Goal: Task Accomplishment & Management: Use online tool/utility

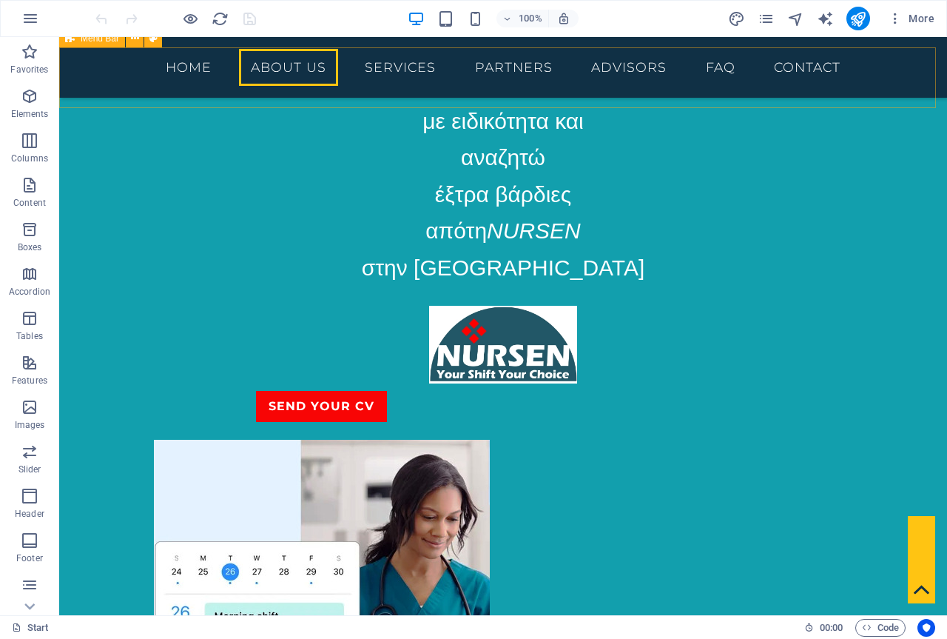
scroll to position [1035, 0]
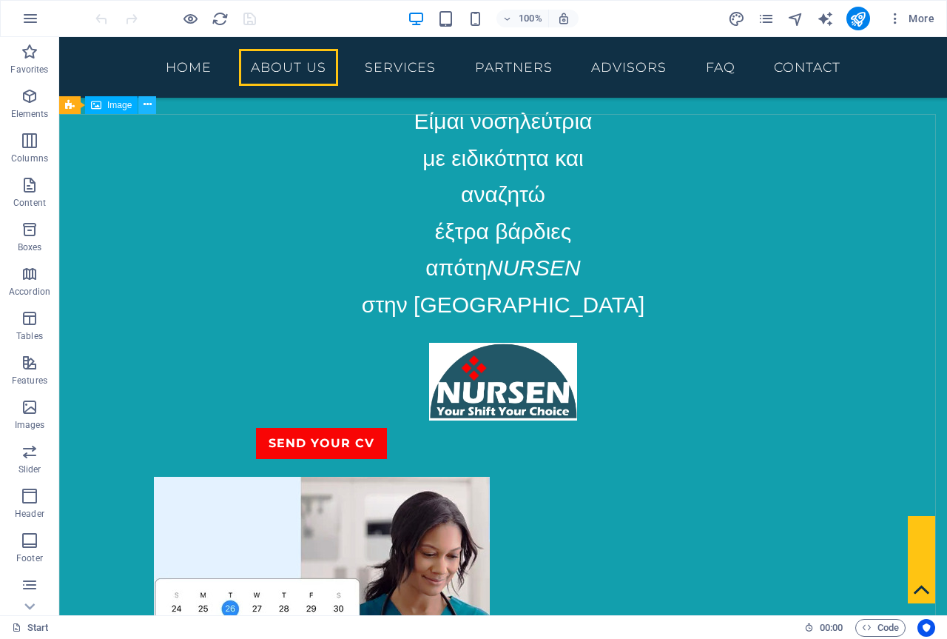
click at [149, 110] on icon at bounding box center [148, 105] width 8 height 16
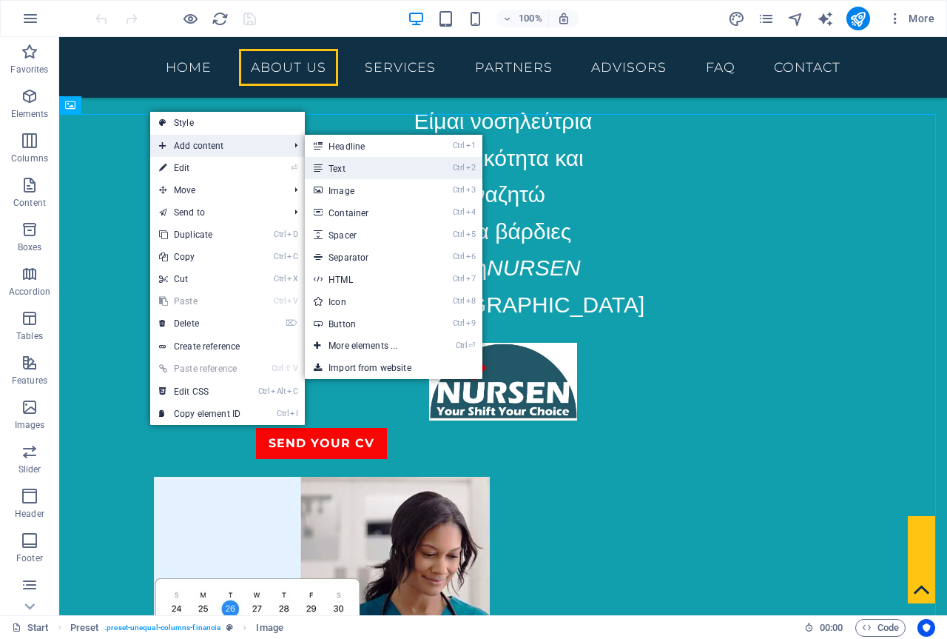
click at [368, 168] on link "Ctrl 2 Text" at bounding box center [366, 168] width 122 height 22
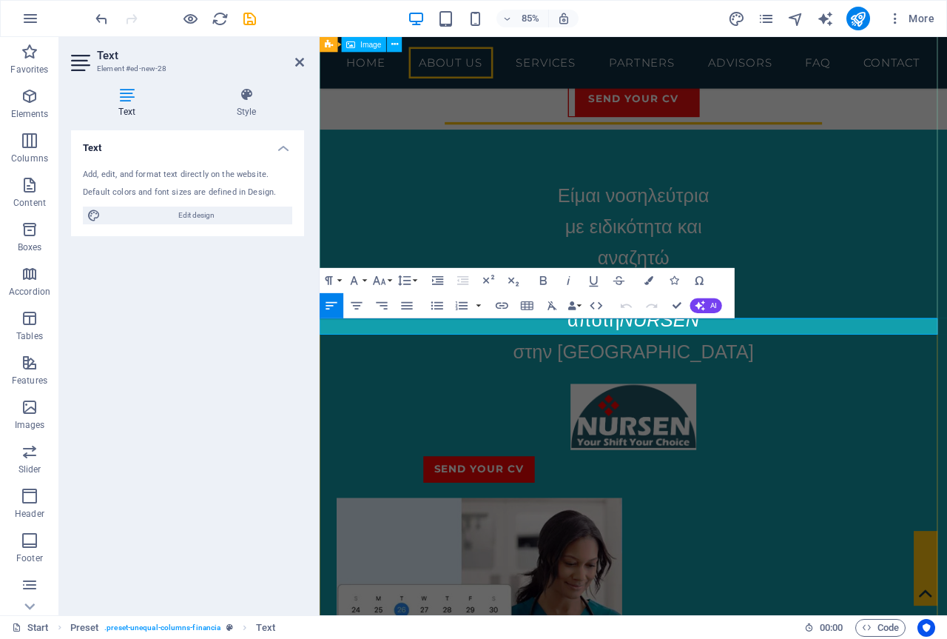
scroll to position [1934, 0]
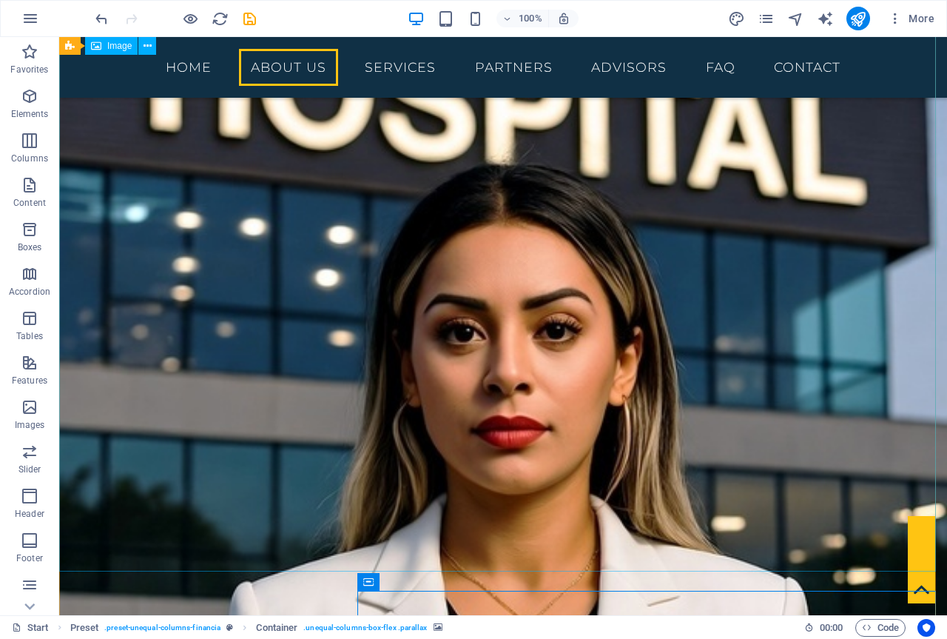
scroll to position [2128, 0]
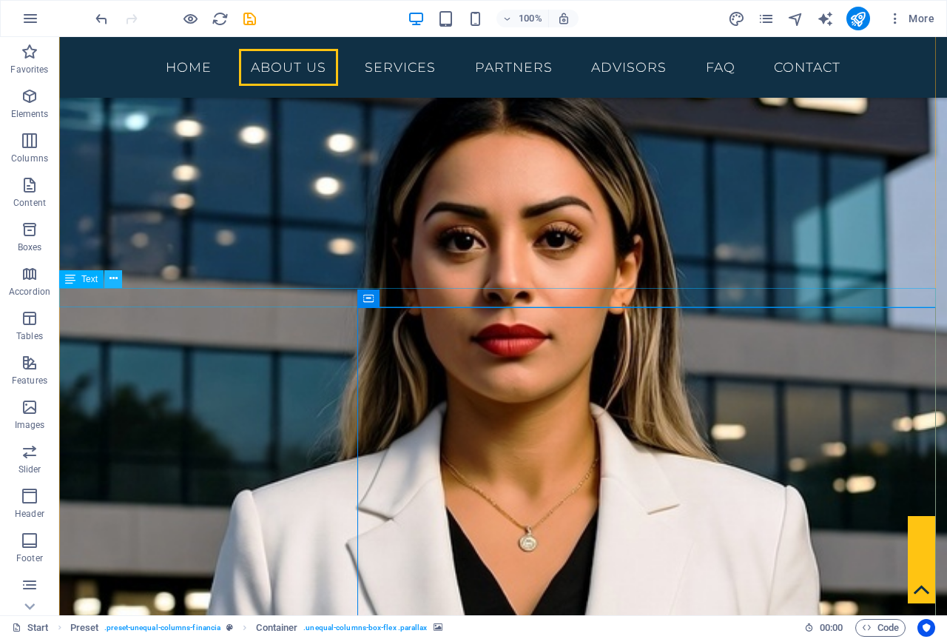
click at [110, 278] on icon at bounding box center [114, 279] width 8 height 16
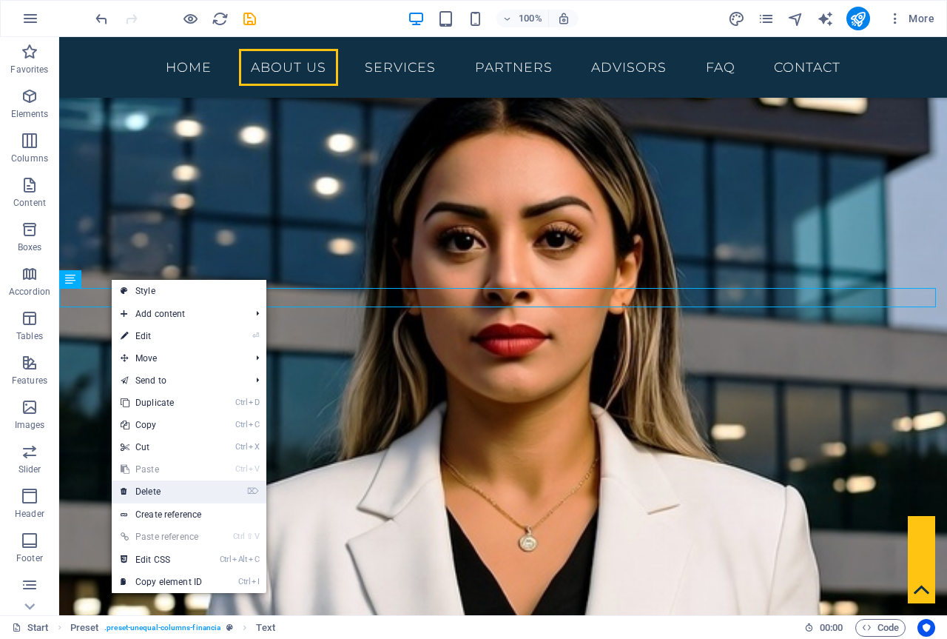
click at [160, 485] on link "⌦ Delete" at bounding box center [161, 491] width 99 height 22
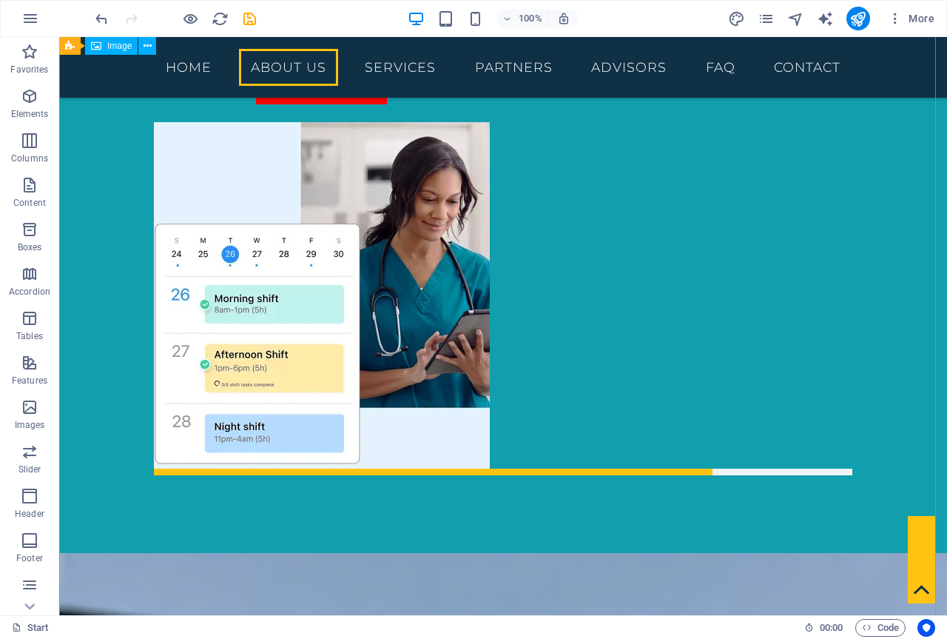
scroll to position [1480, 0]
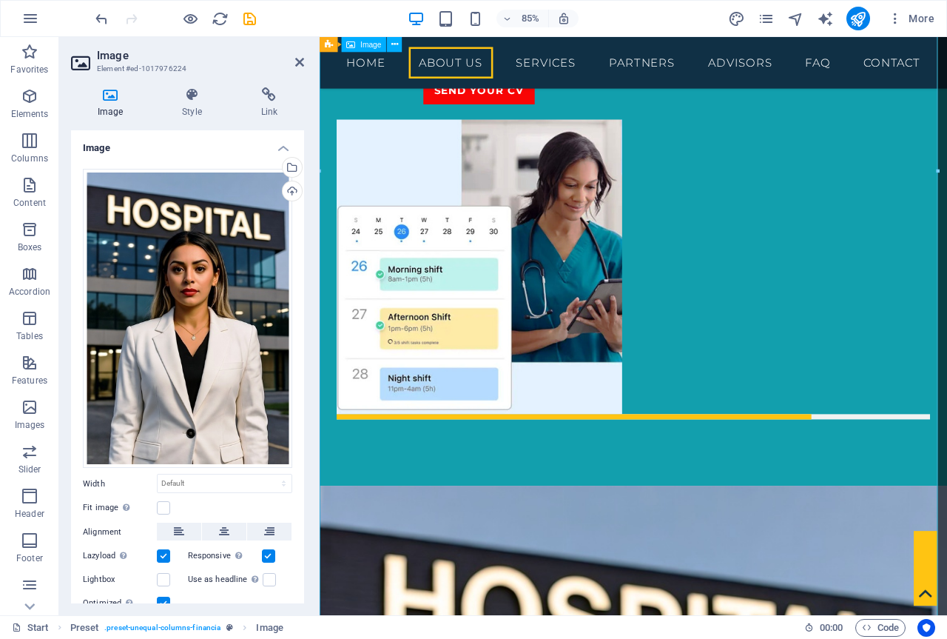
scroll to position [1582, 0]
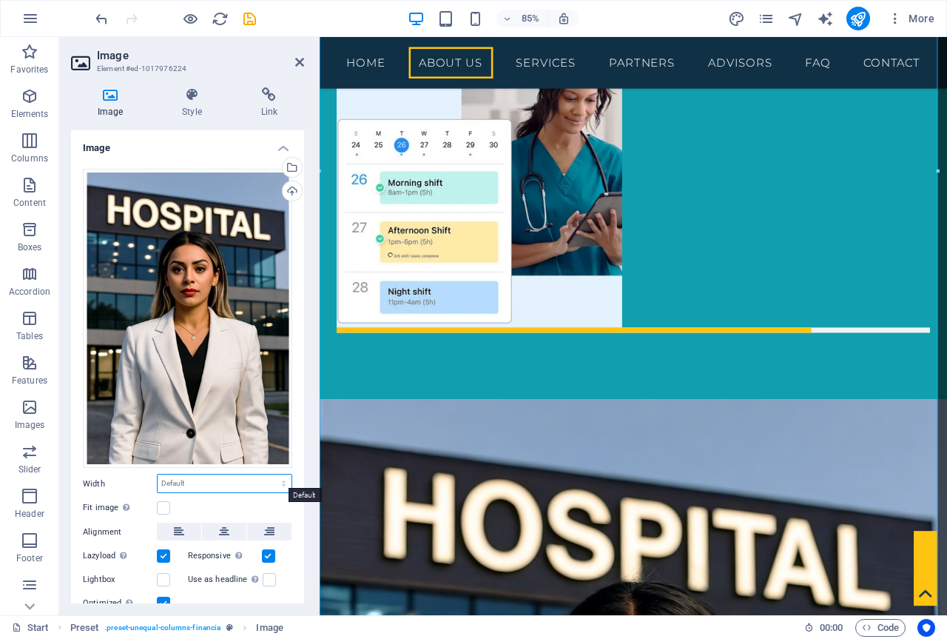
click at [194, 477] on select "Default auto px rem % em vh vw" at bounding box center [225, 483] width 134 height 18
select select "px"
click at [268, 474] on select "Default auto px rem % em vh vw" at bounding box center [225, 483] width 134 height 18
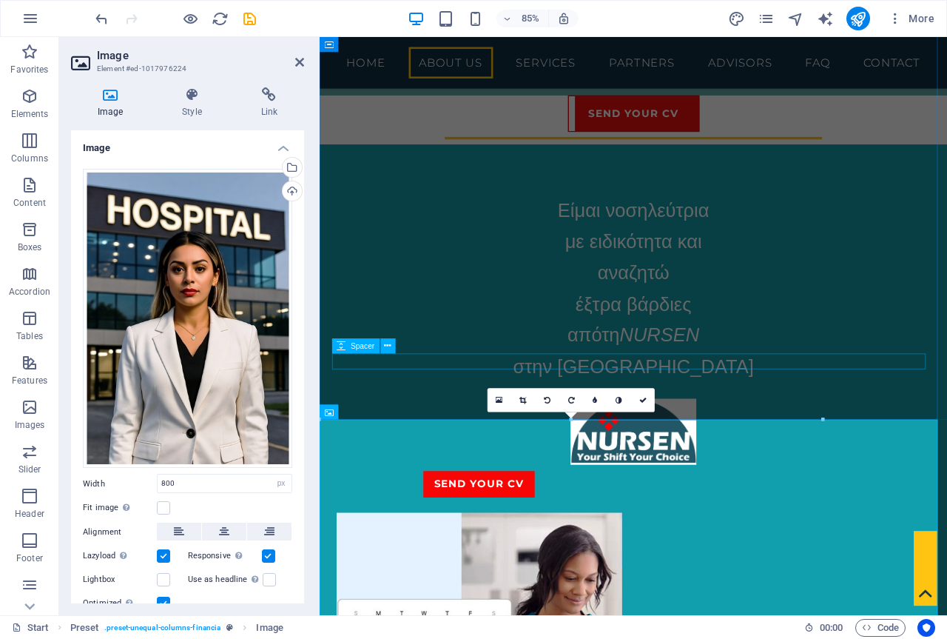
scroll to position [1064, 0]
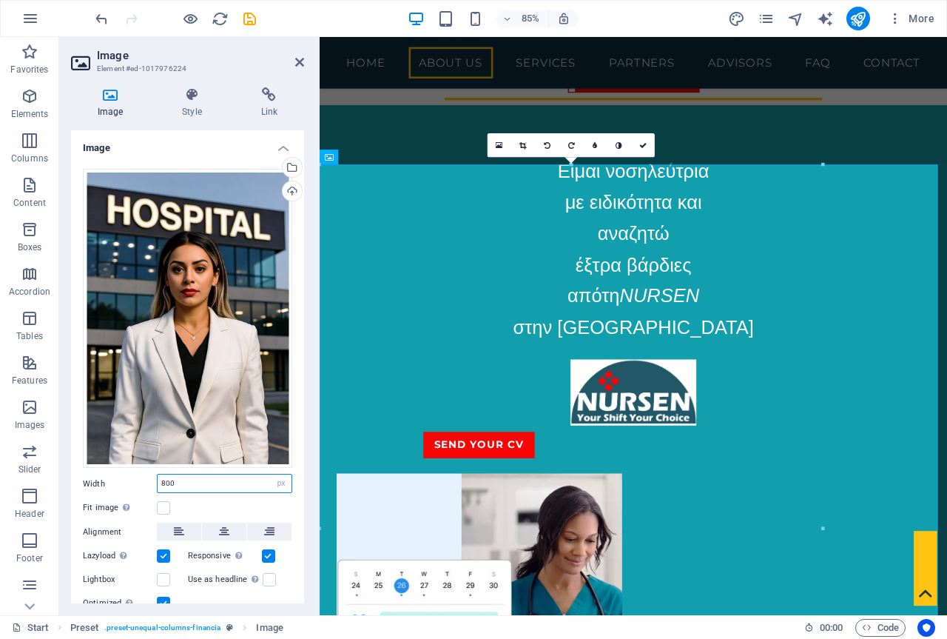
drag, startPoint x: 183, startPoint y: 471, endPoint x: 96, endPoint y: 472, distance: 87.3
click at [96, 474] on div "Width 800 Default auto px rem % em vh vw" at bounding box center [187, 483] width 209 height 19
type input "600"
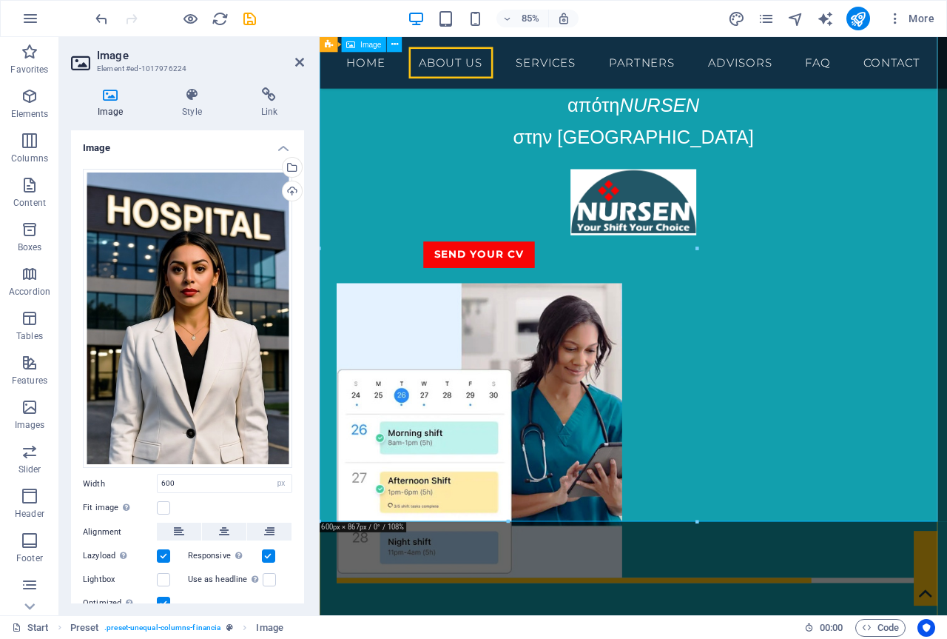
scroll to position [1286, 0]
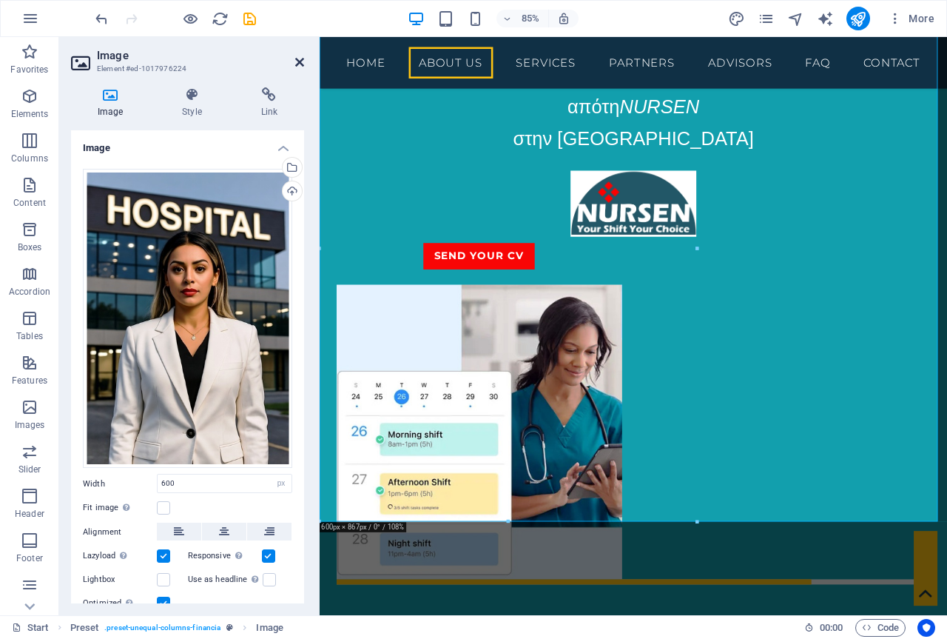
click at [301, 60] on icon at bounding box center [299, 62] width 9 height 12
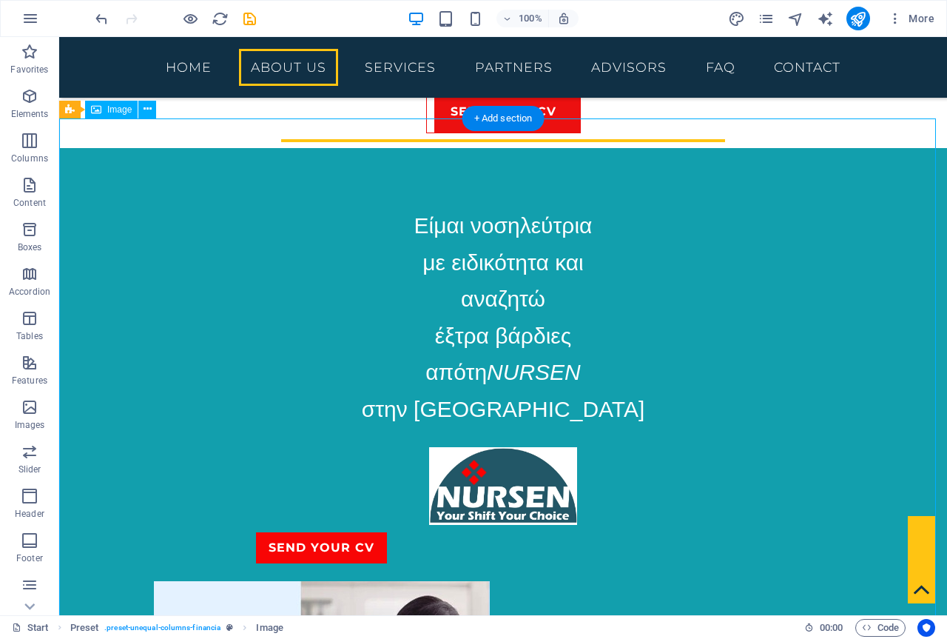
scroll to position [814, 0]
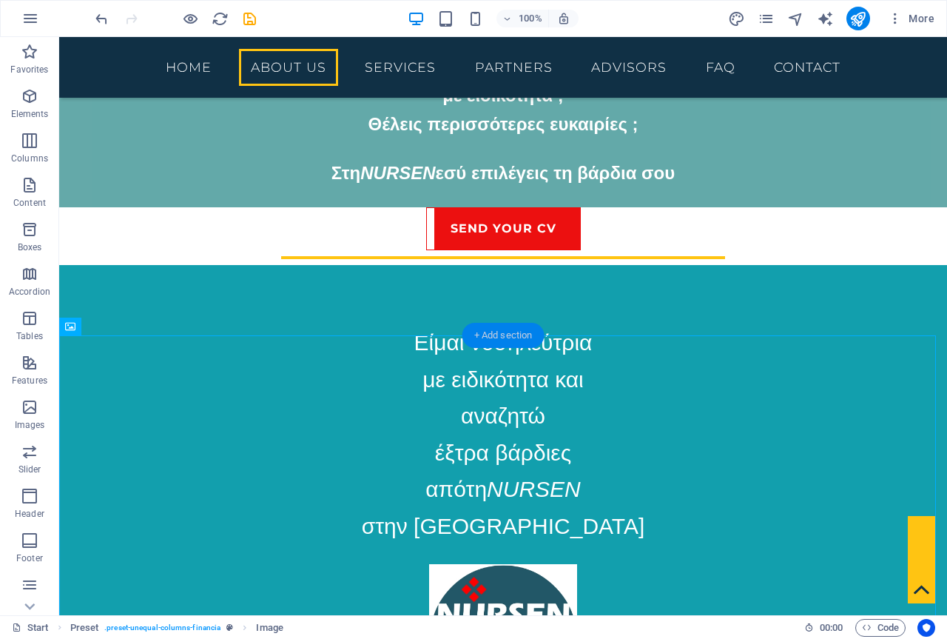
click at [522, 337] on div "+ Add section" at bounding box center [503, 335] width 82 height 25
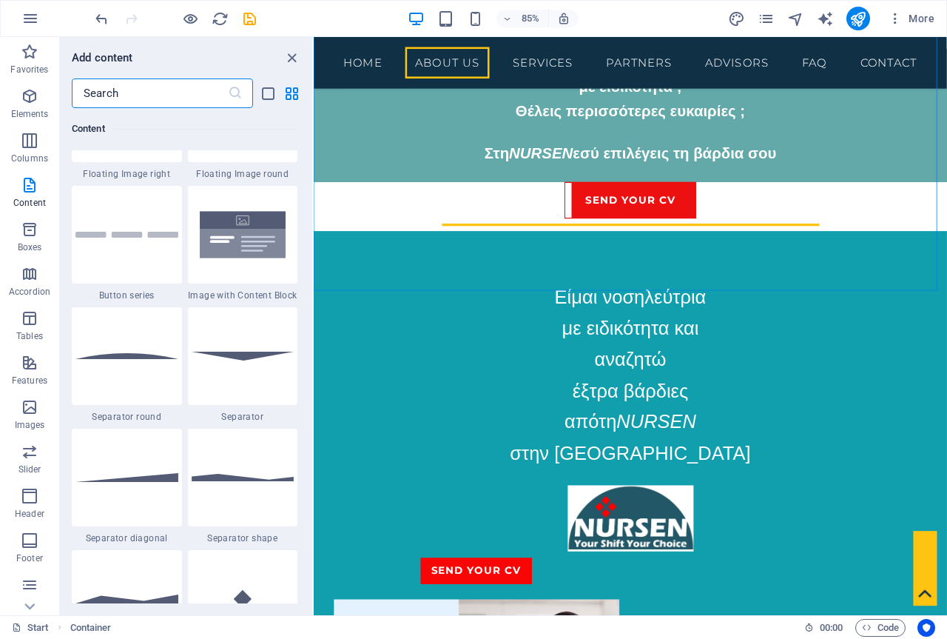
scroll to position [3107, 0]
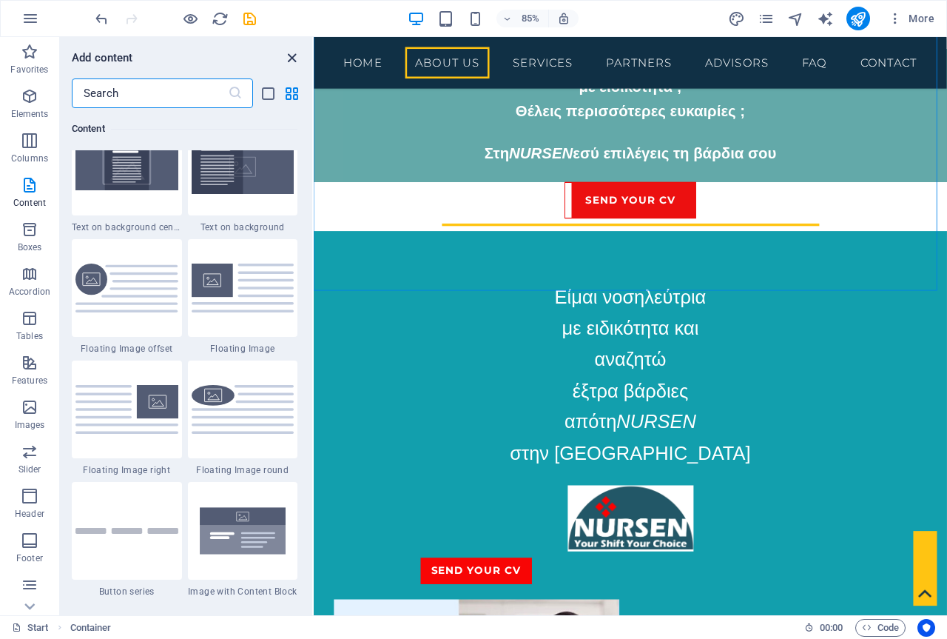
click at [289, 53] on icon "close panel" at bounding box center [291, 58] width 17 height 17
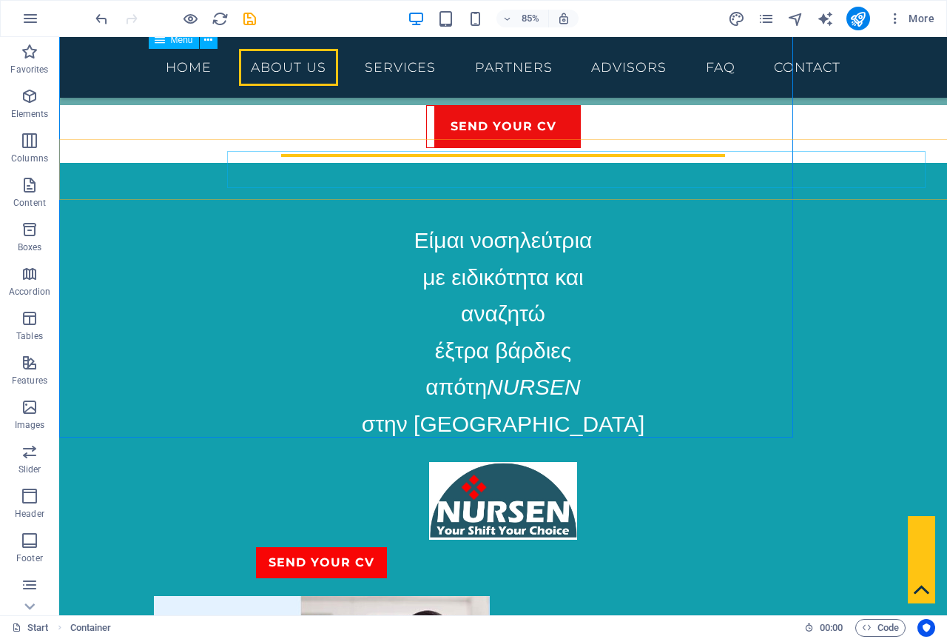
scroll to position [814, 0]
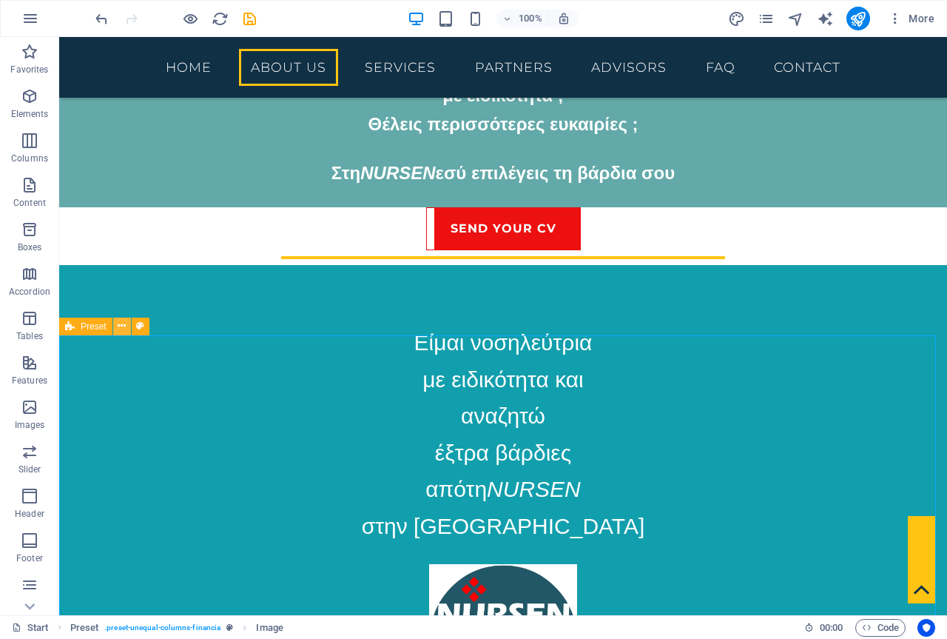
click at [119, 326] on icon at bounding box center [122, 326] width 8 height 16
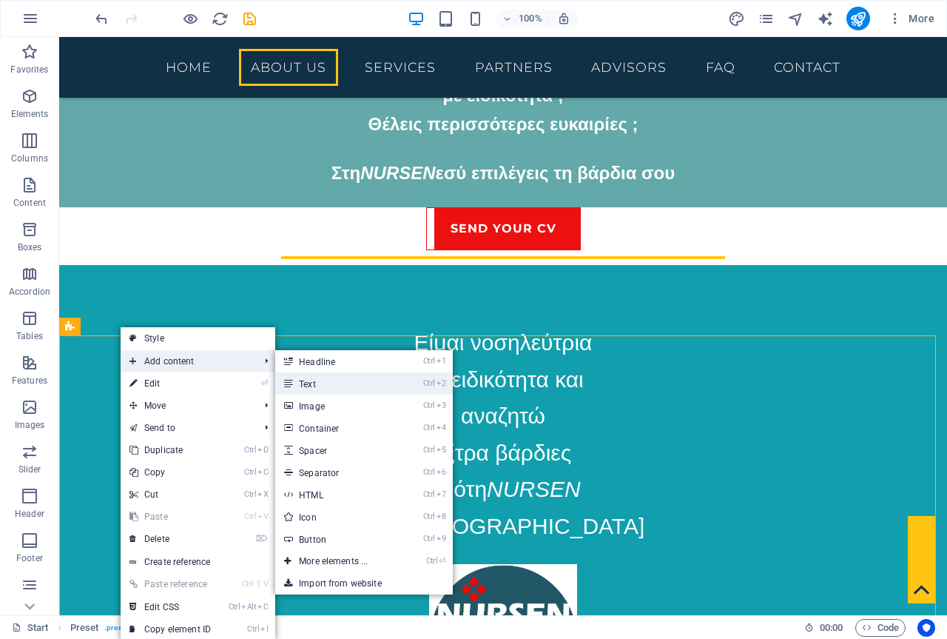
click at [341, 380] on link "Ctrl 2 Text" at bounding box center [336, 383] width 122 height 22
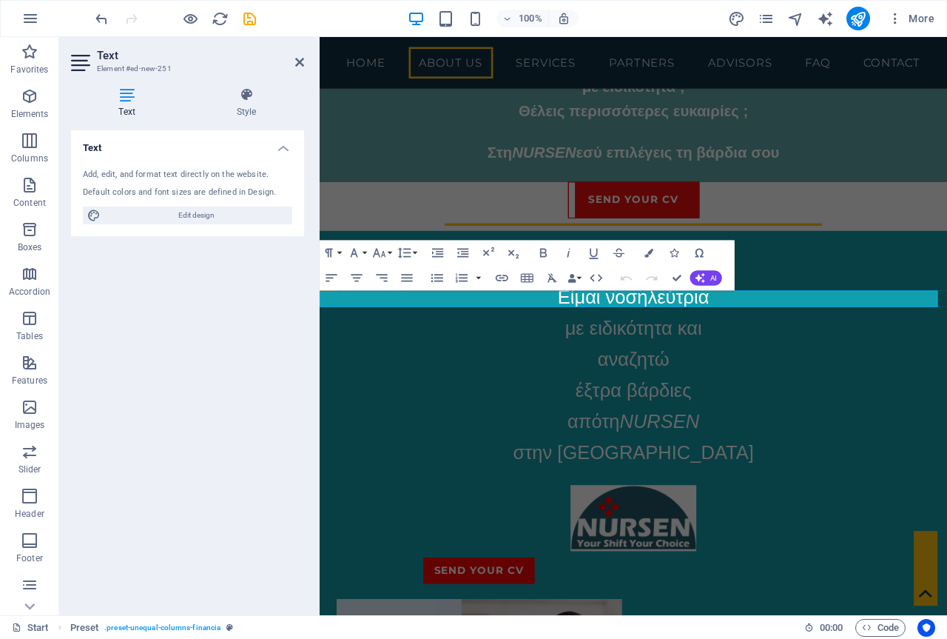
scroll to position [916, 0]
click at [295, 63] on icon at bounding box center [299, 62] width 9 height 12
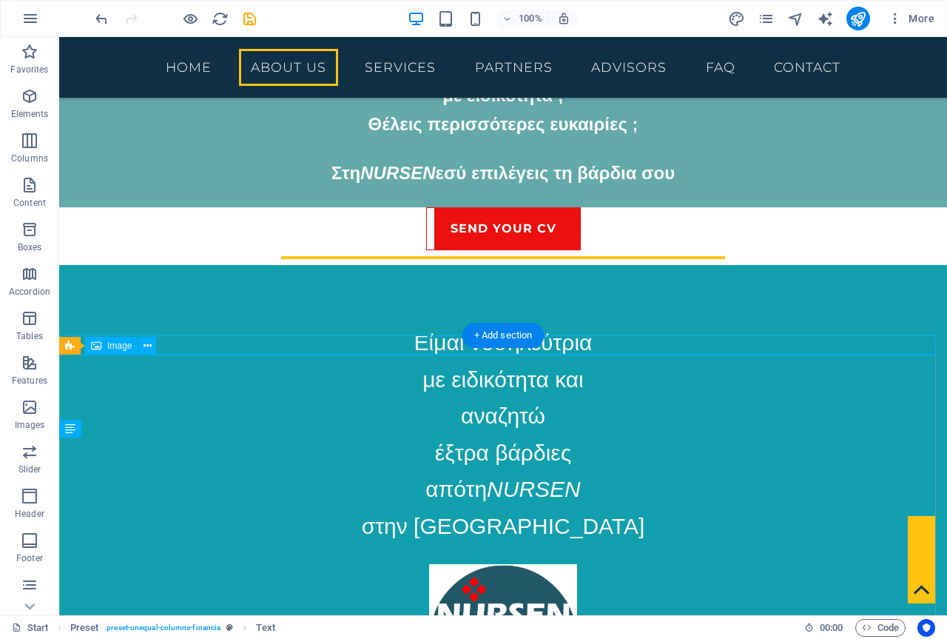
scroll to position [1036, 0]
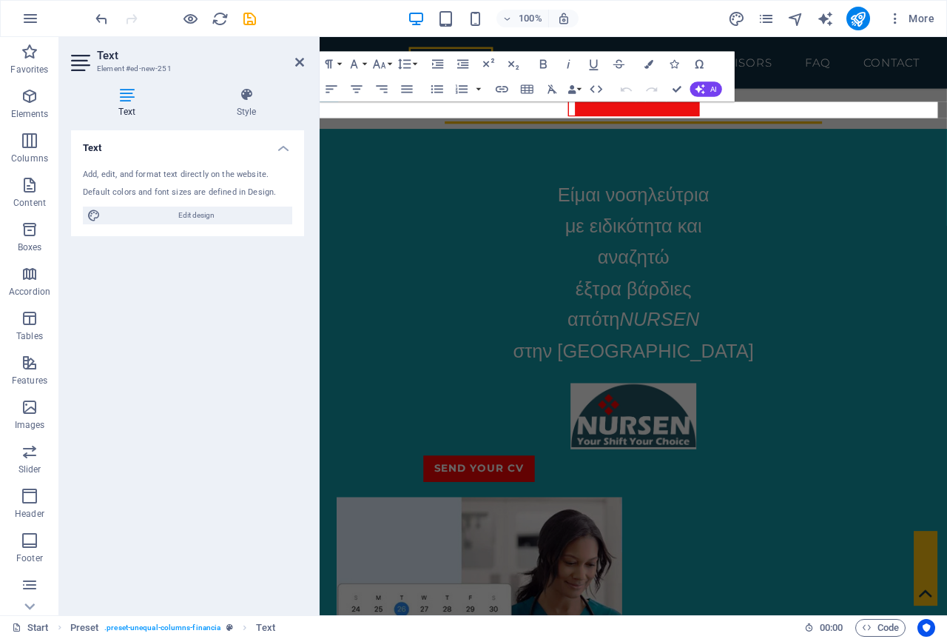
scroll to position [1138, 0]
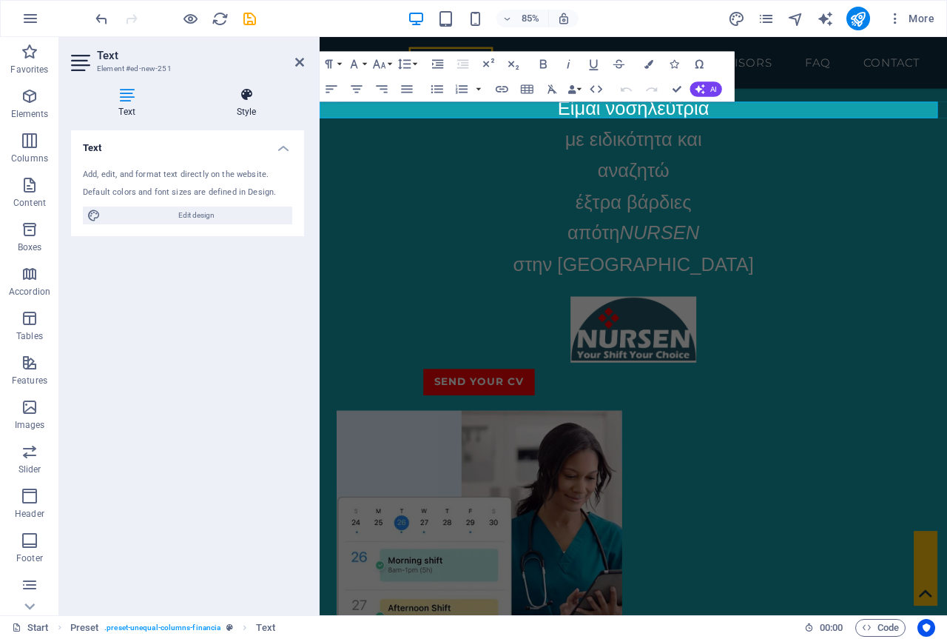
click at [257, 97] on icon at bounding box center [246, 94] width 115 height 15
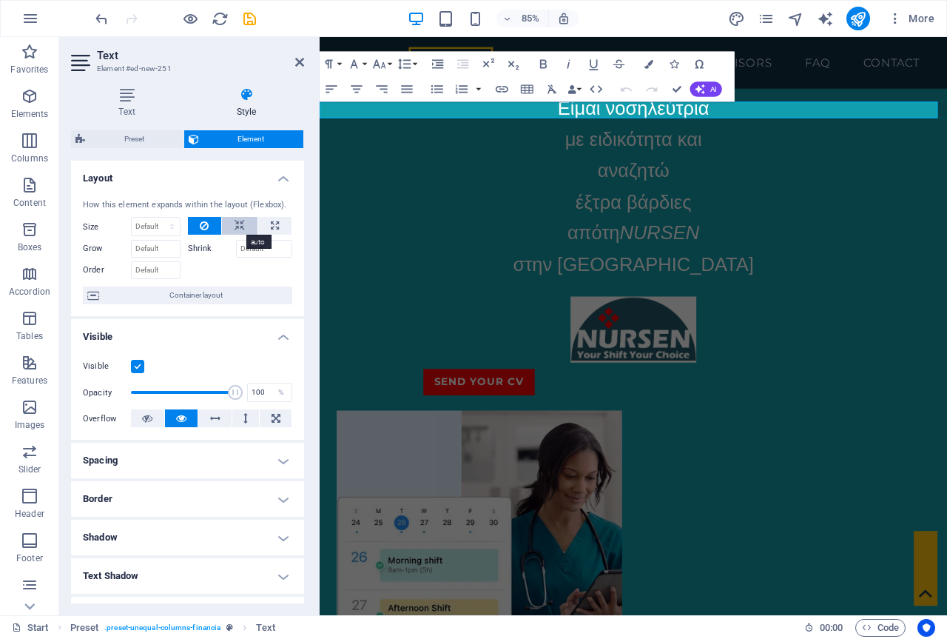
click at [236, 223] on icon at bounding box center [240, 226] width 10 height 18
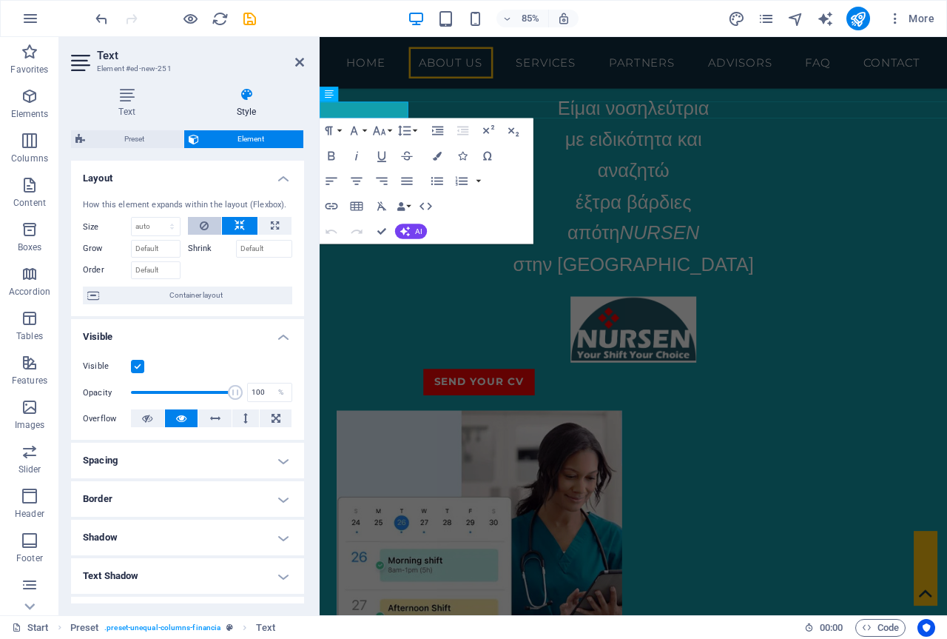
click at [200, 219] on icon at bounding box center [204, 226] width 9 height 18
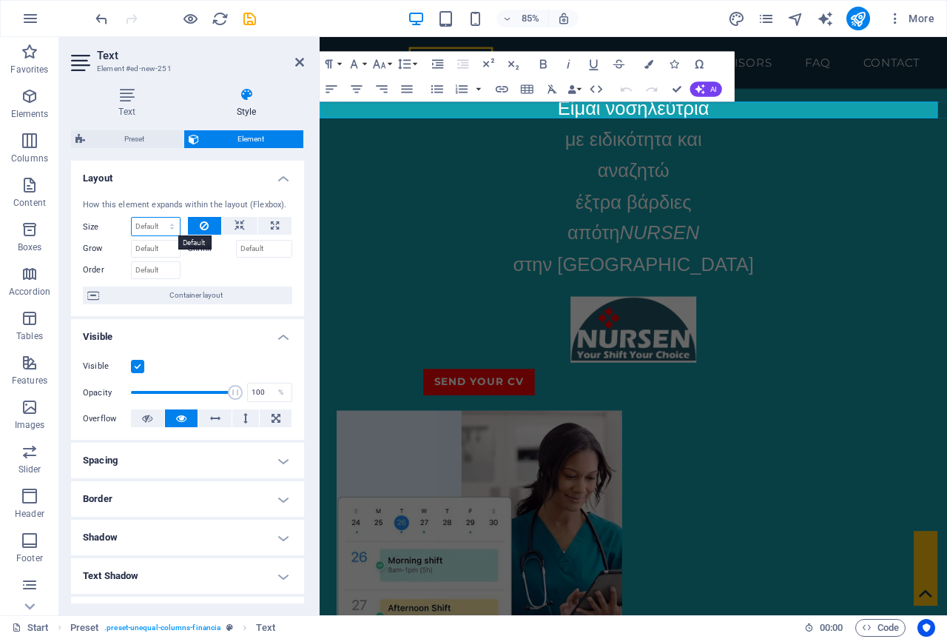
click at [159, 226] on select "Default auto px % 1/1 1/2 1/3 1/4 1/5 1/6 1/7 1/8 1/9 1/10" at bounding box center [156, 227] width 48 height 18
select select "1/2"
click at [157, 218] on select "Default auto px % 1/1 1/2 1/3 1/4 1/5 1/6 1/7 1/8 1/9 1/10" at bounding box center [156, 227] width 48 height 18
type input "50"
select select "%"
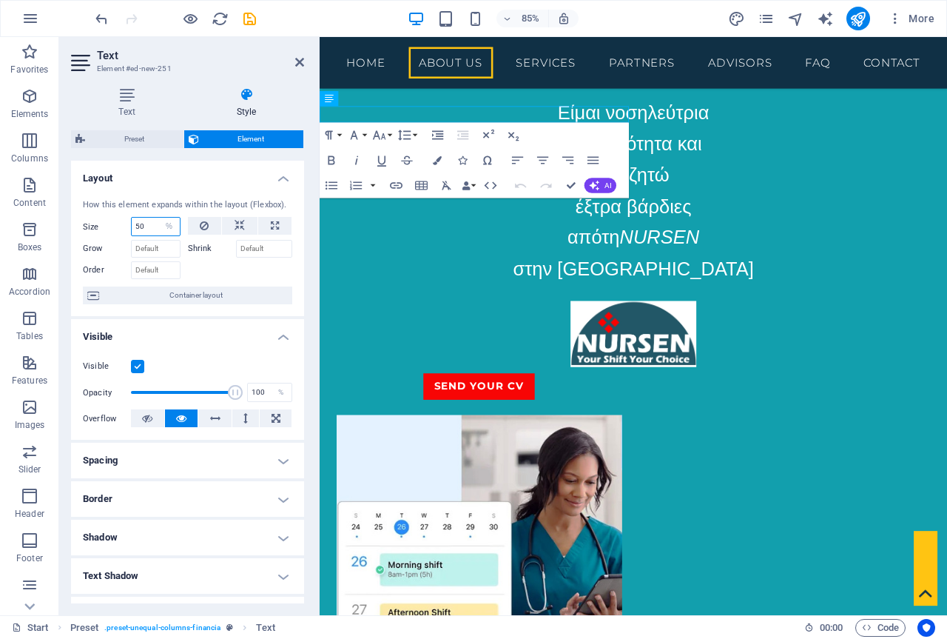
scroll to position [1131, 0]
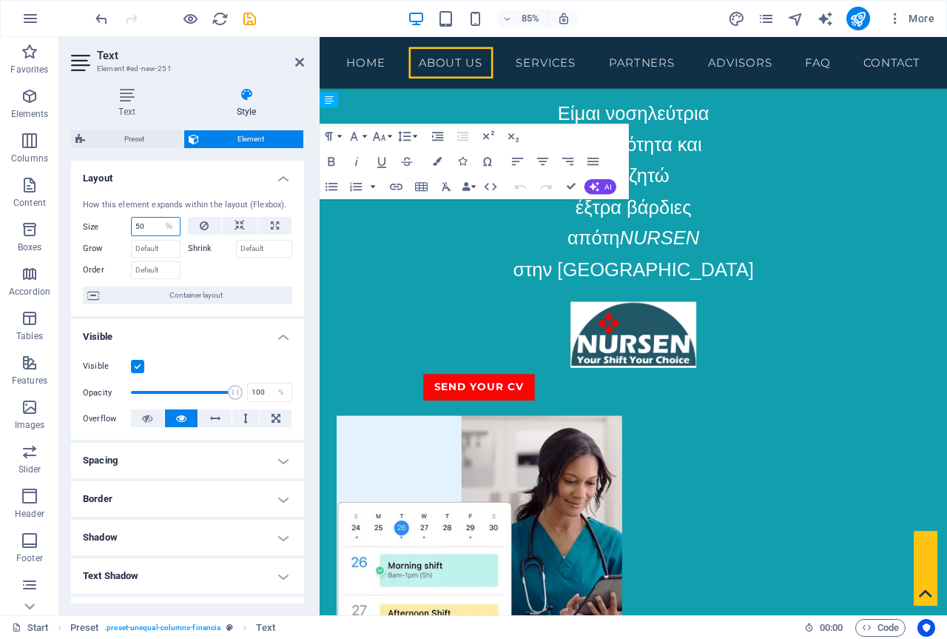
drag, startPoint x: 670, startPoint y: 130, endPoint x: 795, endPoint y: 142, distance: 124.9
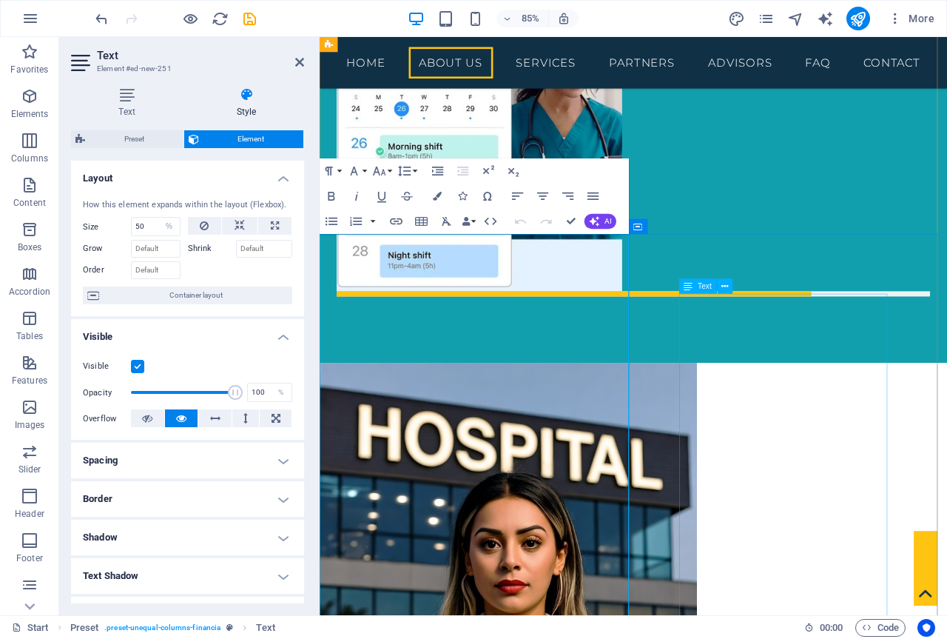
scroll to position [1476, 0]
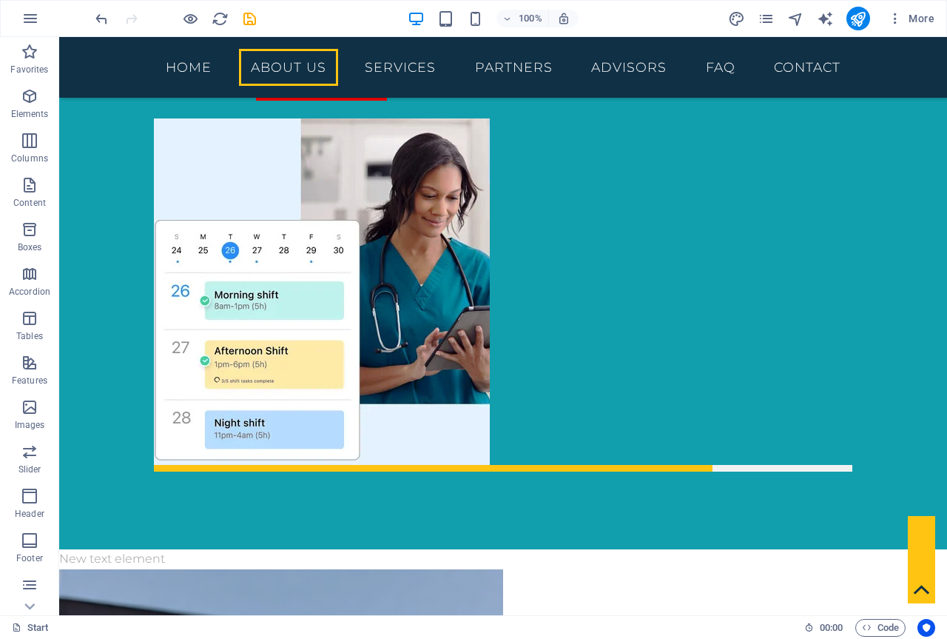
drag, startPoint x: 129, startPoint y: 444, endPoint x: 605, endPoint y: 316, distance: 492.0
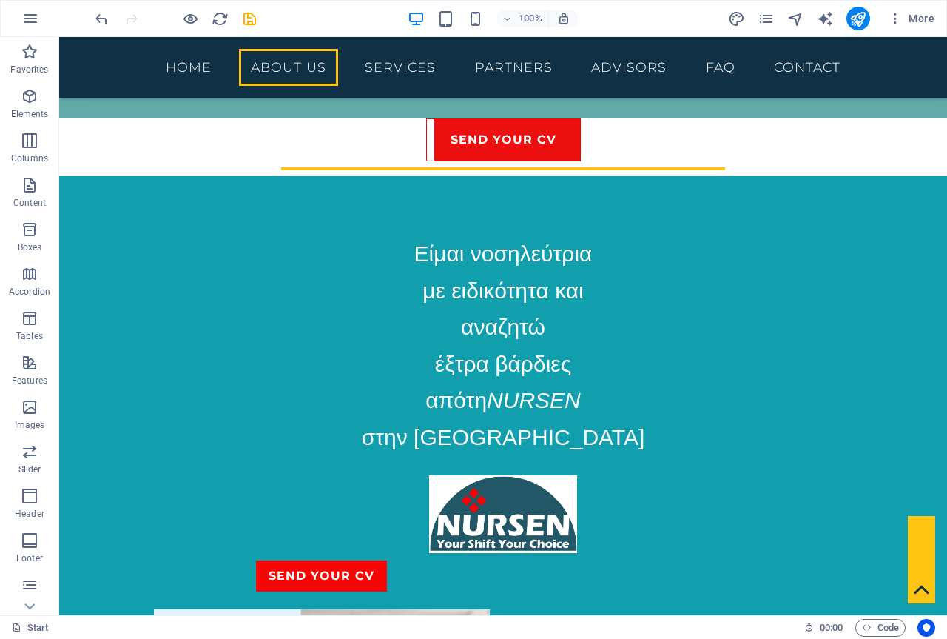
scroll to position [832, 0]
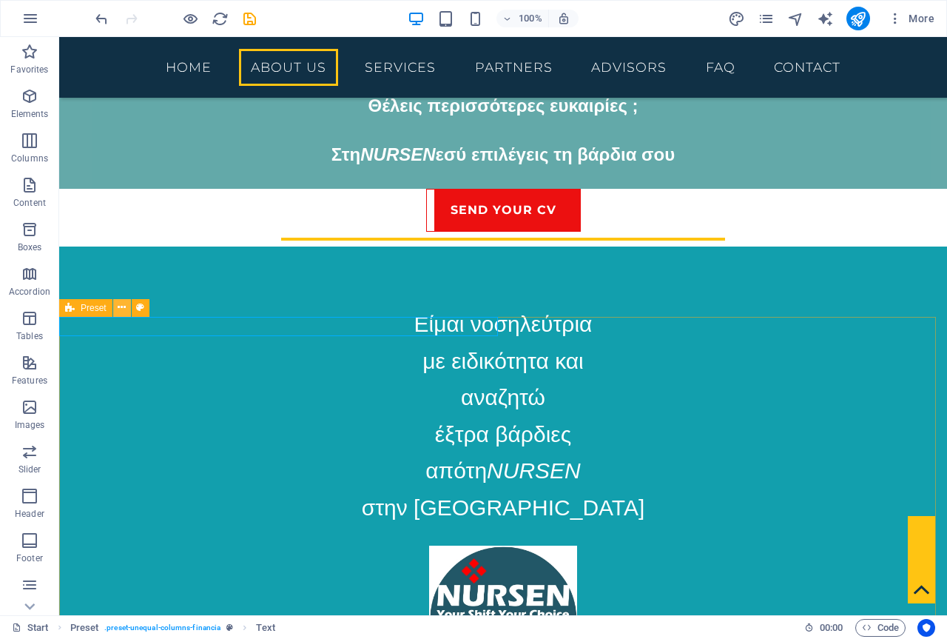
click at [122, 310] on icon at bounding box center [122, 308] width 8 height 16
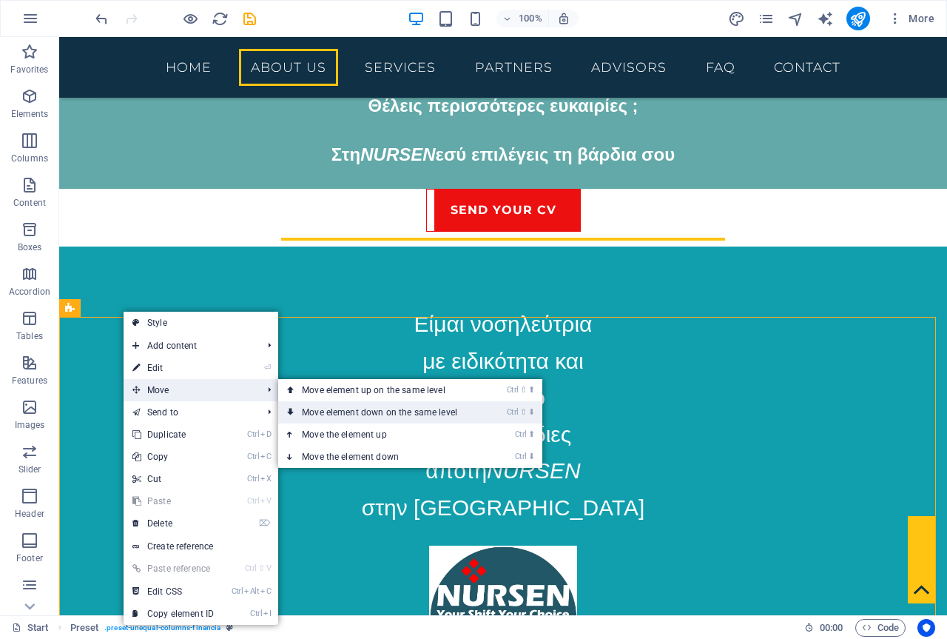
click at [361, 411] on link "Ctrl ⇧ ⬇ Move element down on the same level" at bounding box center [382, 412] width 209 height 22
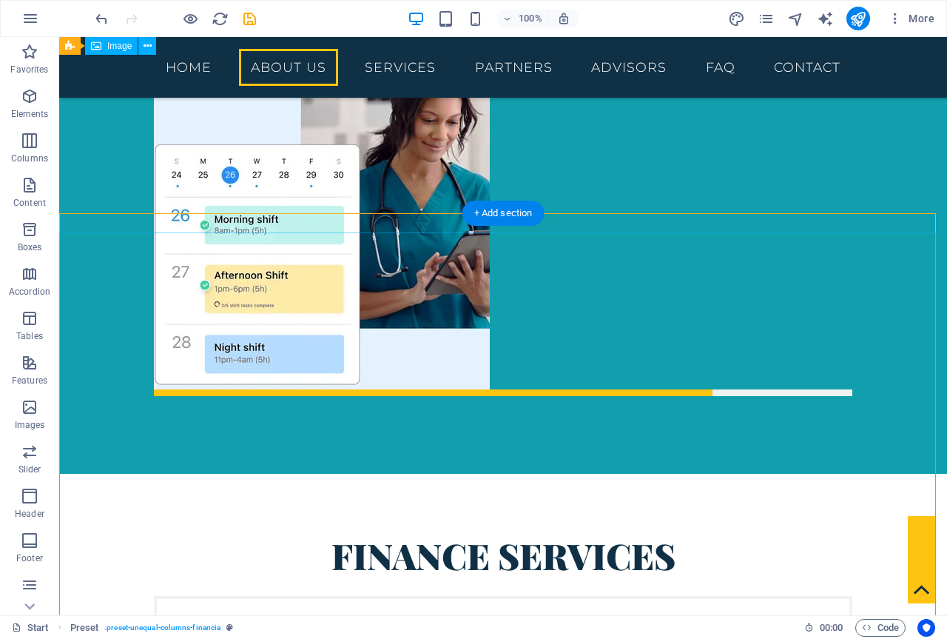
scroll to position [1466, 0]
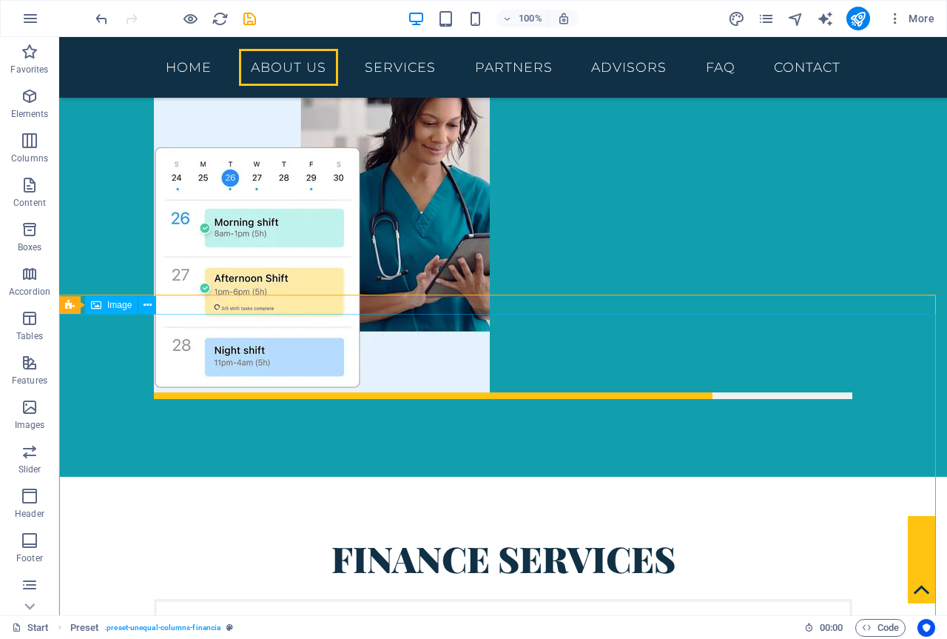
click at [101, 306] on div "Image" at bounding box center [111, 305] width 53 height 18
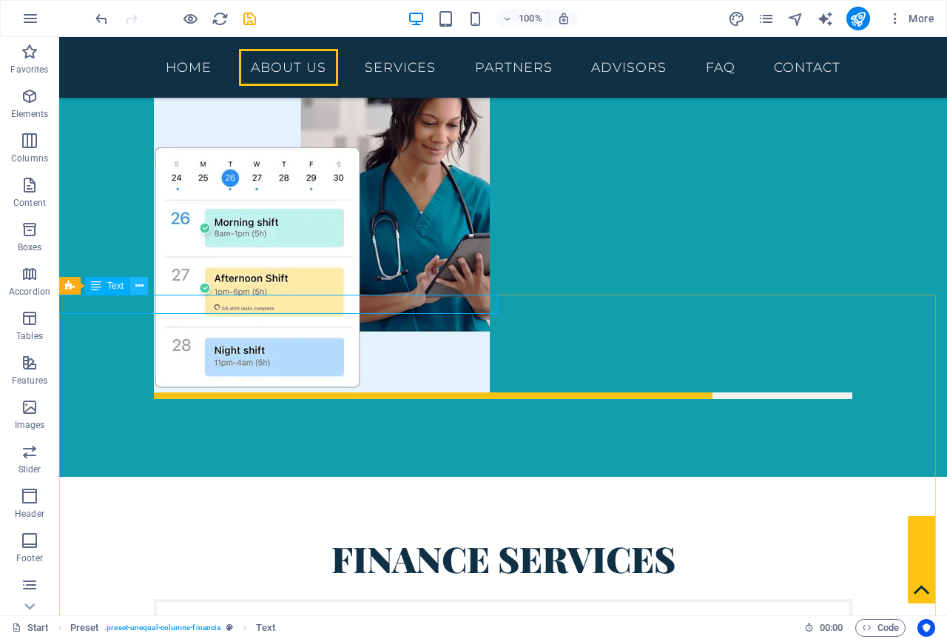
click at [142, 284] on icon at bounding box center [139, 286] width 8 height 16
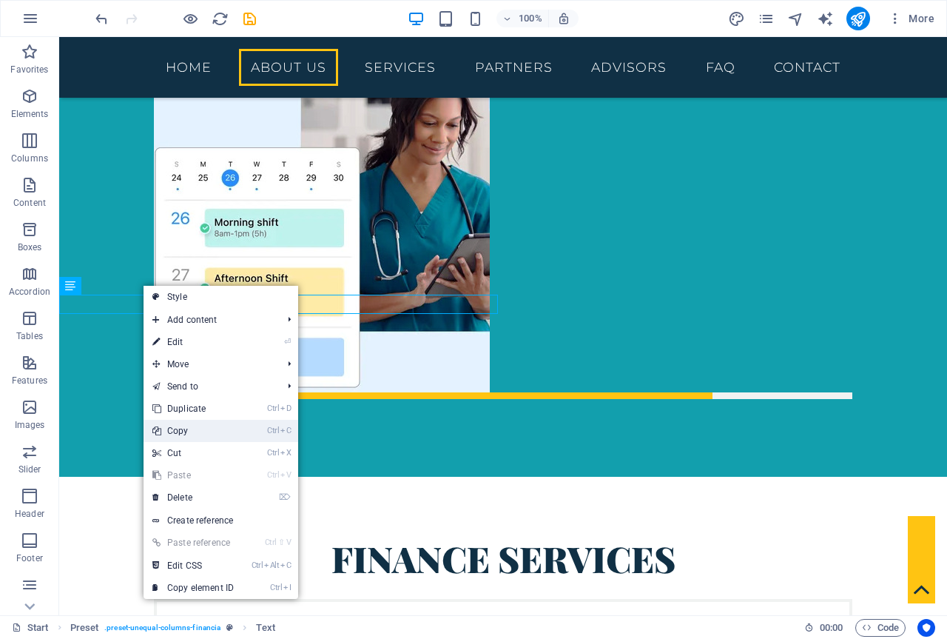
click at [226, 425] on link "Ctrl C Copy" at bounding box center [193, 431] width 99 height 22
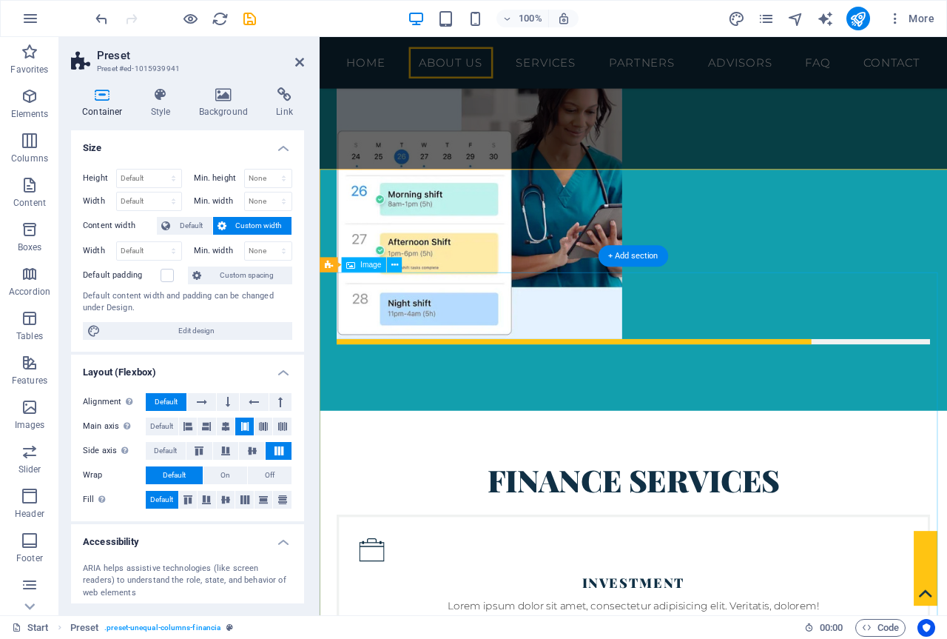
scroll to position [1568, 0]
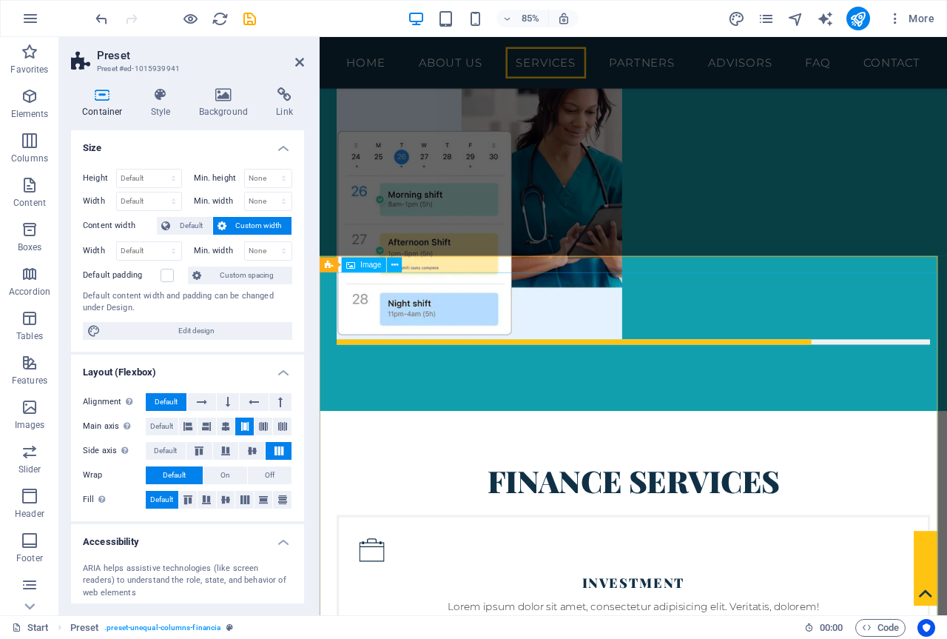
click at [175, 199] on select "Default px rem % em vh vw" at bounding box center [149, 201] width 64 height 18
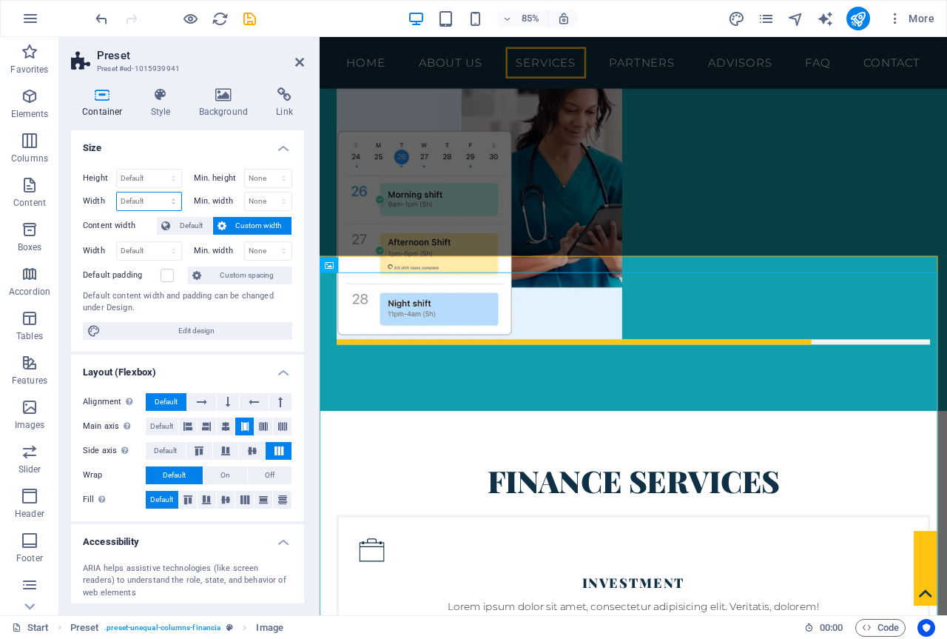
select select "%"
click at [158, 192] on select "Default px rem % em vh vw" at bounding box center [149, 201] width 64 height 18
type input "50"
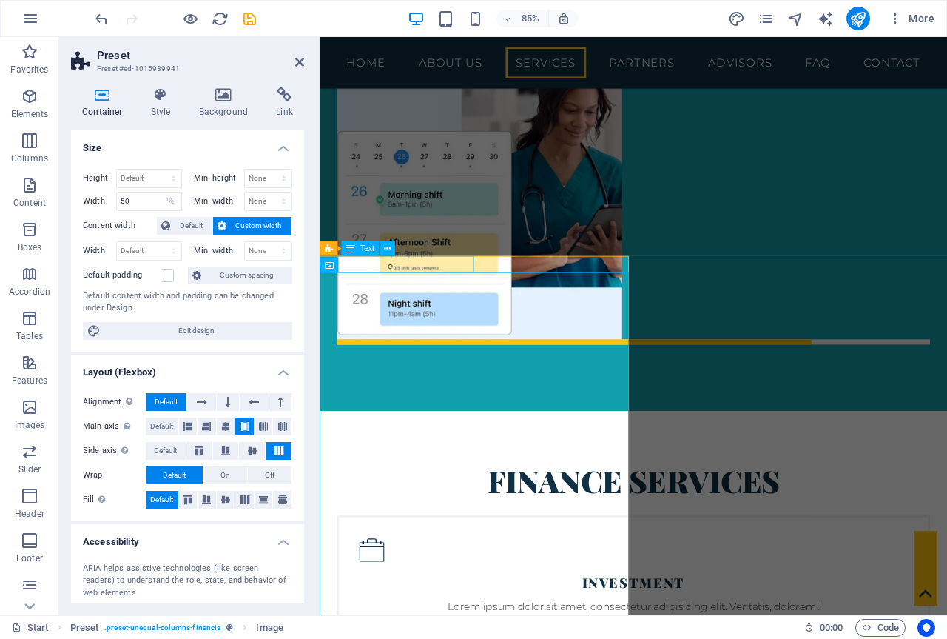
select select "%"
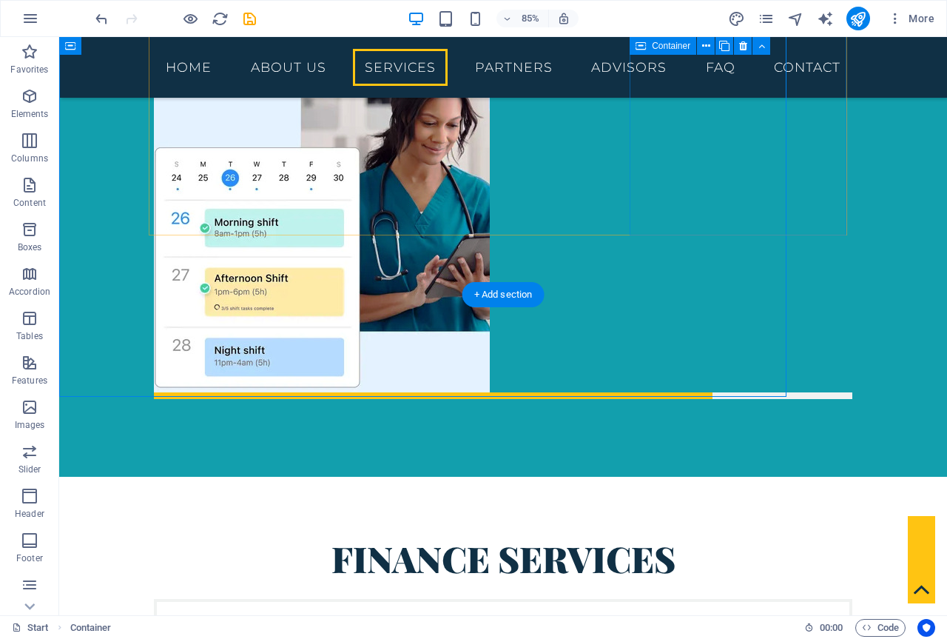
scroll to position [1466, 0]
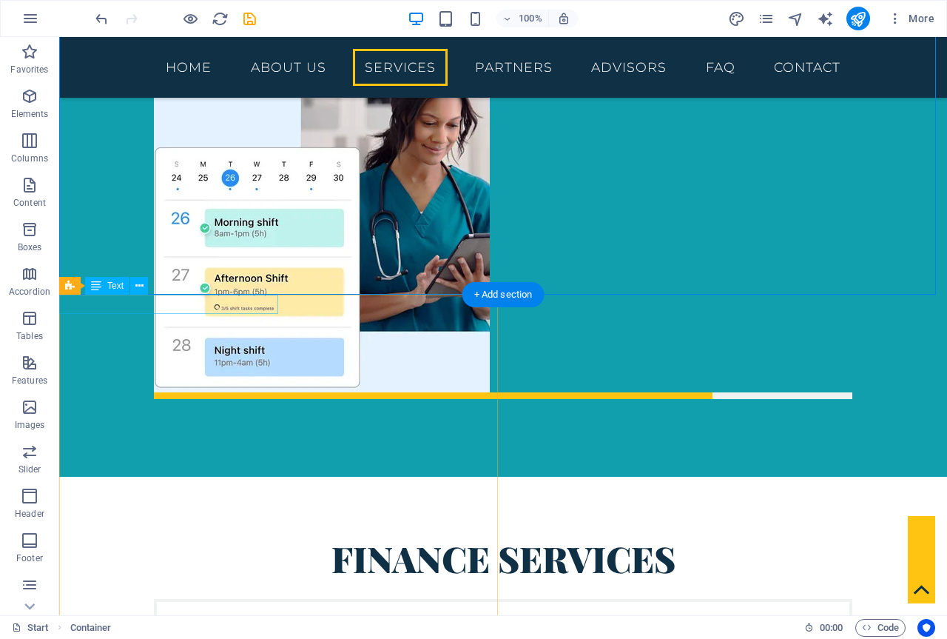
click at [144, 283] on button at bounding box center [139, 286] width 18 height 18
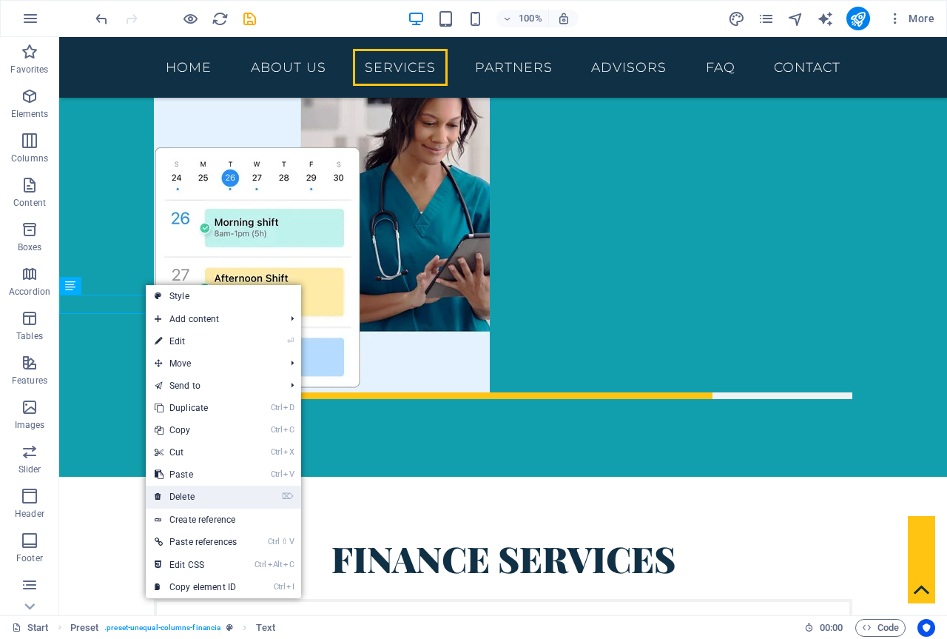
click at [206, 498] on link "⌦ Delete" at bounding box center [196, 496] width 100 height 22
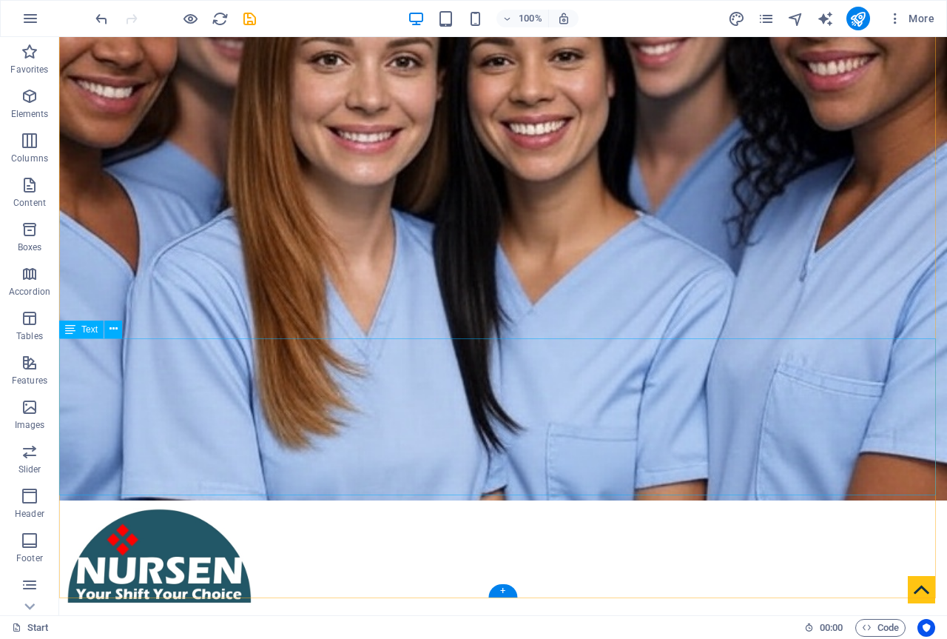
scroll to position [0, 0]
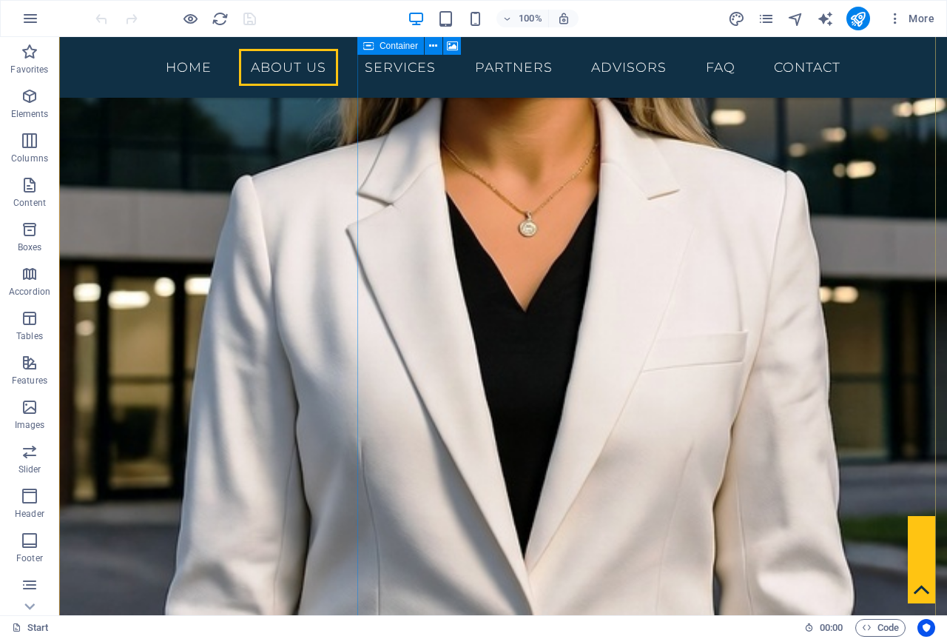
scroll to position [2146, 0]
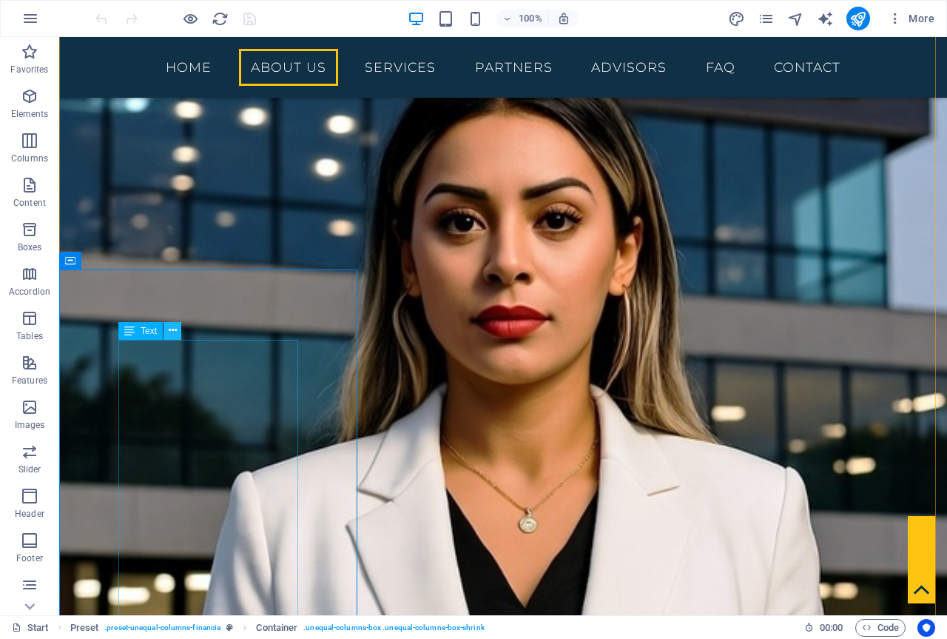
click at [175, 331] on icon at bounding box center [173, 331] width 8 height 16
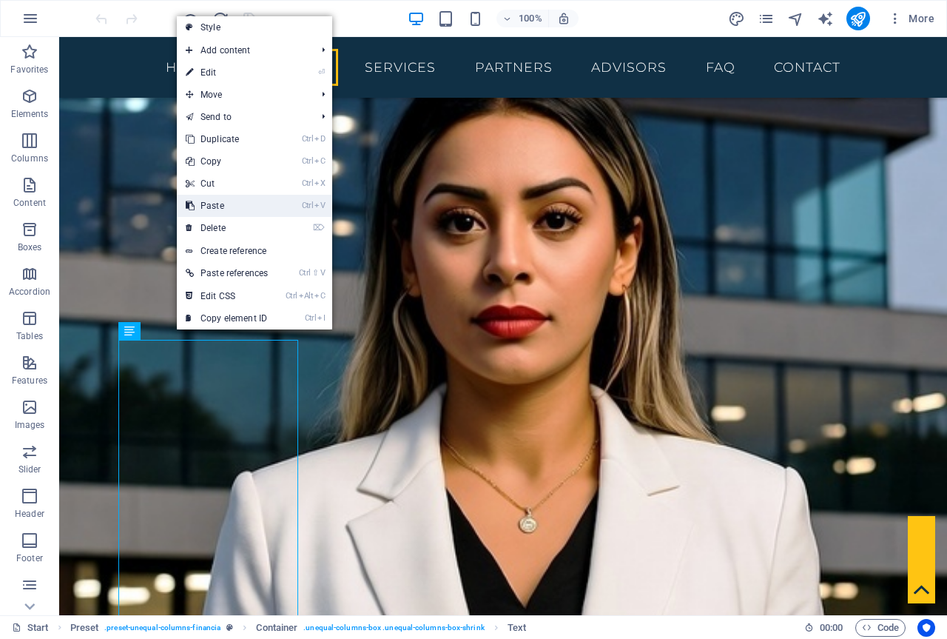
click at [267, 205] on link "Ctrl V Paste" at bounding box center [227, 206] width 100 height 22
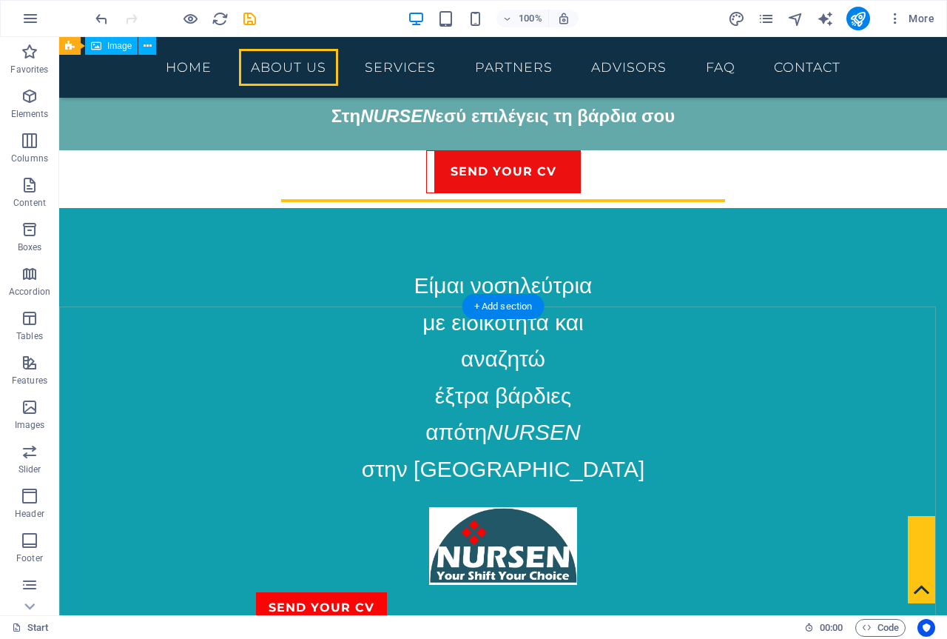
scroll to position [842, 0]
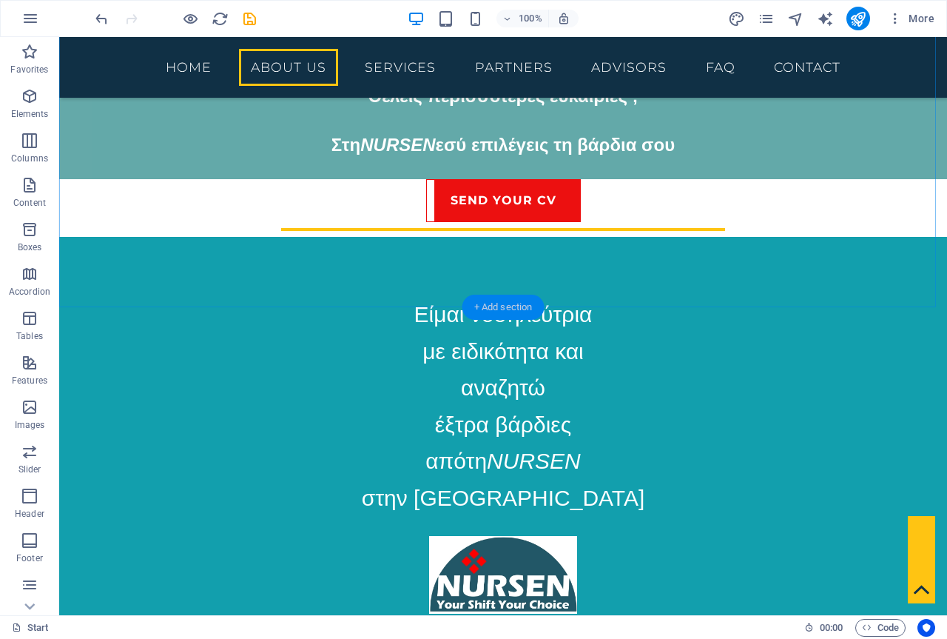
click at [517, 307] on div "+ Add section" at bounding box center [503, 306] width 82 height 25
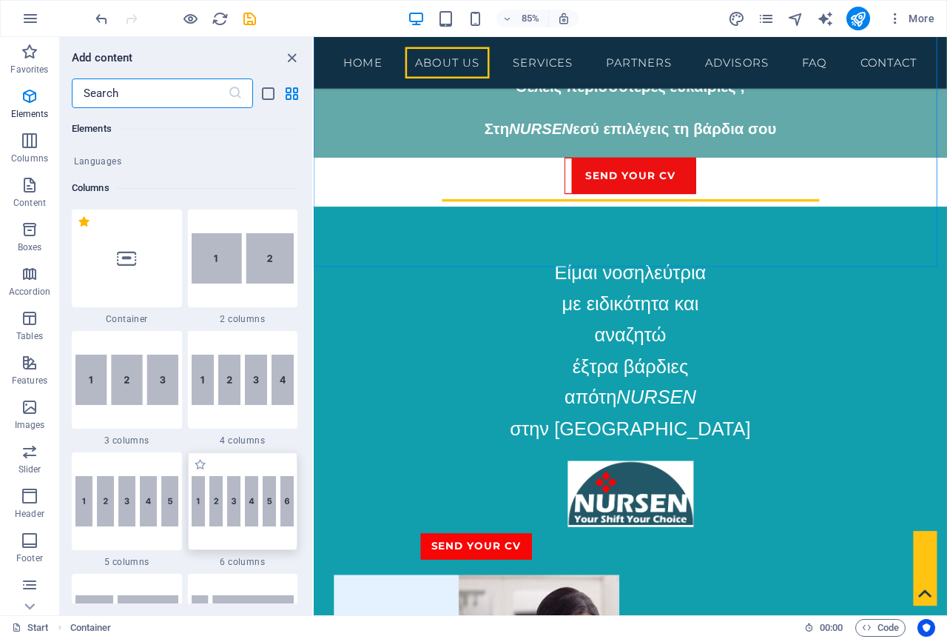
scroll to position [665, 0]
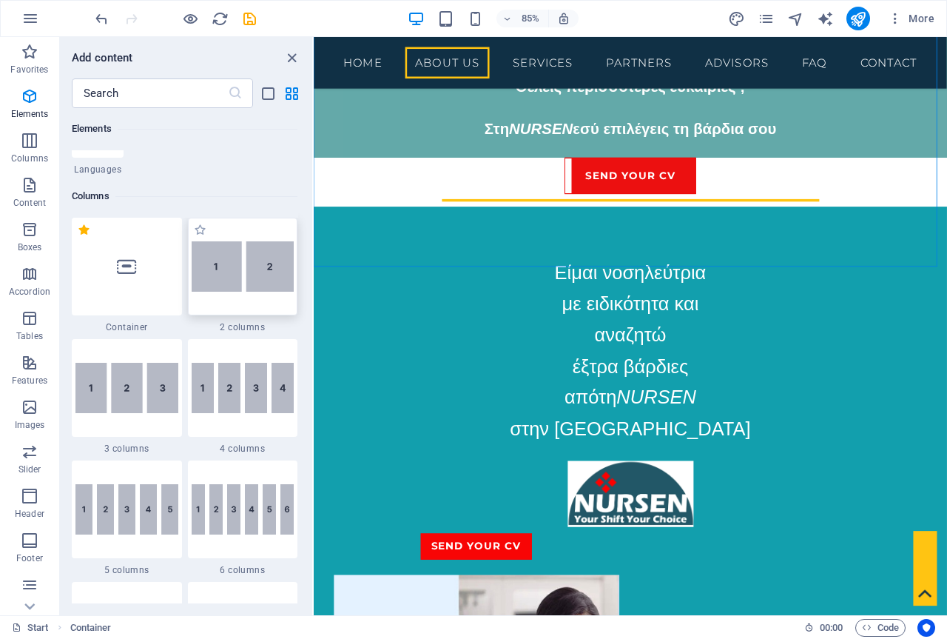
click at [259, 260] on img at bounding box center [243, 266] width 103 height 50
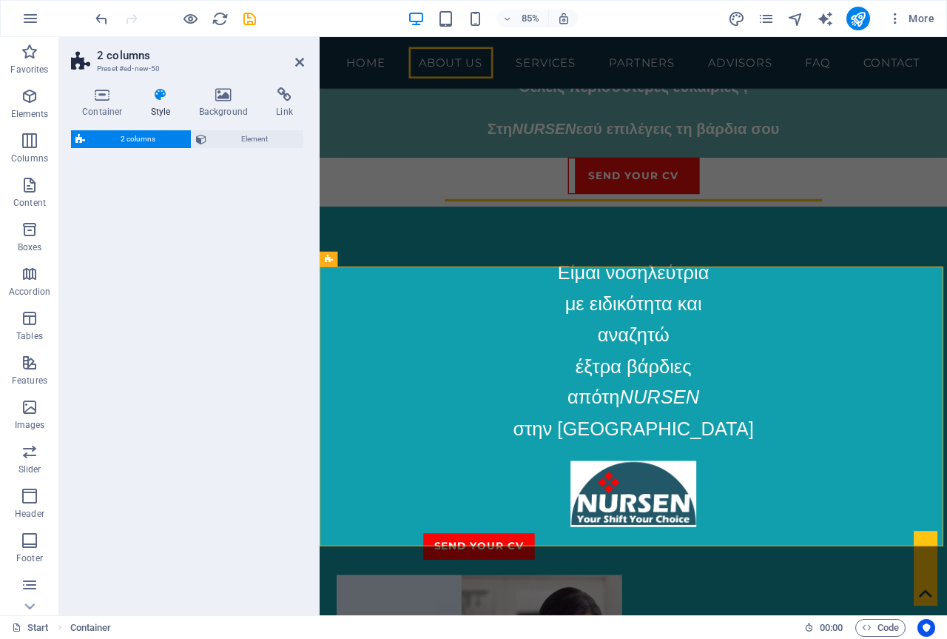
select select "rem"
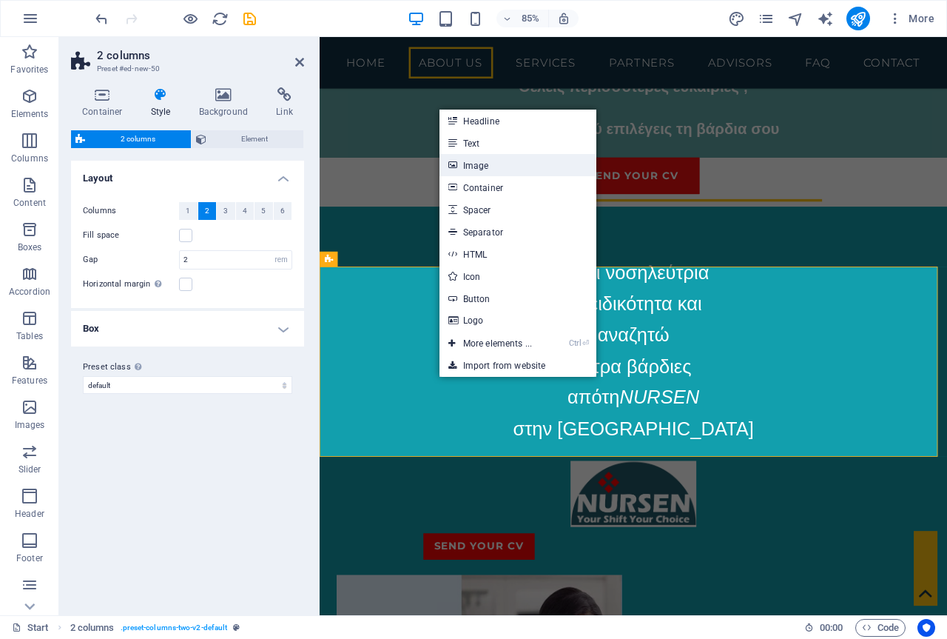
click at [523, 166] on link "Image" at bounding box center [518, 165] width 157 height 22
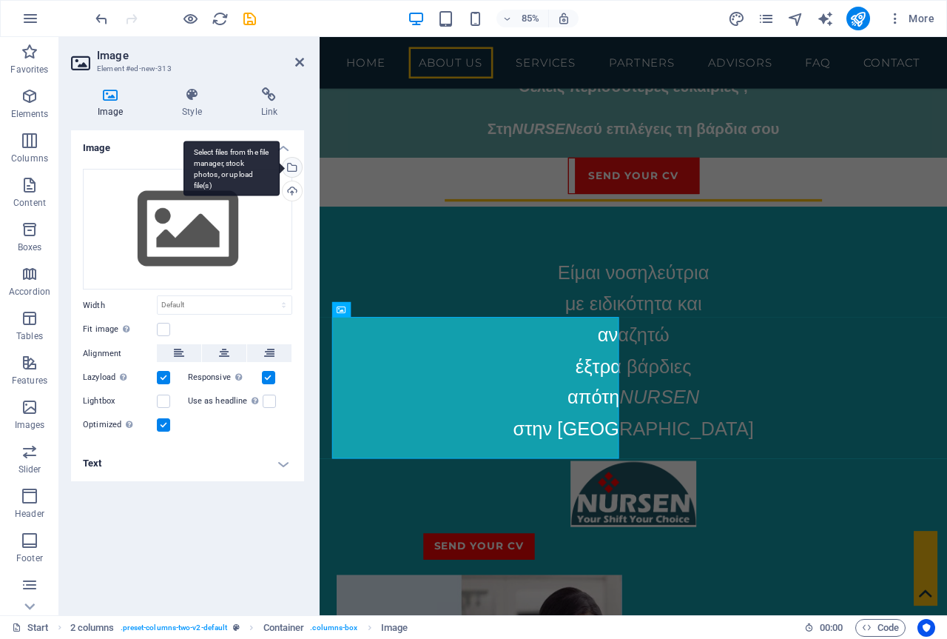
click at [292, 170] on div "Select files from the file manager, stock photos, or upload file(s)" at bounding box center [291, 169] width 22 height 22
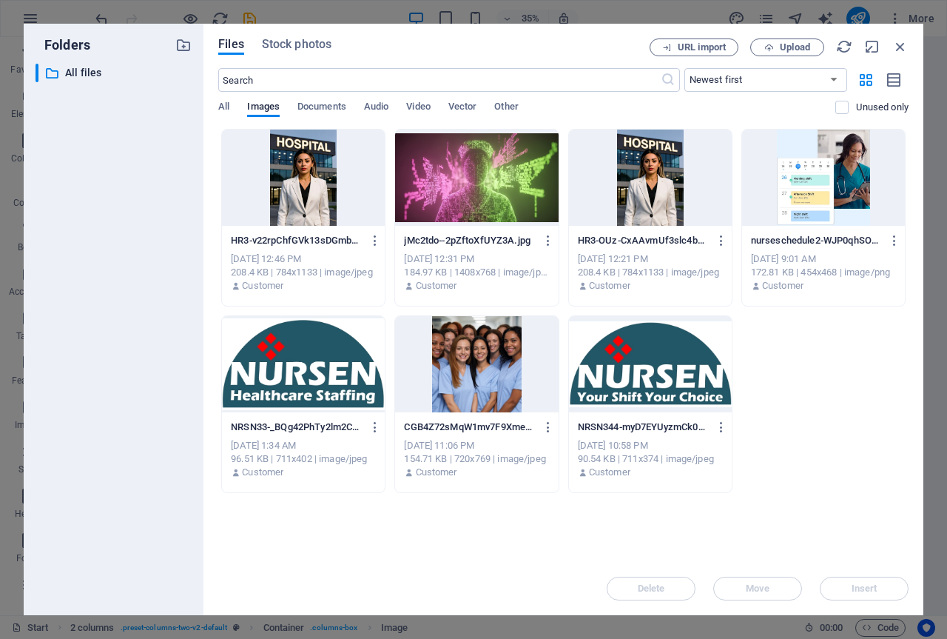
click at [296, 175] on div at bounding box center [303, 177] width 163 height 96
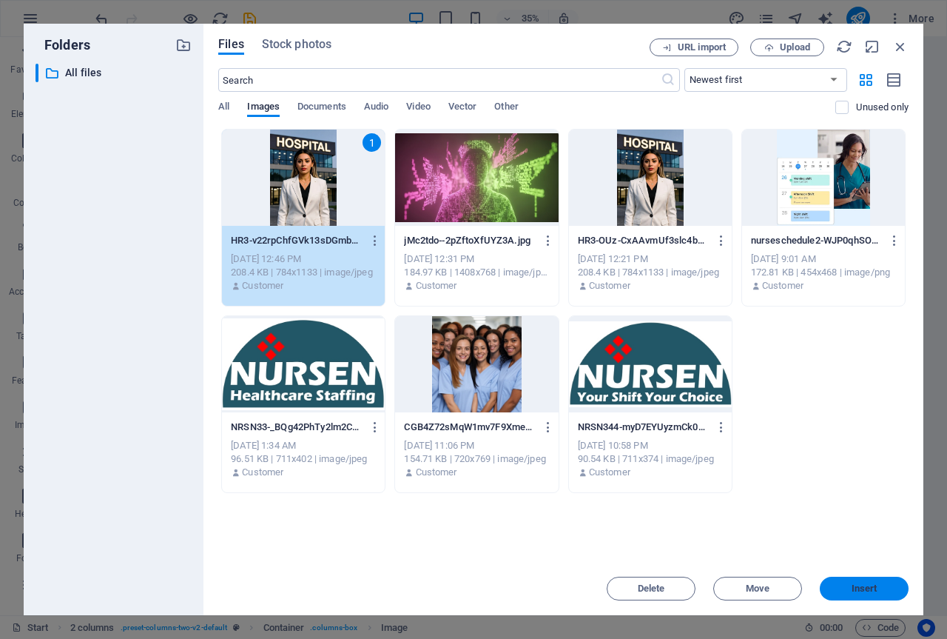
click at [882, 589] on span "Insert" at bounding box center [864, 588] width 77 height 9
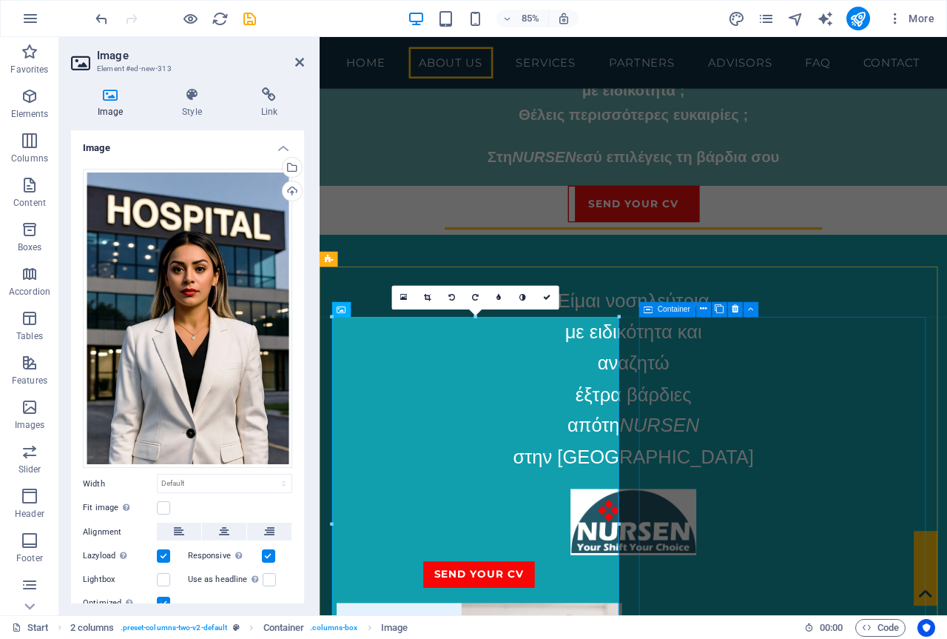
scroll to position [944, 0]
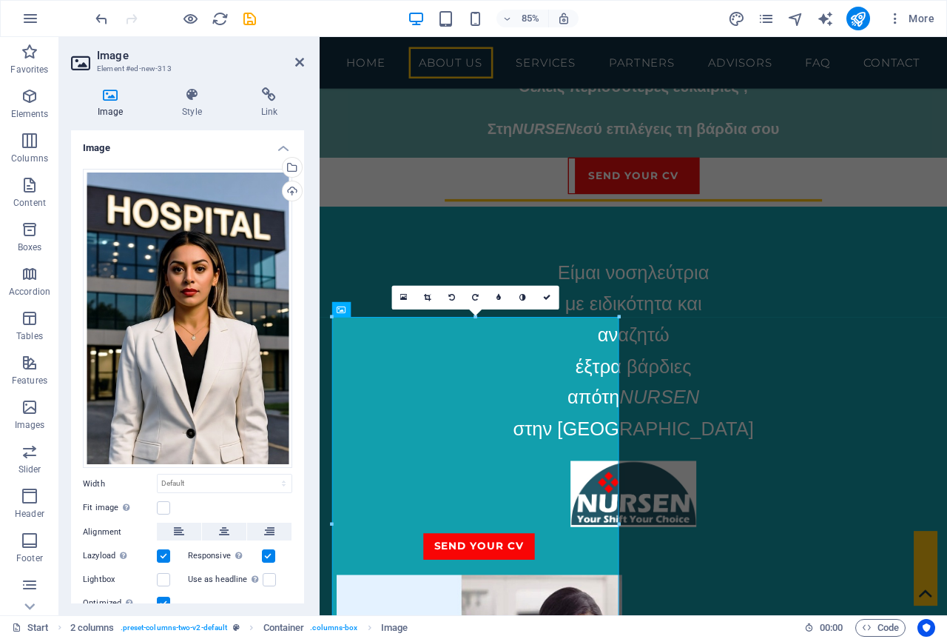
click at [296, 70] on header "Image Element #ed-new-313" at bounding box center [187, 56] width 233 height 38
click at [298, 65] on icon at bounding box center [299, 62] width 9 height 12
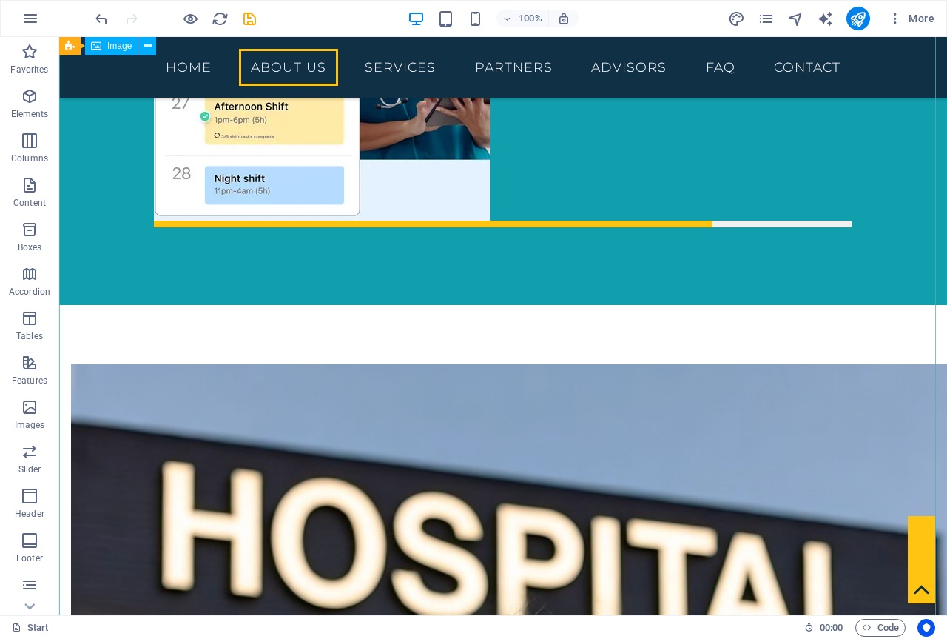
scroll to position [1582, 0]
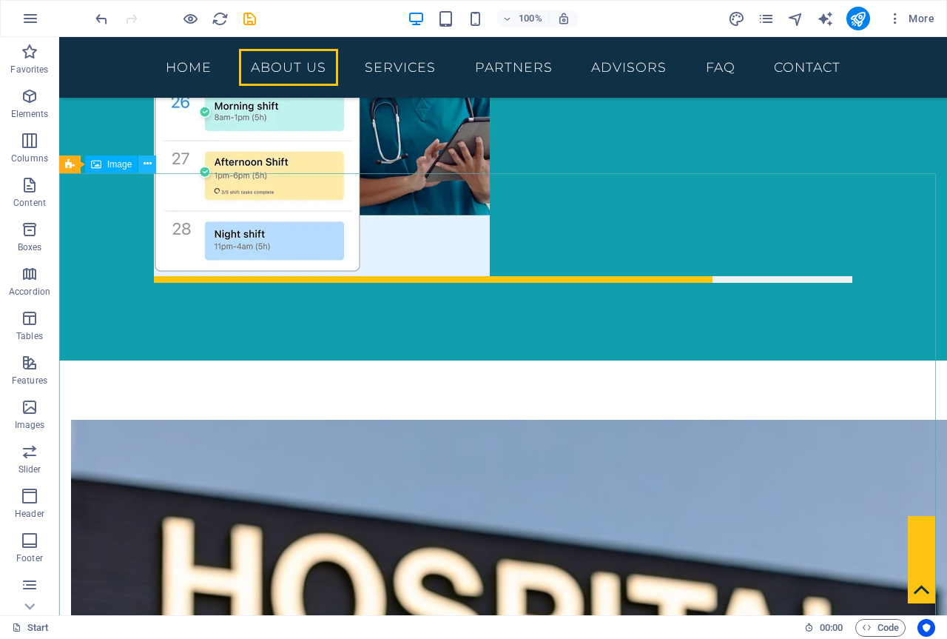
click at [144, 166] on icon at bounding box center [148, 164] width 8 height 16
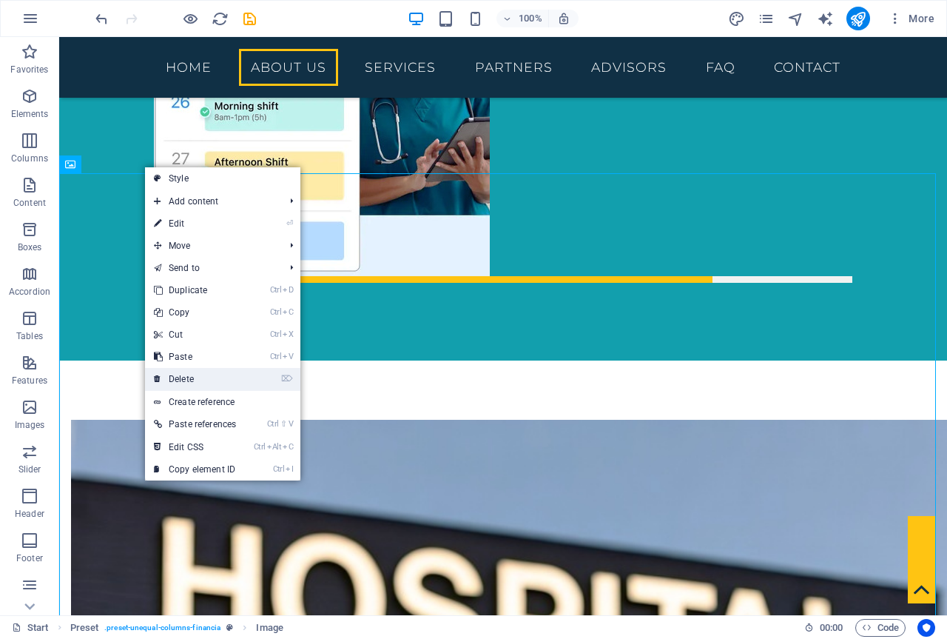
click at [195, 372] on link "⌦ Delete" at bounding box center [195, 379] width 100 height 22
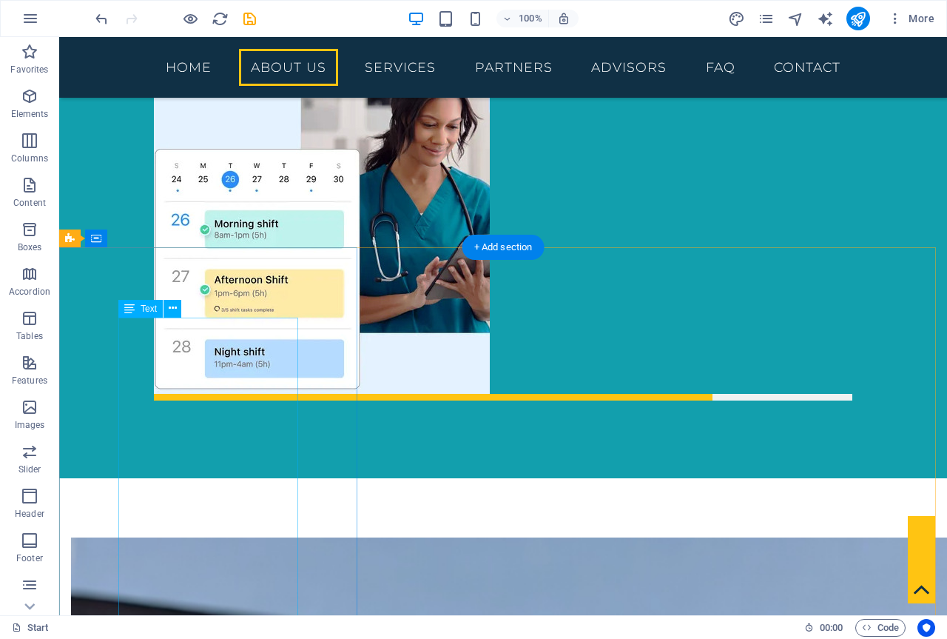
scroll to position [1508, 0]
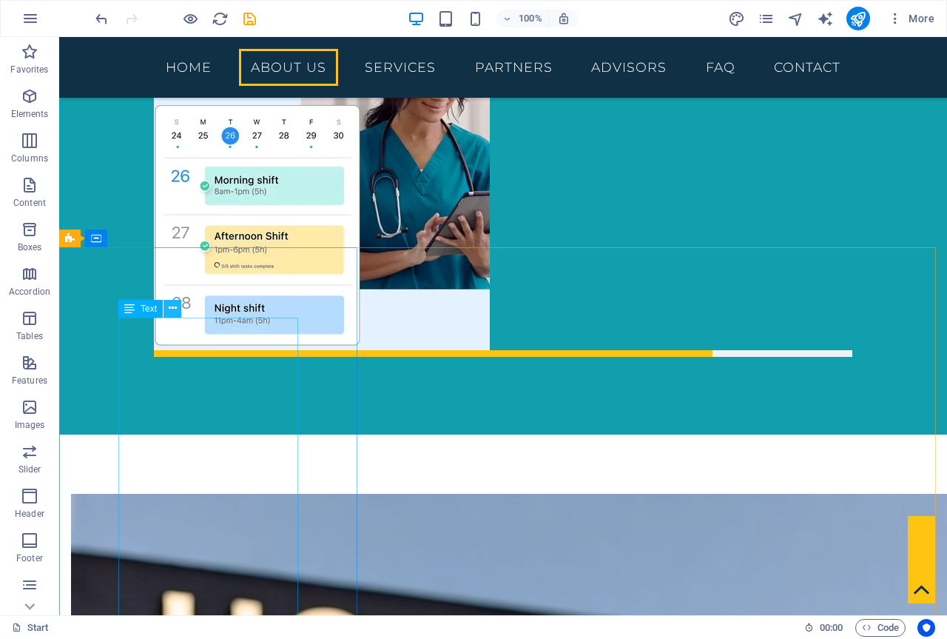
click at [174, 310] on icon at bounding box center [173, 308] width 8 height 16
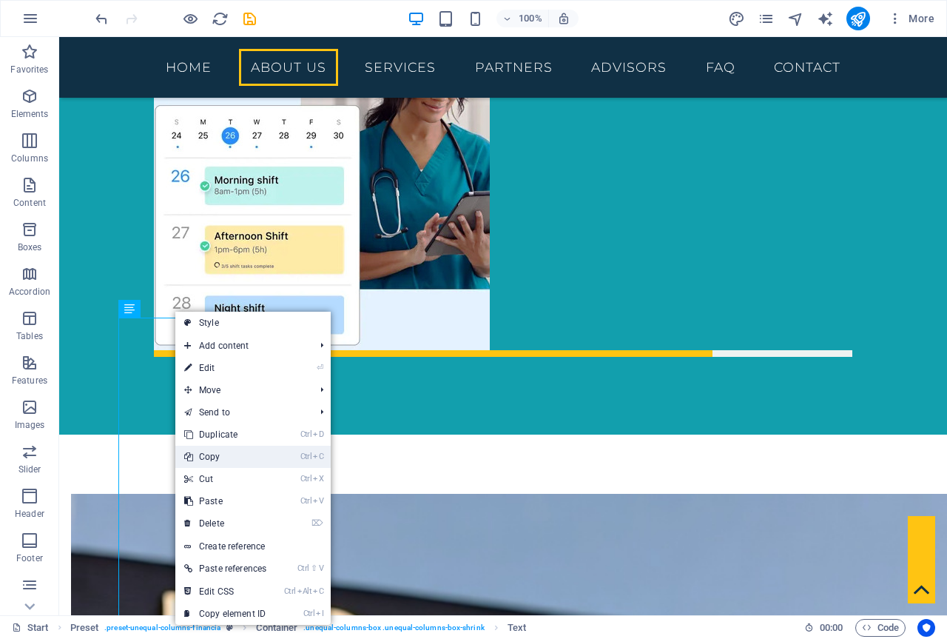
click at [215, 453] on link "Ctrl C Copy" at bounding box center [225, 456] width 100 height 22
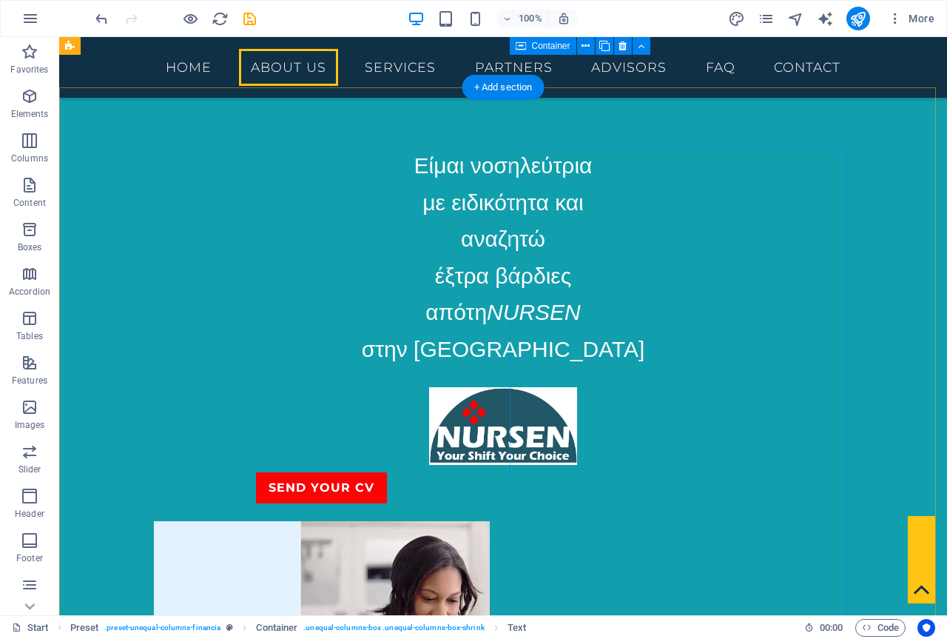
scroll to position [990, 0]
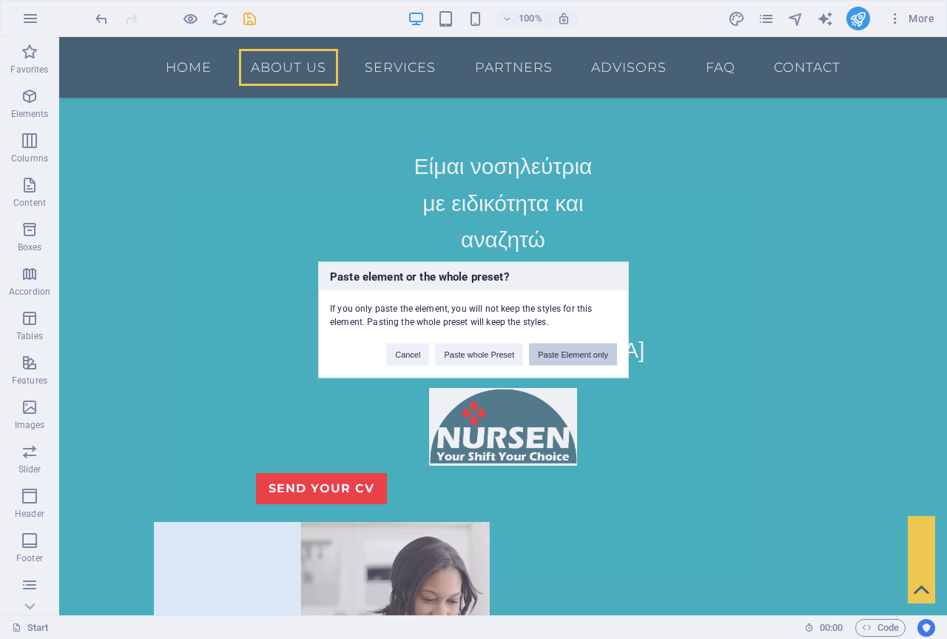
click at [572, 360] on button "Paste Element only" at bounding box center [573, 354] width 88 height 22
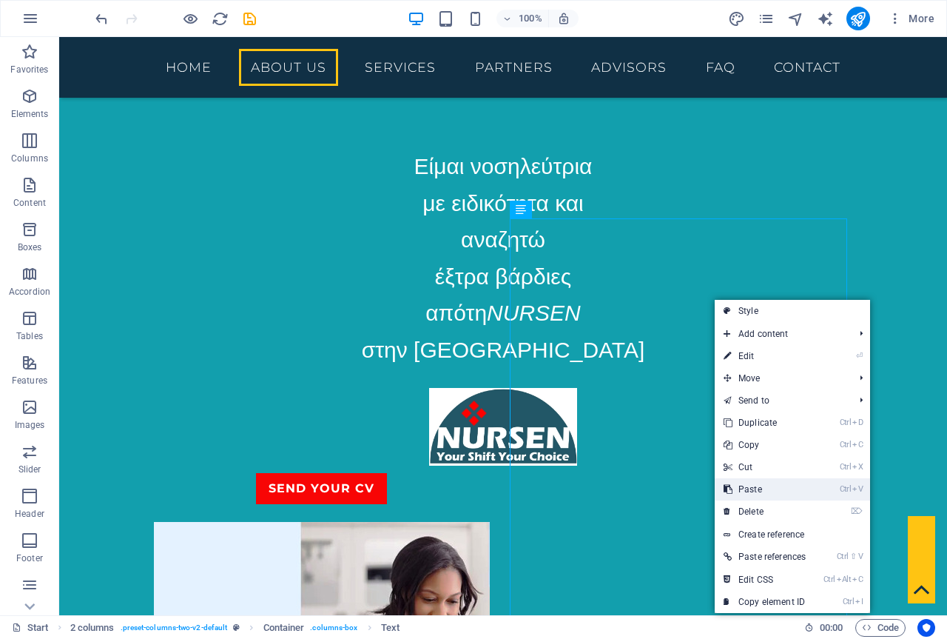
click at [767, 491] on link "Ctrl V Paste" at bounding box center [765, 489] width 100 height 22
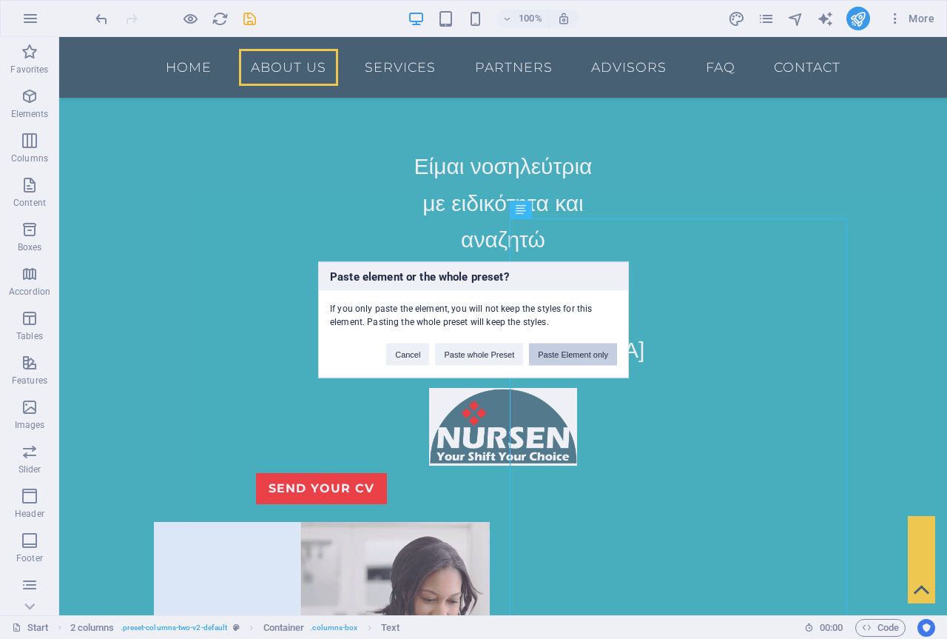
click at [583, 358] on button "Paste Element only" at bounding box center [573, 354] width 88 height 22
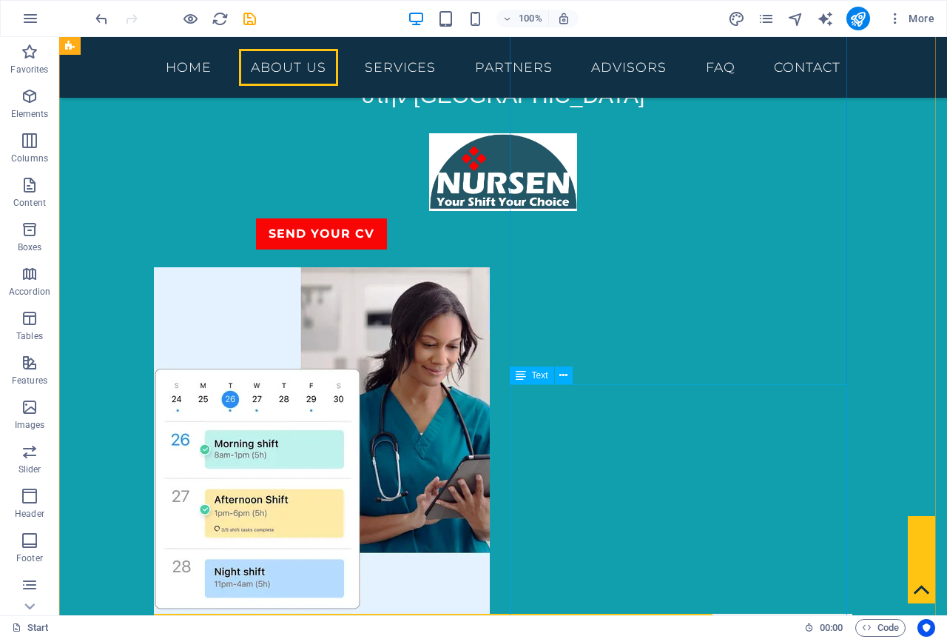
scroll to position [1265, 0]
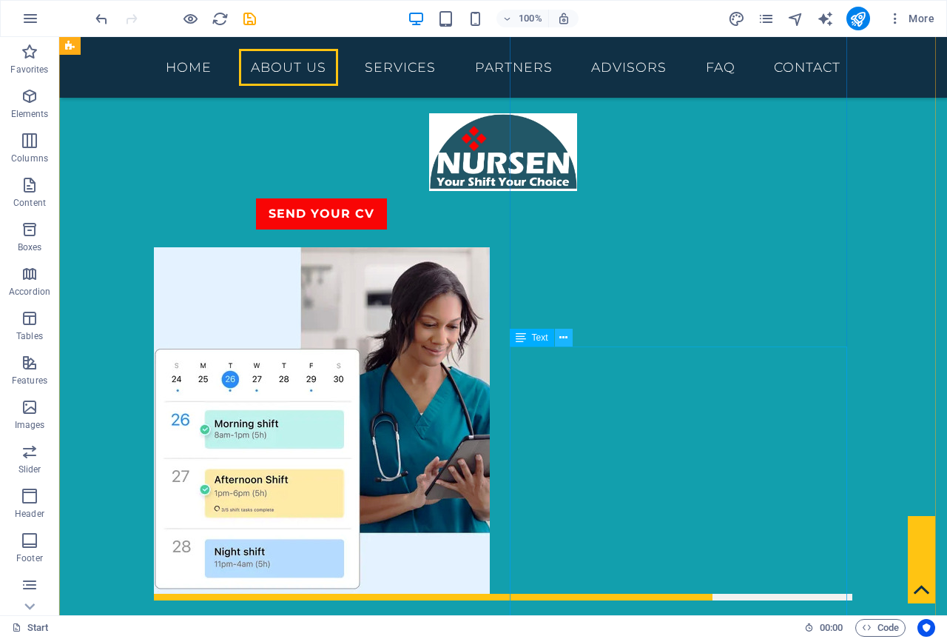
click at [562, 335] on icon at bounding box center [563, 338] width 8 height 16
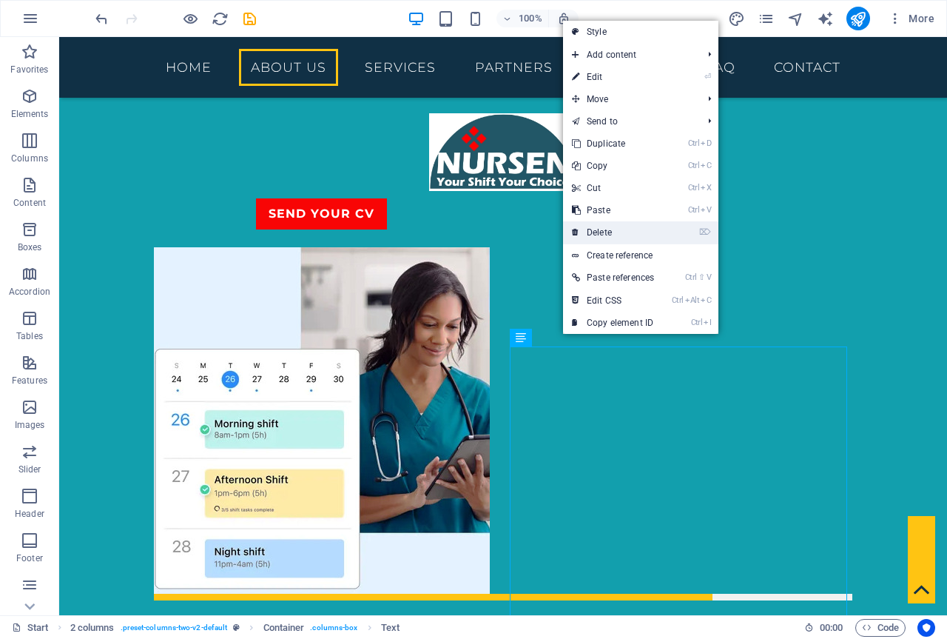
click at [642, 229] on link "⌦ Delete" at bounding box center [613, 232] width 100 height 22
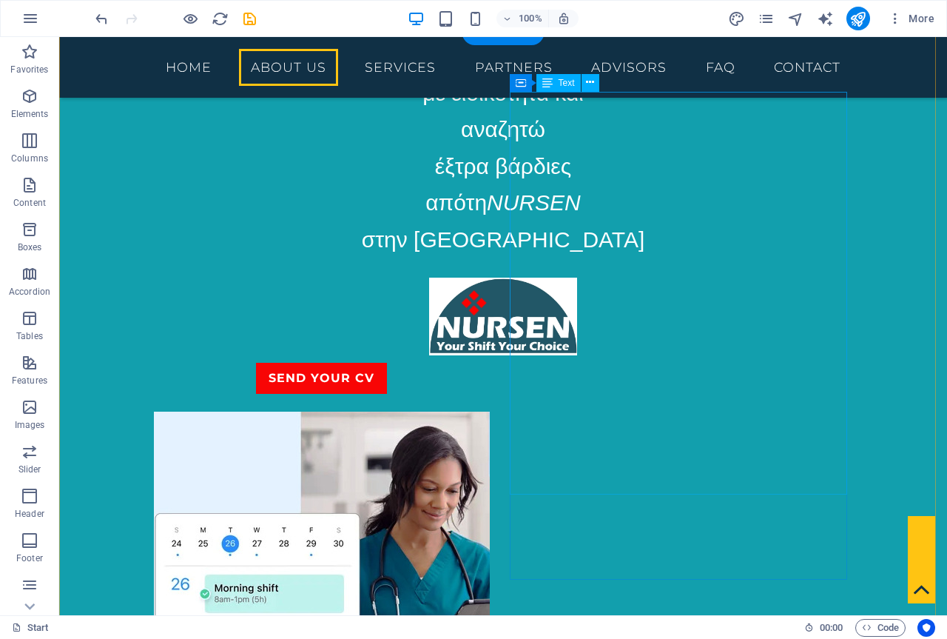
scroll to position [1117, 0]
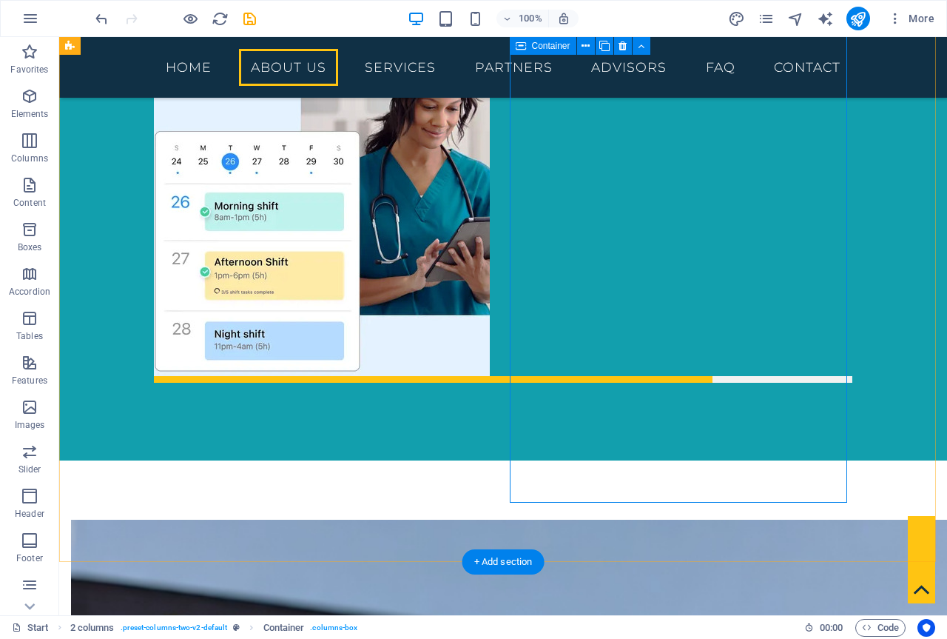
scroll to position [1560, 0]
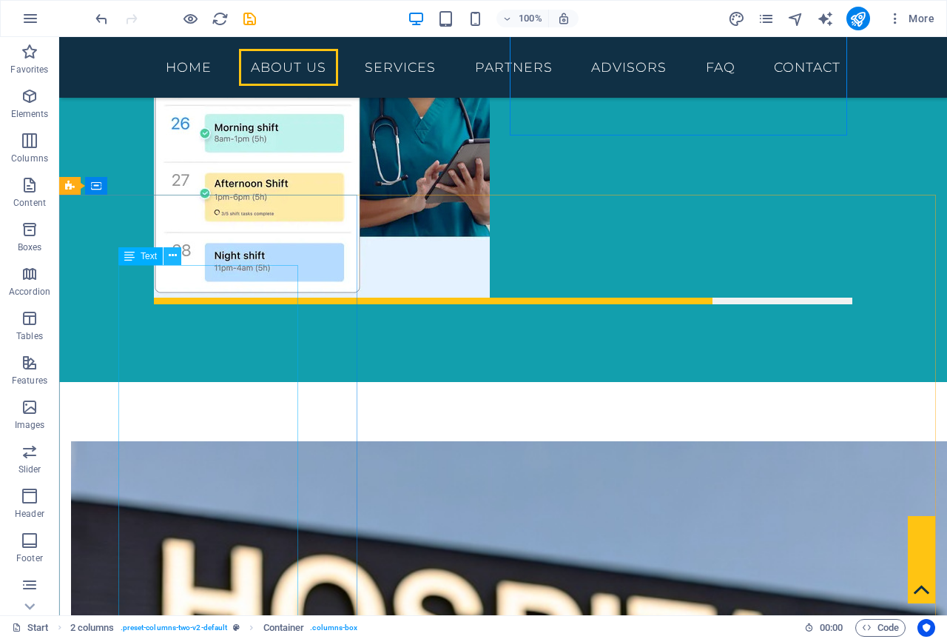
click at [169, 256] on icon at bounding box center [173, 256] width 8 height 16
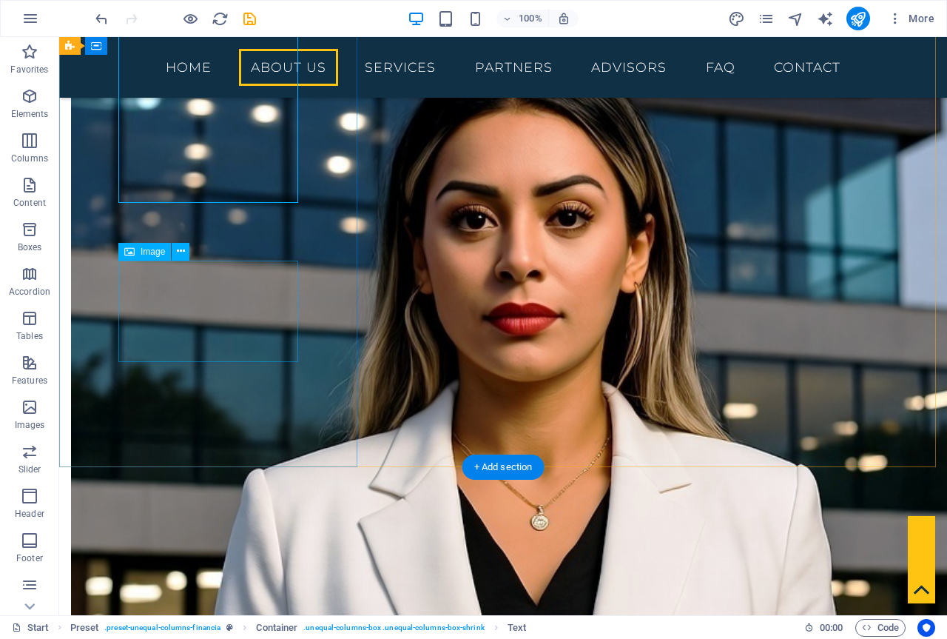
scroll to position [2004, 0]
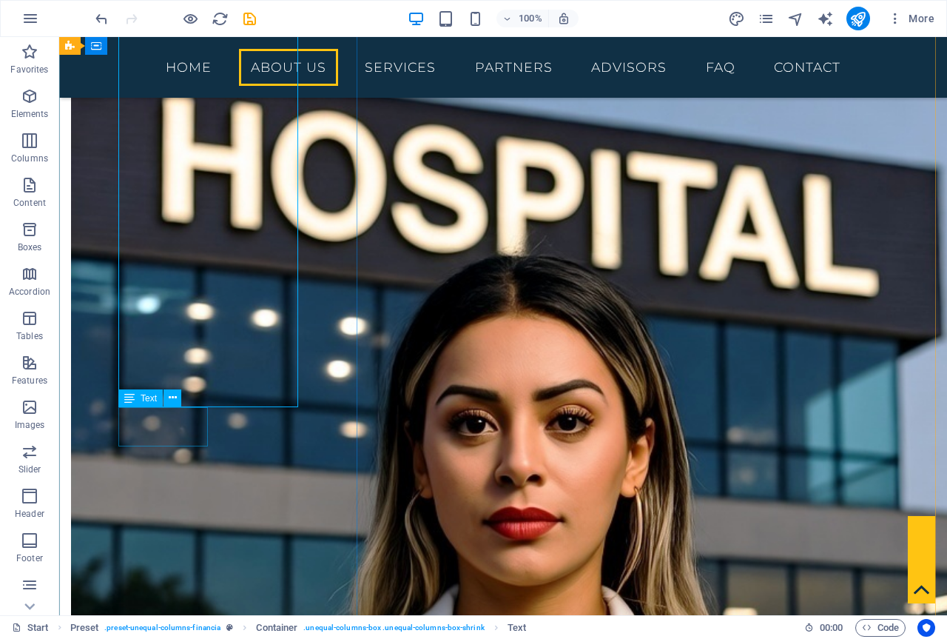
click at [172, 400] on icon at bounding box center [173, 398] width 8 height 16
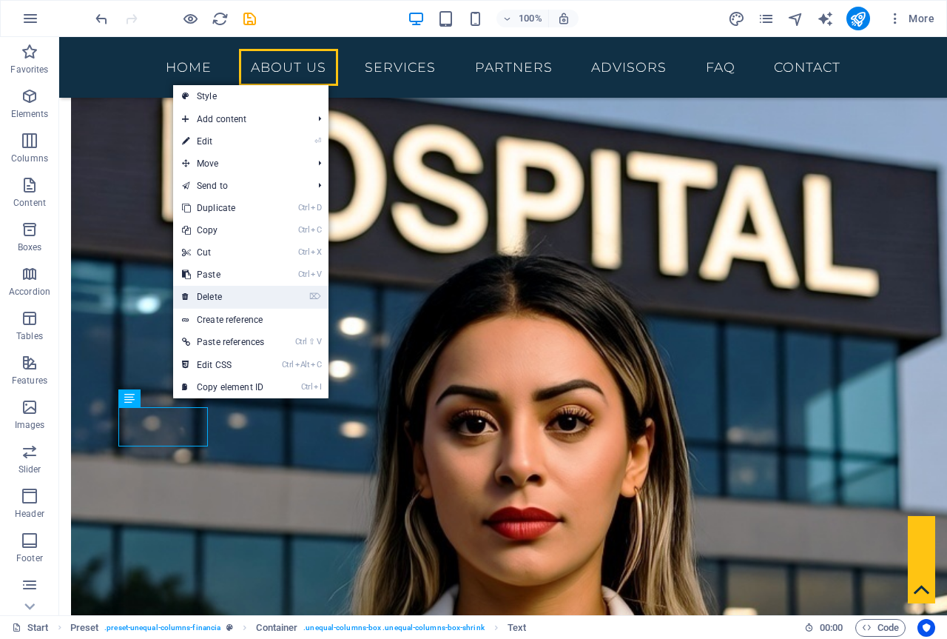
click at [209, 300] on link "⌦ Delete" at bounding box center [223, 297] width 100 height 22
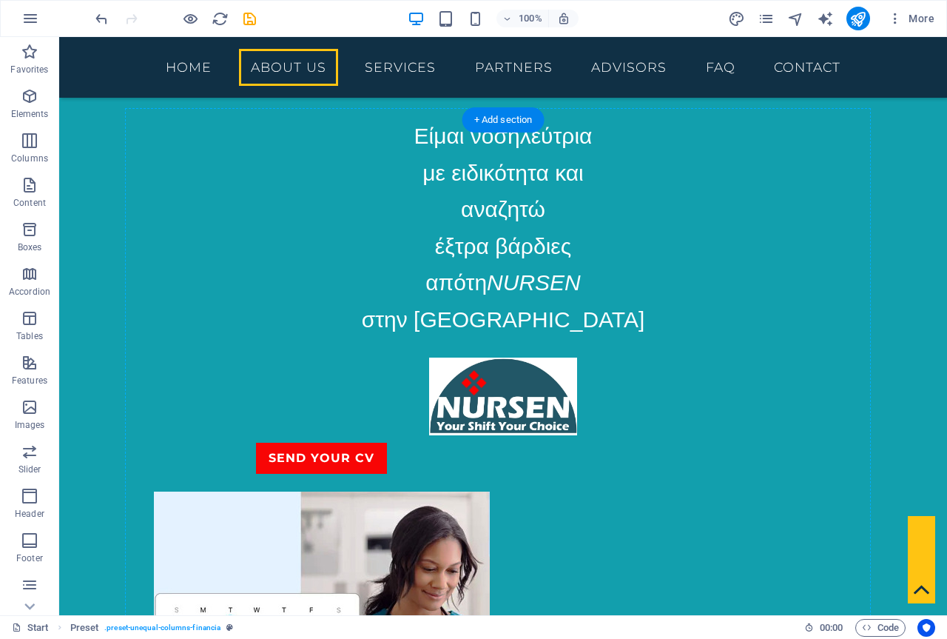
scroll to position [1007, 0]
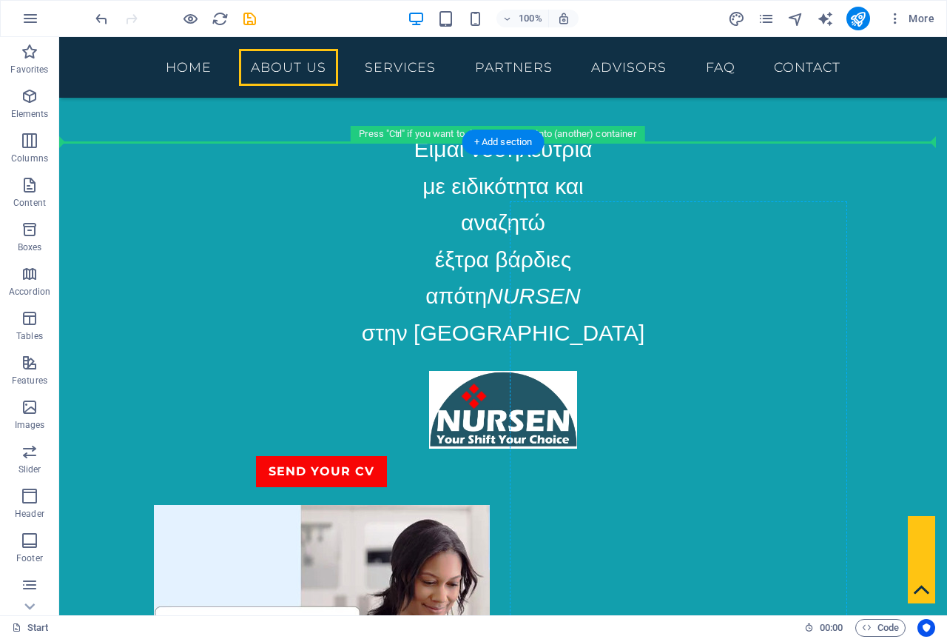
drag, startPoint x: 207, startPoint y: 292, endPoint x: 660, endPoint y: 224, distance: 457.8
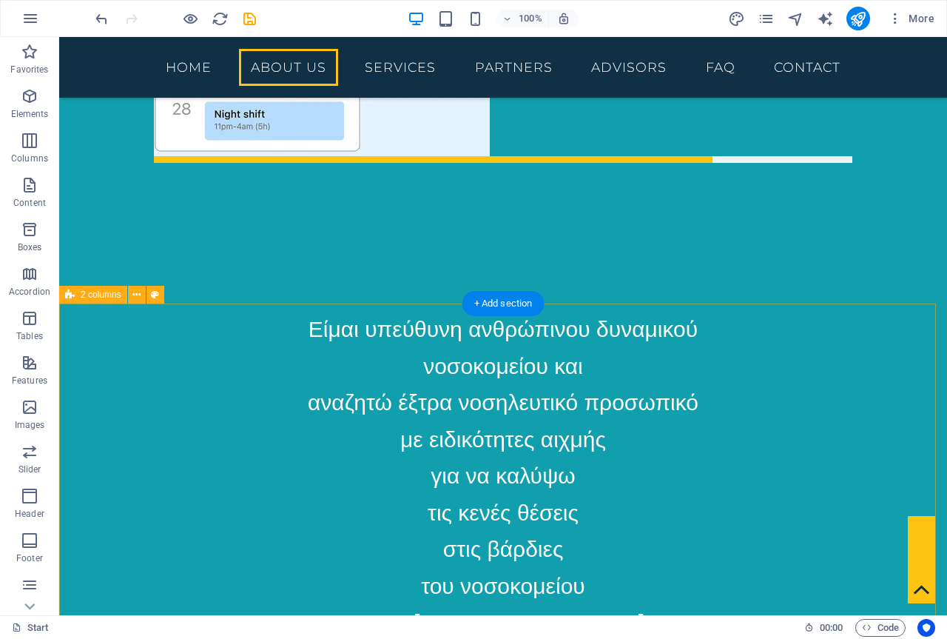
scroll to position [1924, 0]
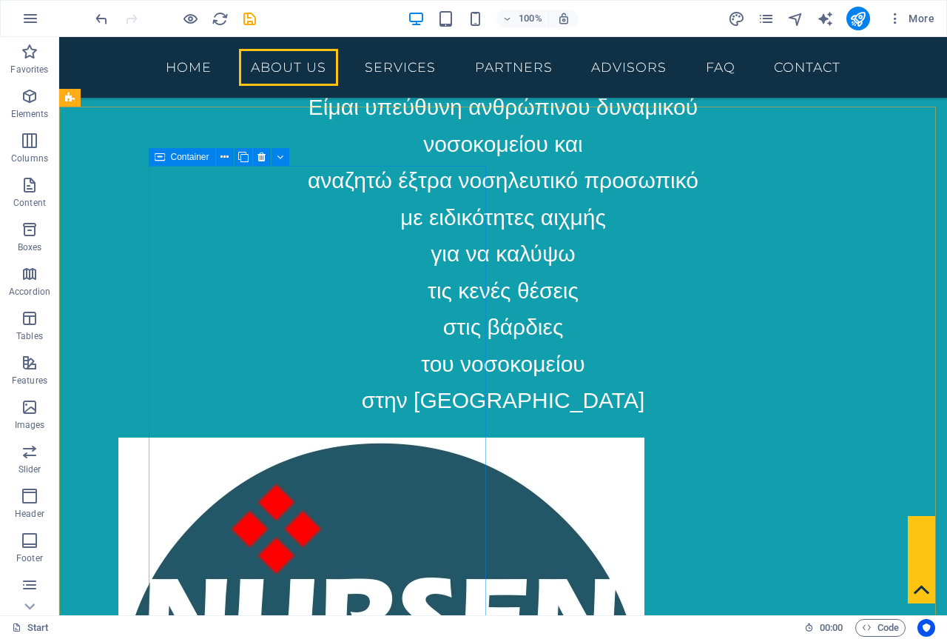
click at [184, 155] on span "Container" at bounding box center [190, 156] width 38 height 9
click at [229, 158] on button at bounding box center [225, 157] width 18 height 18
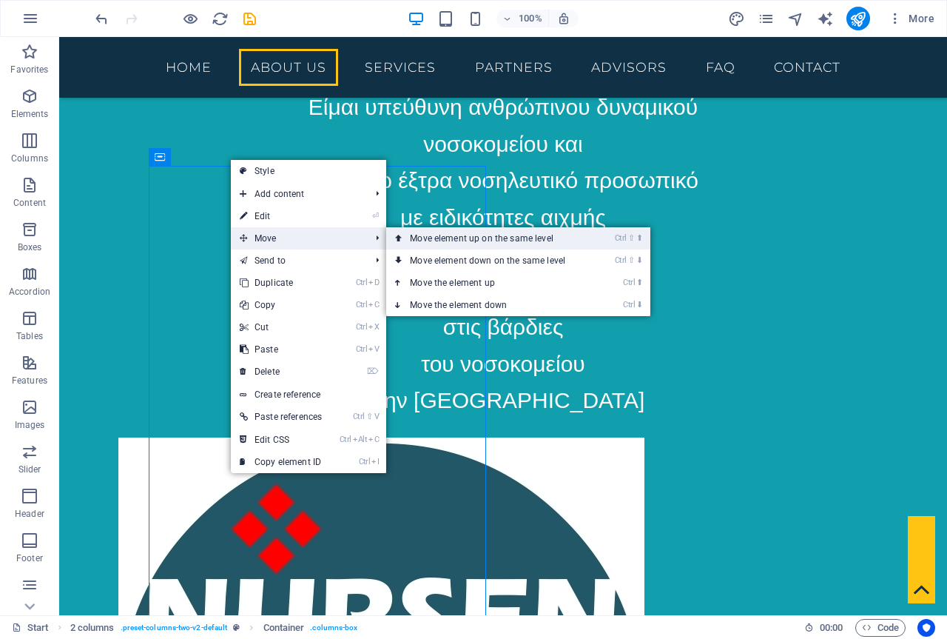
click at [428, 238] on link "Ctrl ⇧ ⬆ Move element up on the same level" at bounding box center [490, 238] width 209 height 22
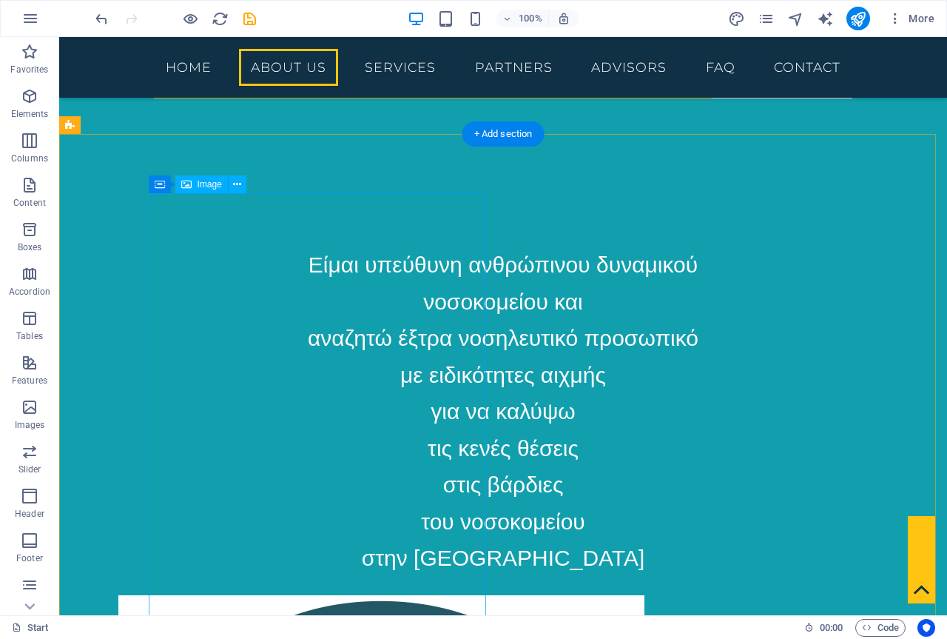
scroll to position [1628, 0]
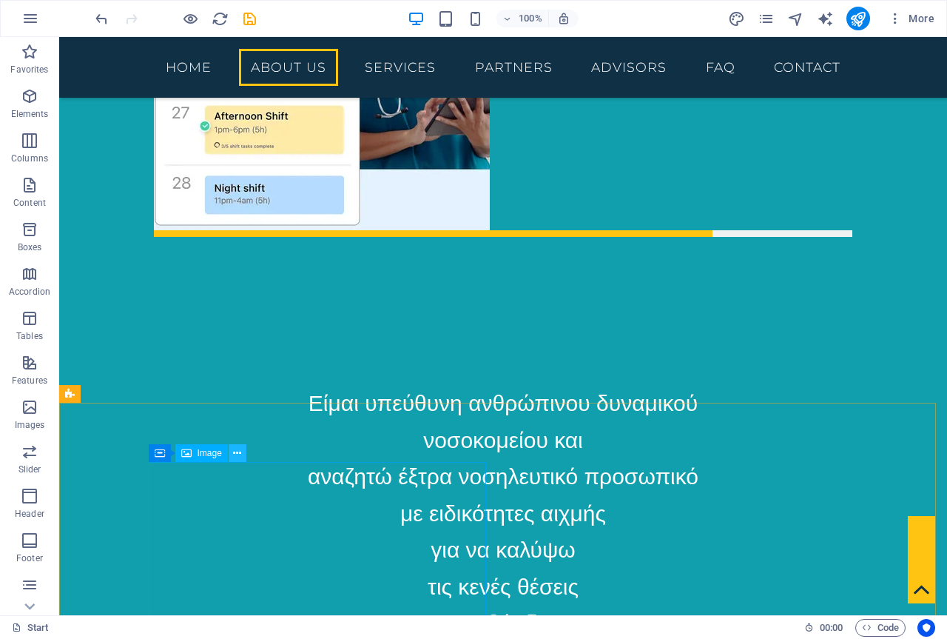
click at [241, 451] on icon at bounding box center [237, 453] width 8 height 16
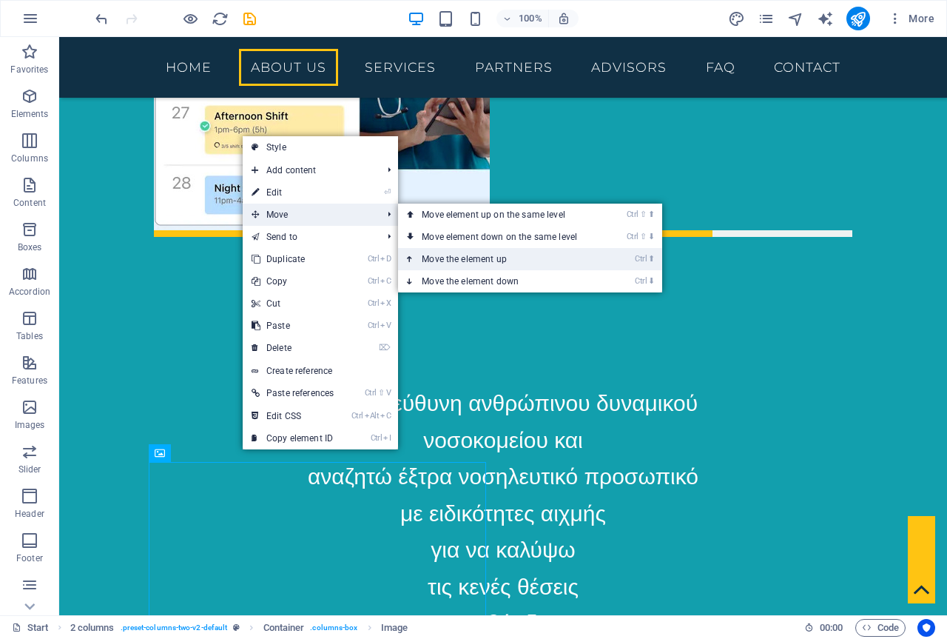
click at [484, 252] on link "Ctrl ⬆ Move the element up" at bounding box center [502, 259] width 209 height 22
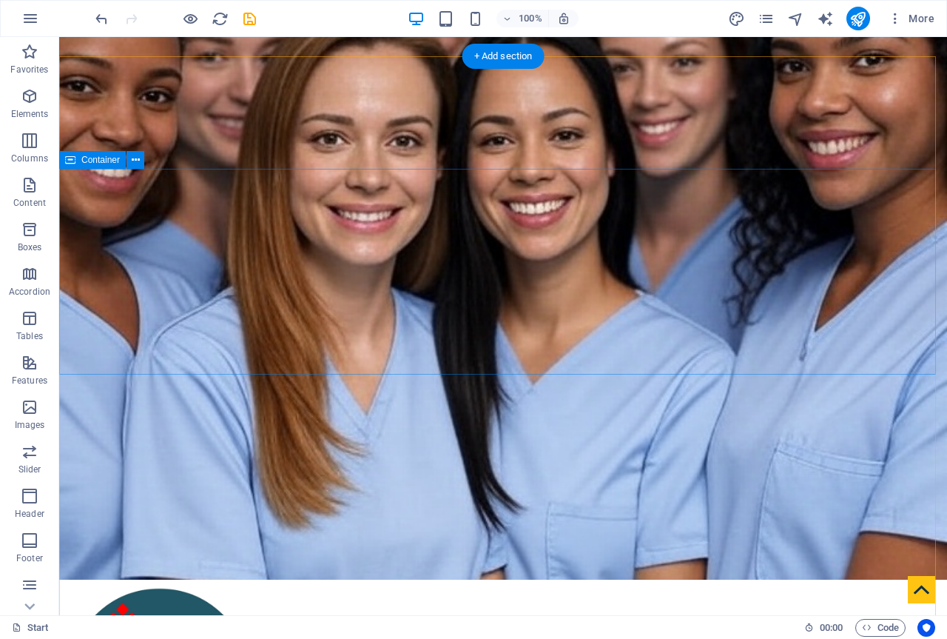
scroll to position [0, 0]
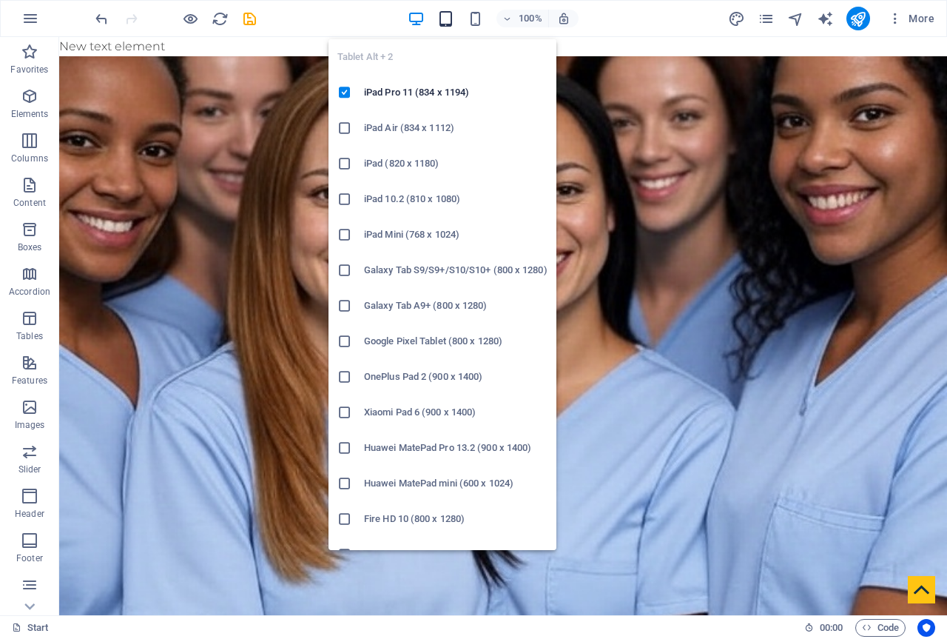
click at [445, 11] on icon "button" at bounding box center [445, 18] width 17 height 17
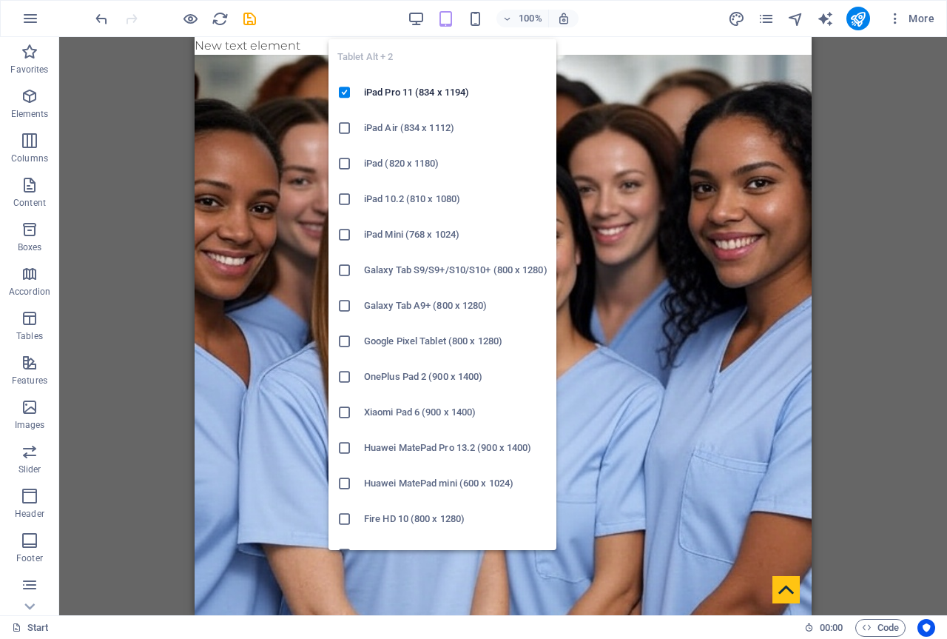
click at [445, 16] on icon "button" at bounding box center [445, 18] width 17 height 17
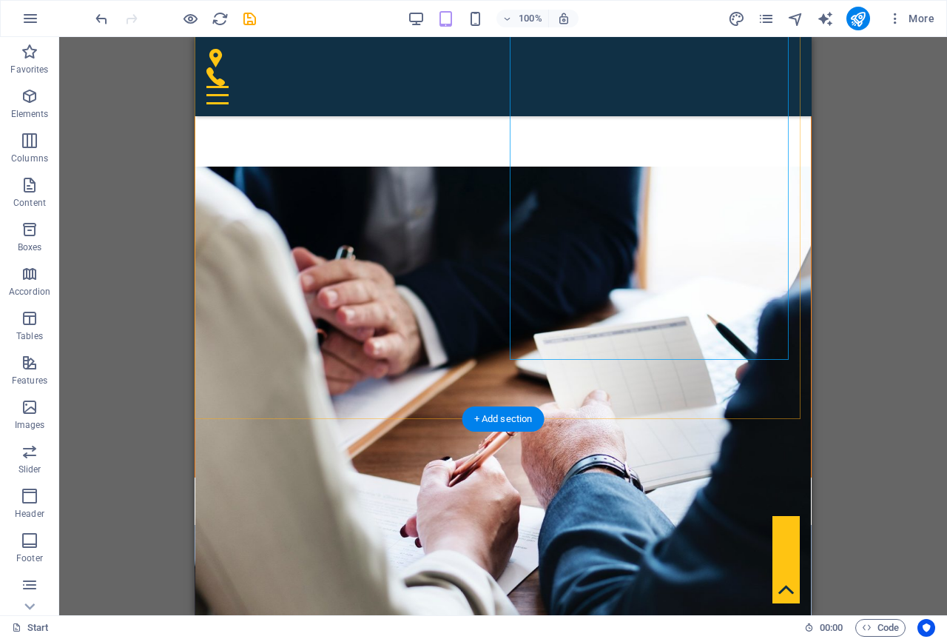
scroll to position [2664, 0]
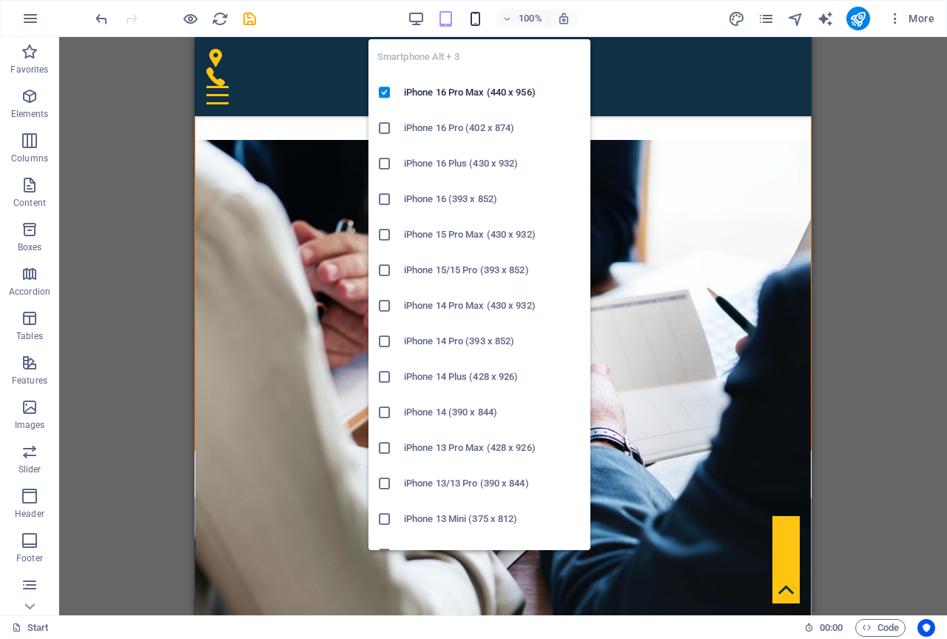
click at [478, 19] on icon "button" at bounding box center [475, 18] width 17 height 17
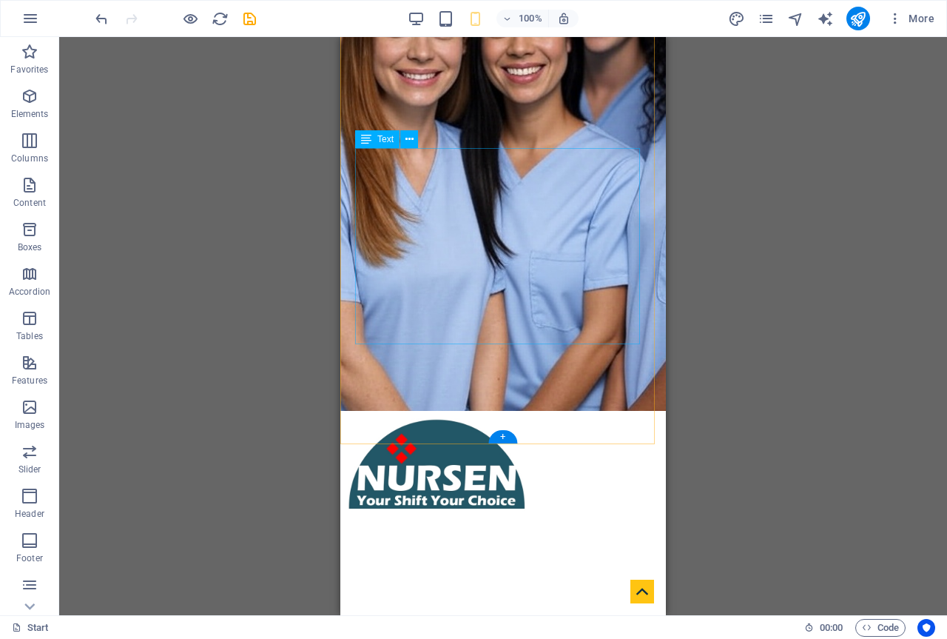
scroll to position [0, 0]
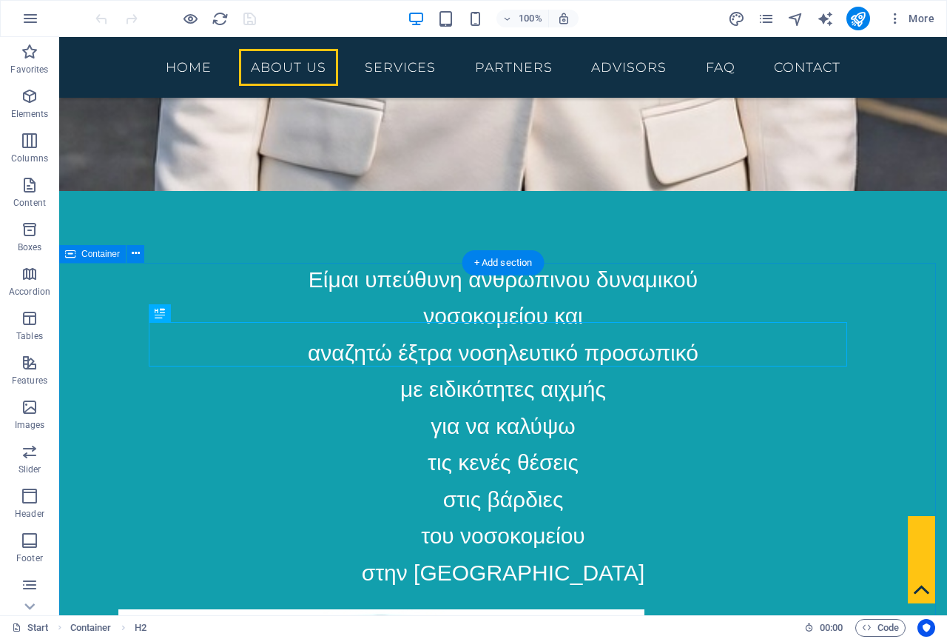
scroll to position [3034, 0]
drag, startPoint x: 59, startPoint y: 37, endPoint x: 912, endPoint y: 324, distance: 900.1
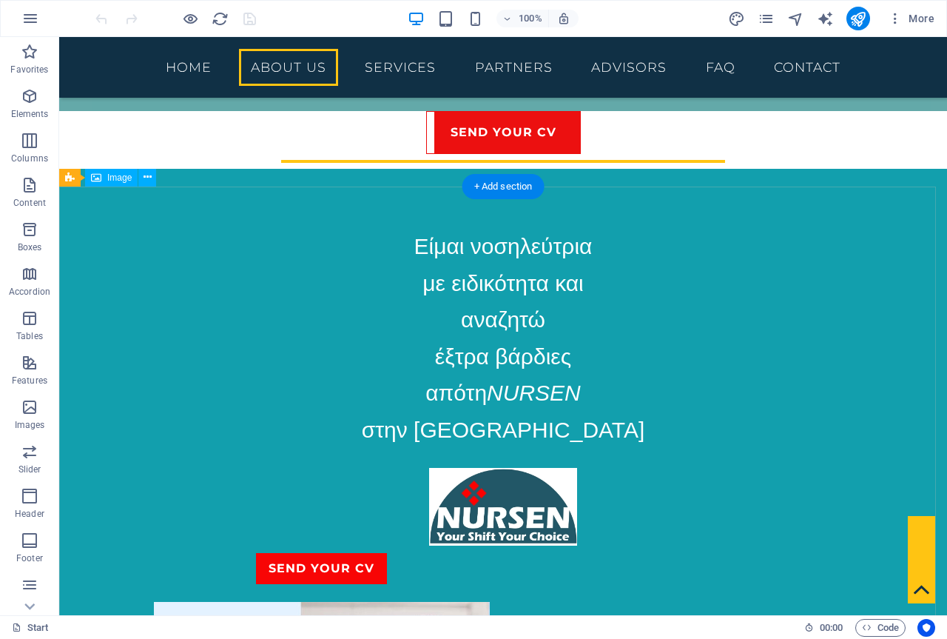
scroll to position [889, 0]
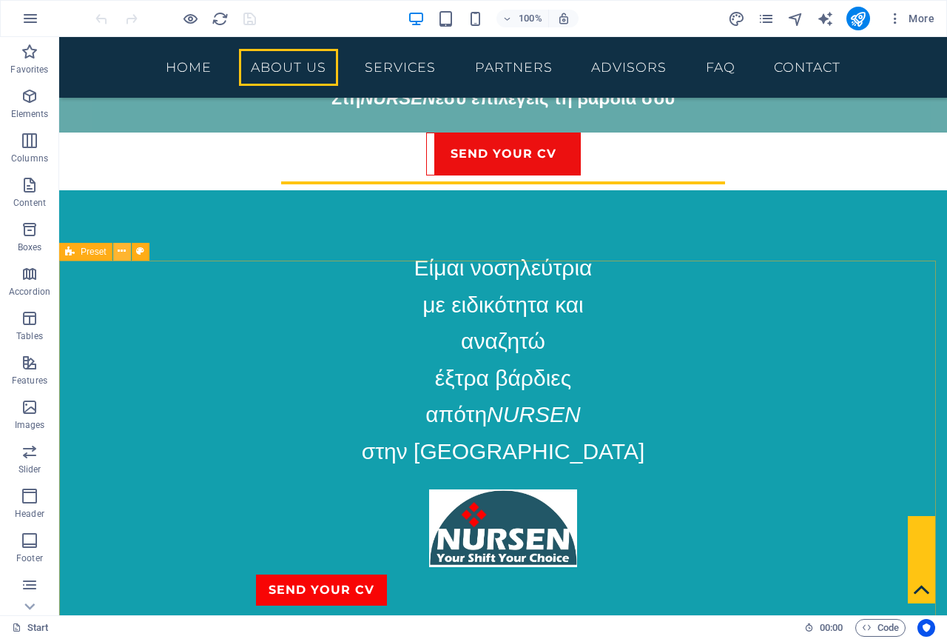
click at [121, 256] on icon at bounding box center [122, 251] width 8 height 16
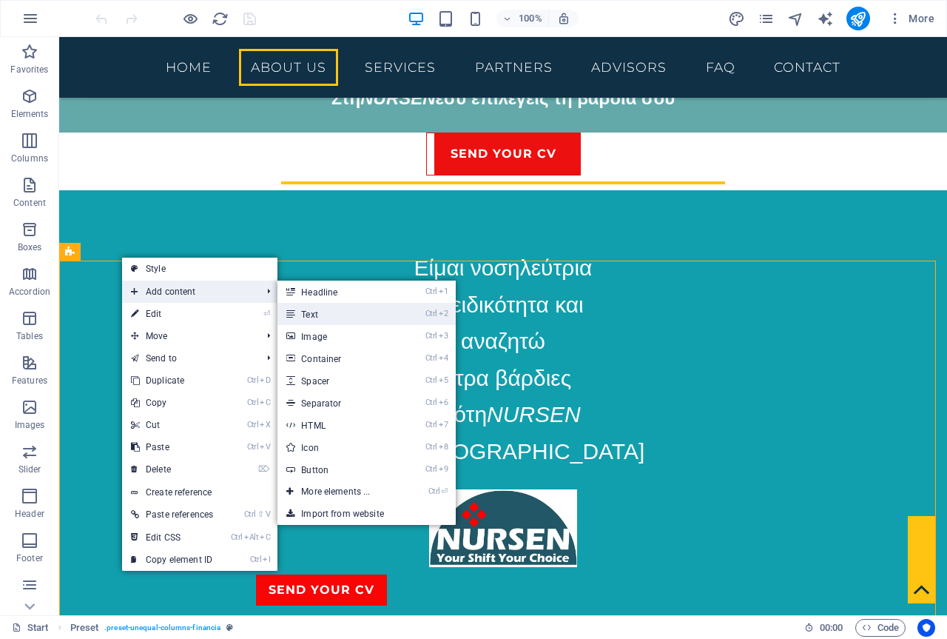
click at [294, 305] on icon at bounding box center [289, 314] width 7 height 22
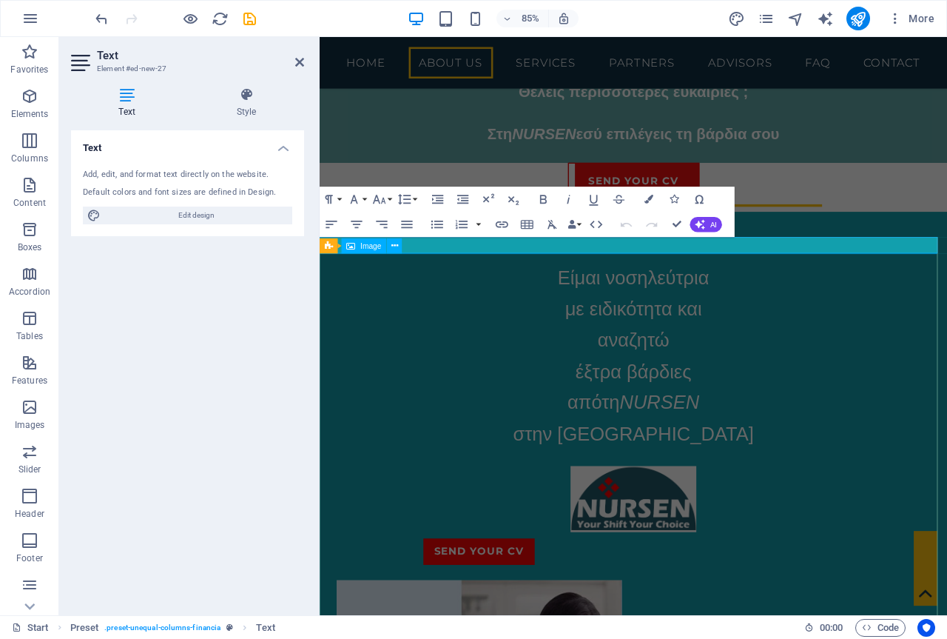
scroll to position [843, 0]
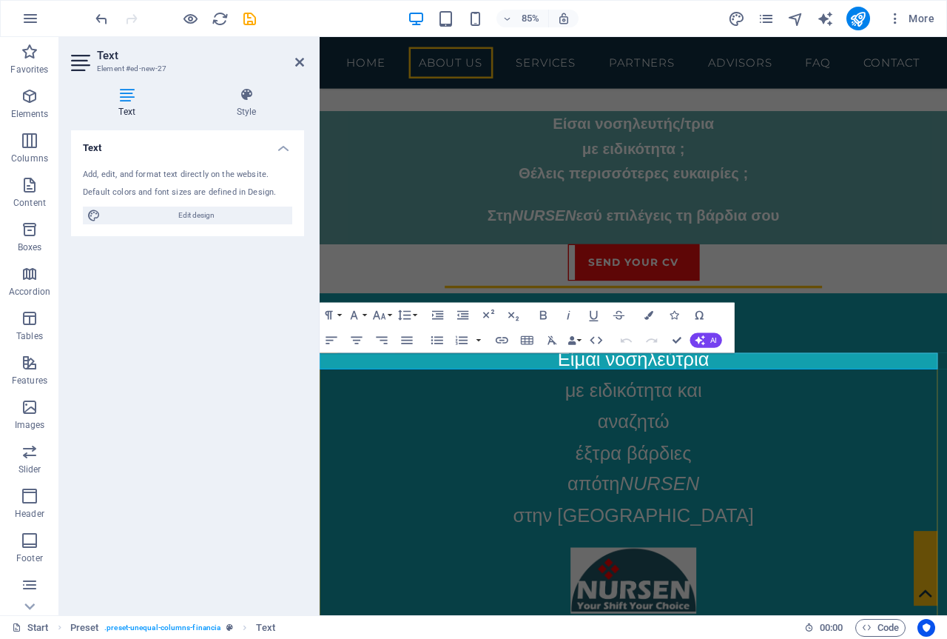
click at [352, 343] on icon "button" at bounding box center [356, 339] width 15 height 15
click at [343, 339] on button "Align Left" at bounding box center [332, 340] width 24 height 25
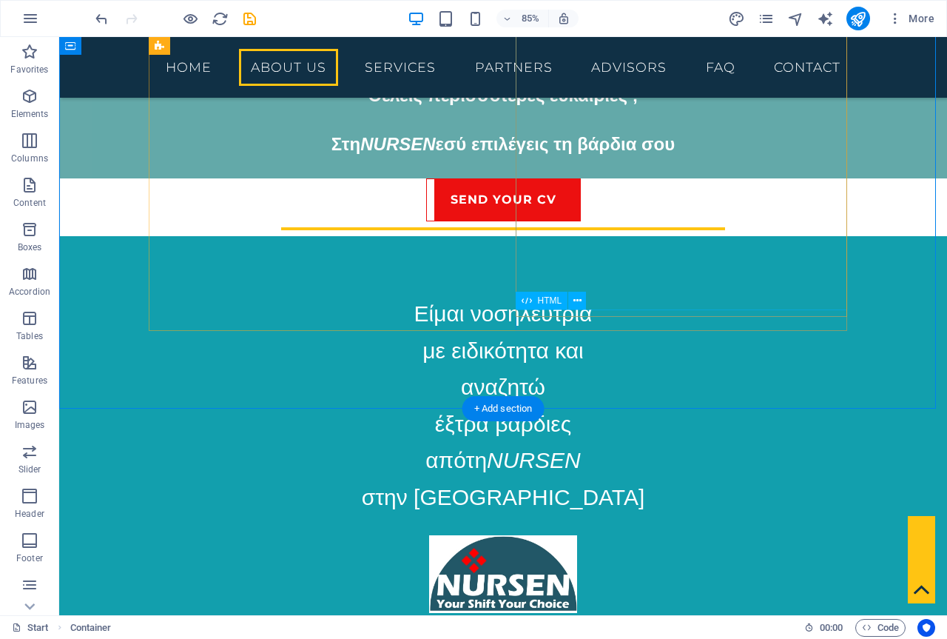
scroll to position [741, 0]
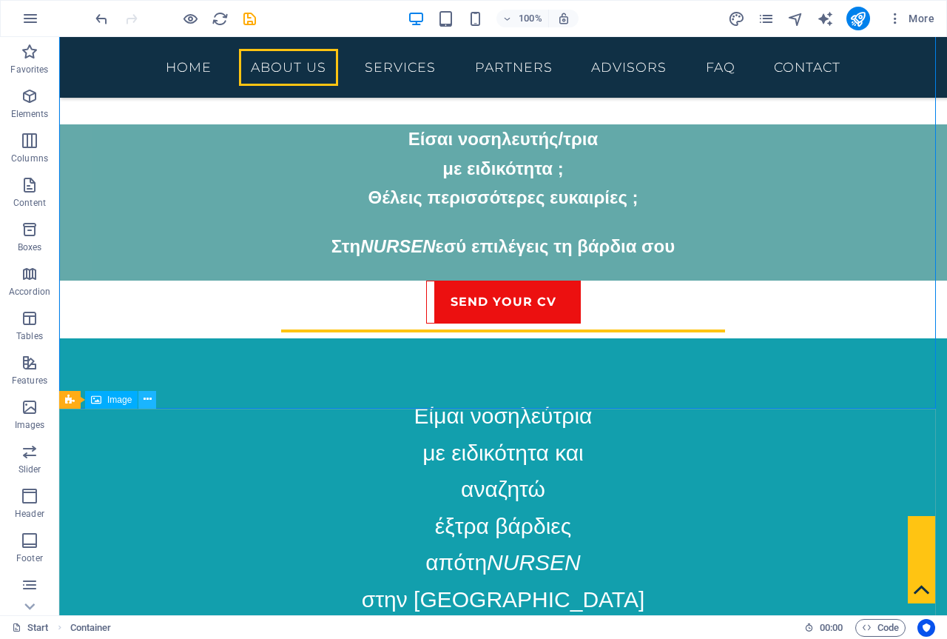
click at [144, 400] on icon at bounding box center [148, 399] width 8 height 16
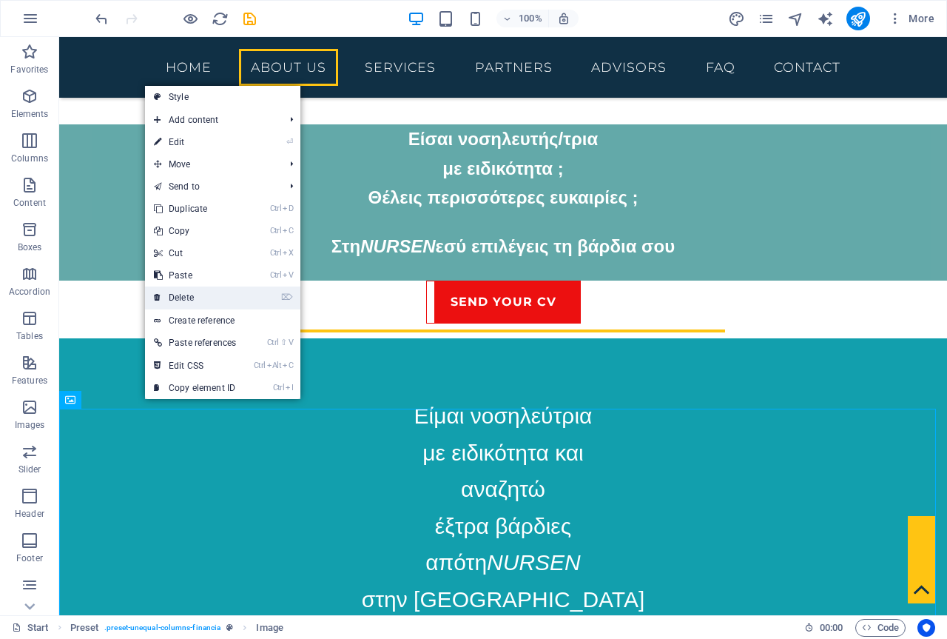
click at [236, 303] on link "⌦ Delete" at bounding box center [195, 297] width 100 height 22
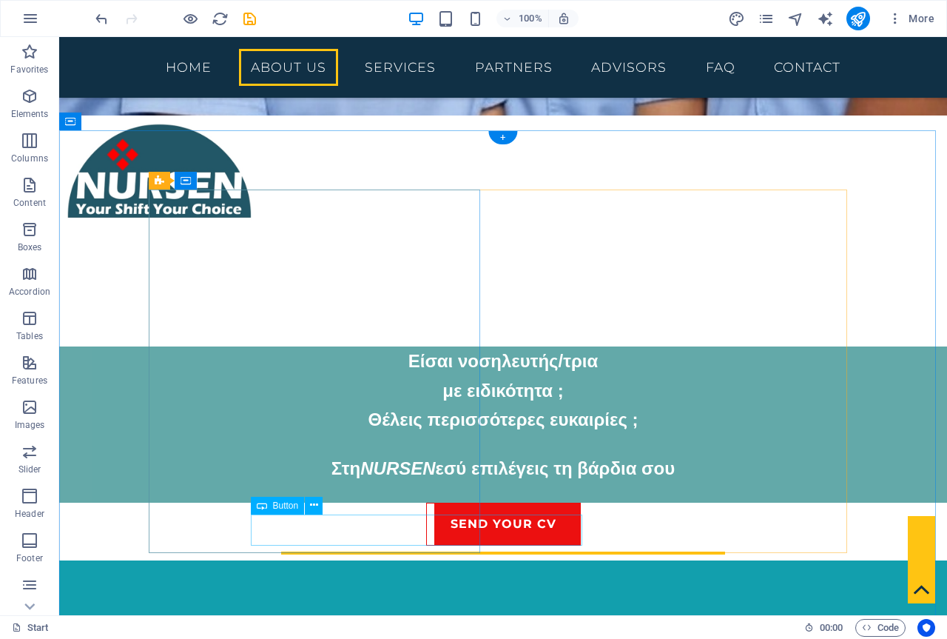
scroll to position [667, 0]
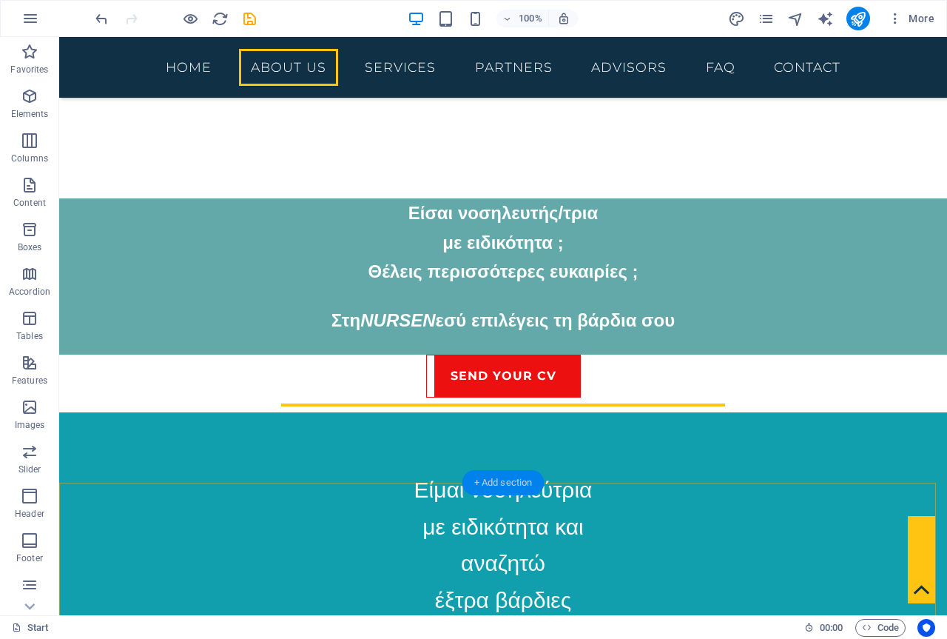
click at [490, 484] on div "+ Add section" at bounding box center [503, 482] width 82 height 25
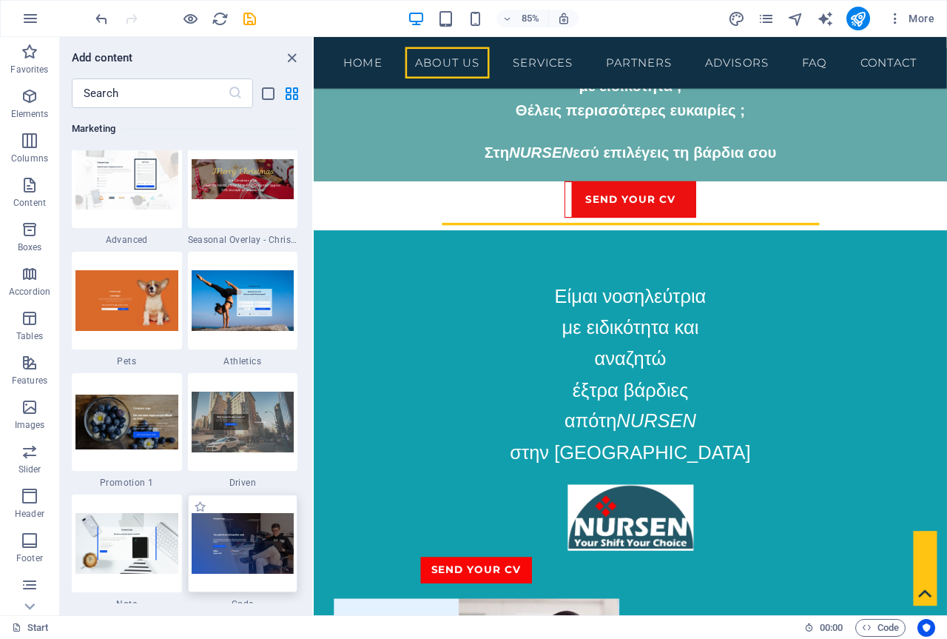
scroll to position [12504, 0]
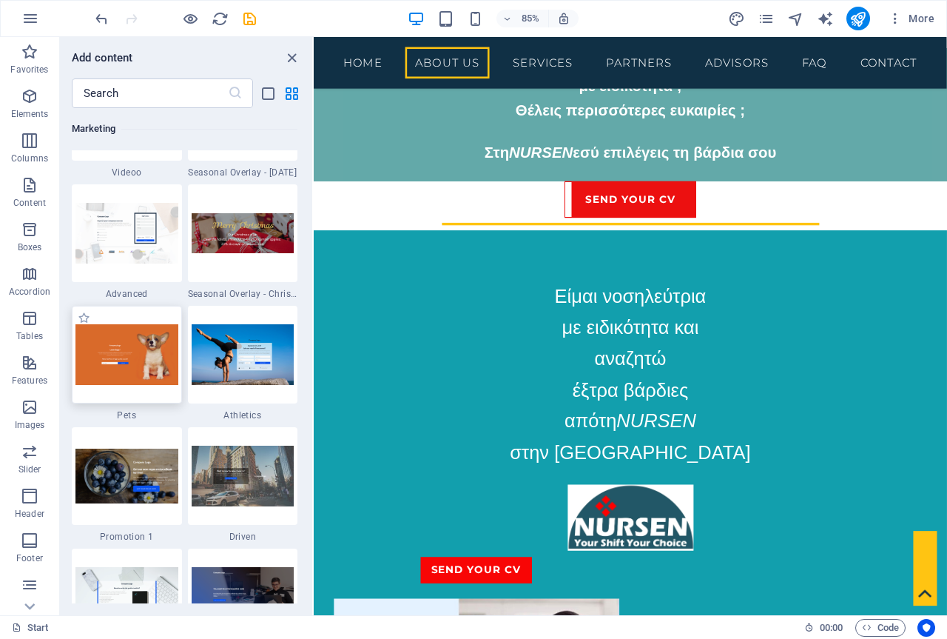
click at [119, 354] on img at bounding box center [126, 354] width 103 height 60
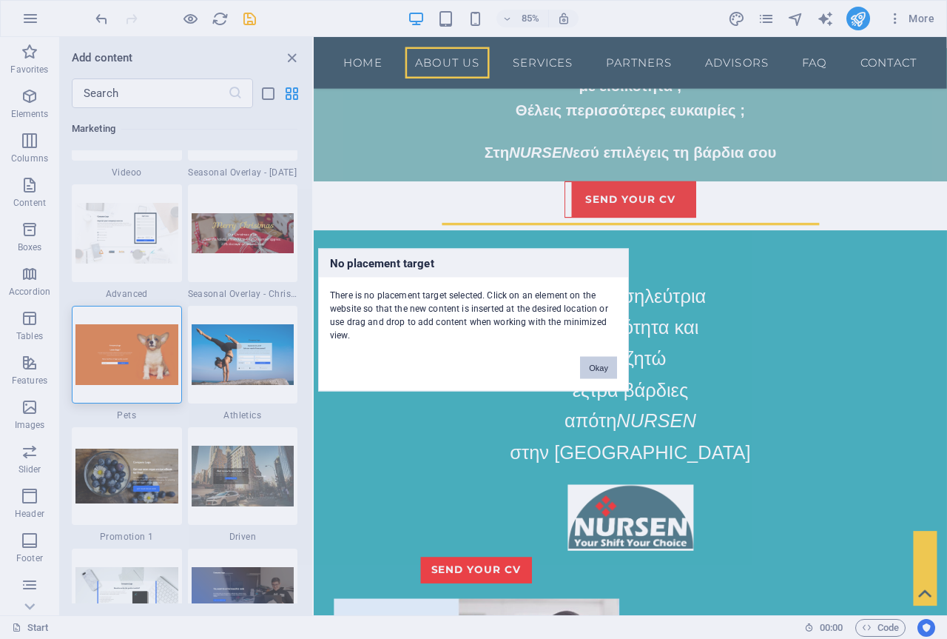
click at [602, 365] on button "Okay" at bounding box center [598, 367] width 37 height 22
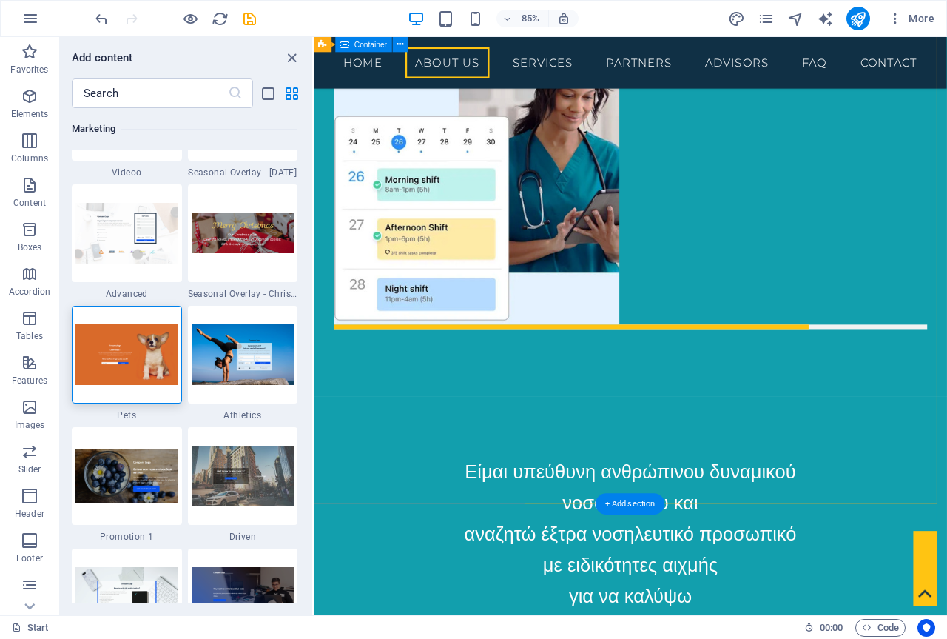
scroll to position [1583, 0]
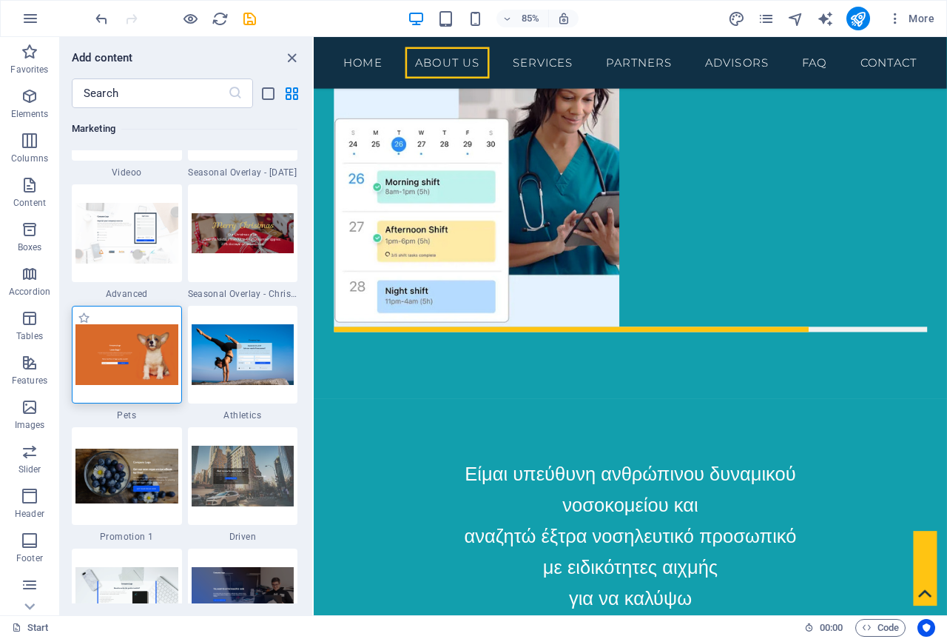
click at [129, 363] on img at bounding box center [126, 354] width 103 height 60
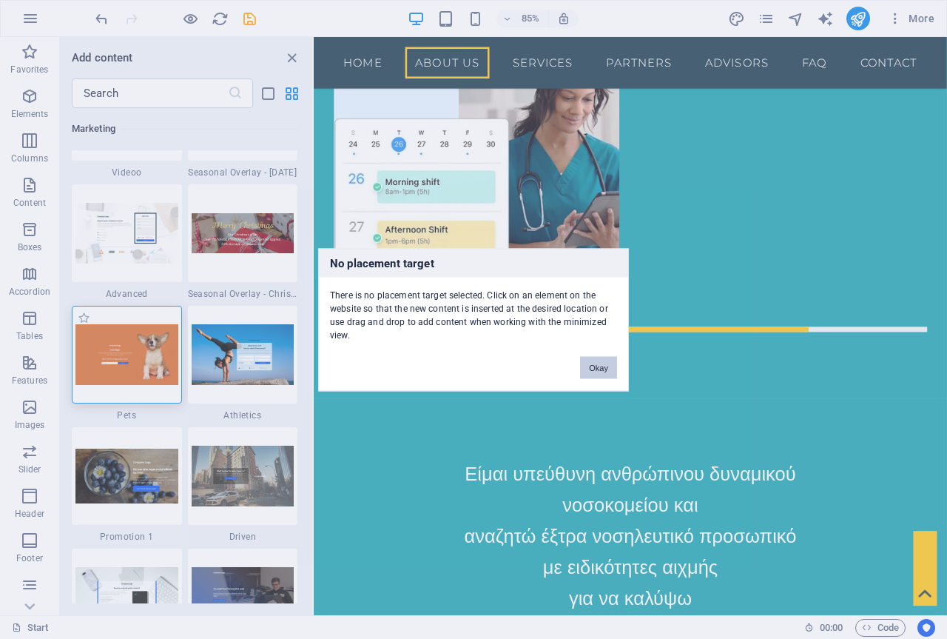
click at [129, 363] on div "No placement target There is no placement target selected. Click on an element …" at bounding box center [473, 319] width 947 height 639
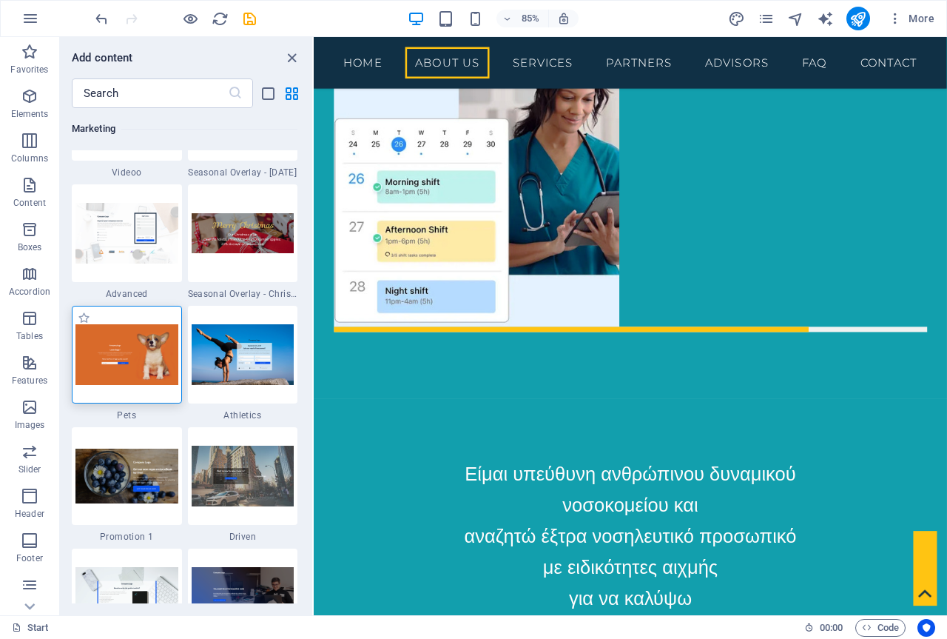
click at [129, 363] on img at bounding box center [126, 354] width 103 height 60
click at [126, 363] on img at bounding box center [126, 354] width 103 height 60
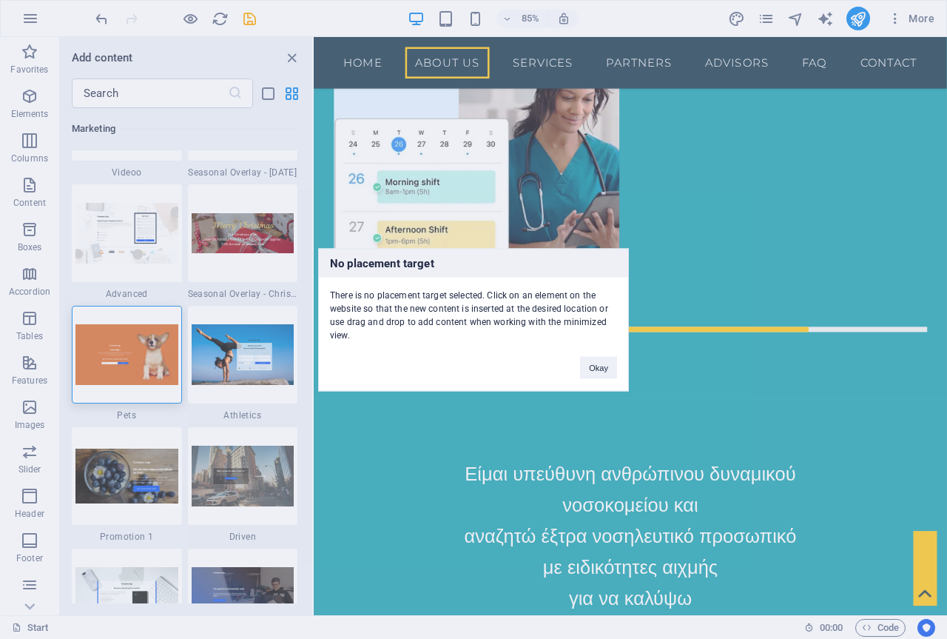
click at [134, 357] on div "No placement target There is no placement target selected. Click on an element …" at bounding box center [473, 319] width 947 height 639
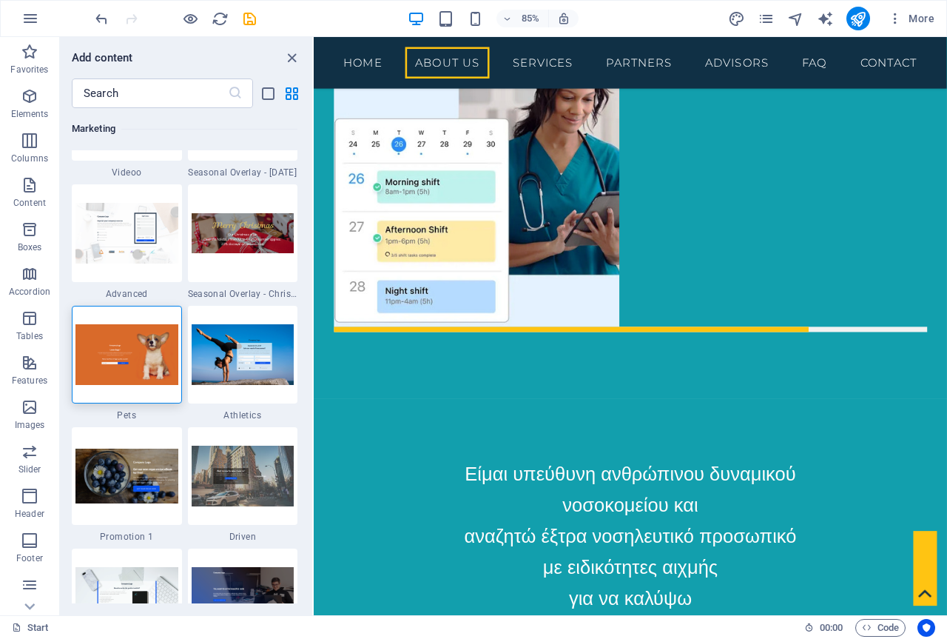
click at [134, 357] on img at bounding box center [126, 354] width 103 height 60
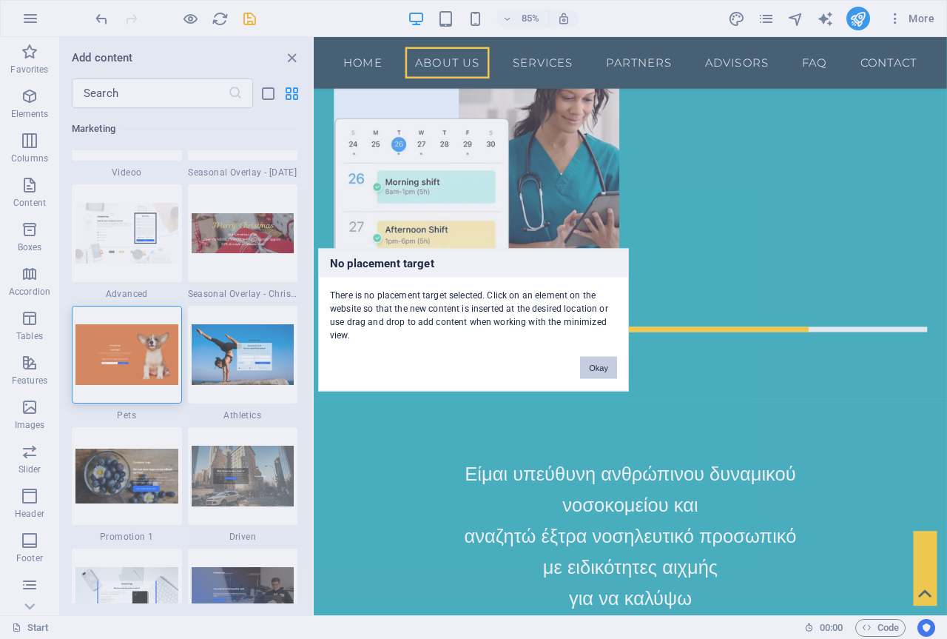
click at [604, 370] on button "Okay" at bounding box center [598, 367] width 37 height 22
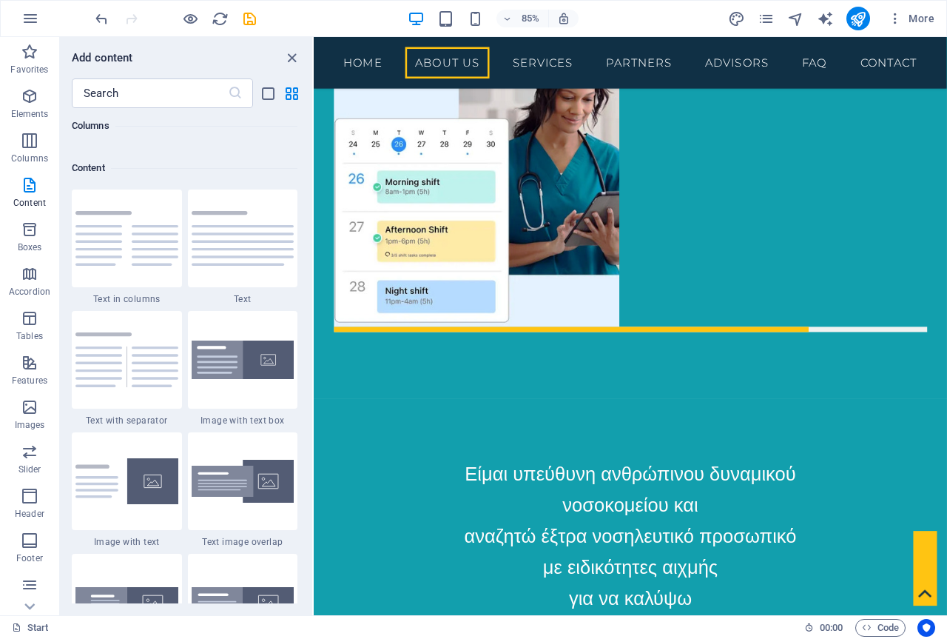
scroll to position [2737, 0]
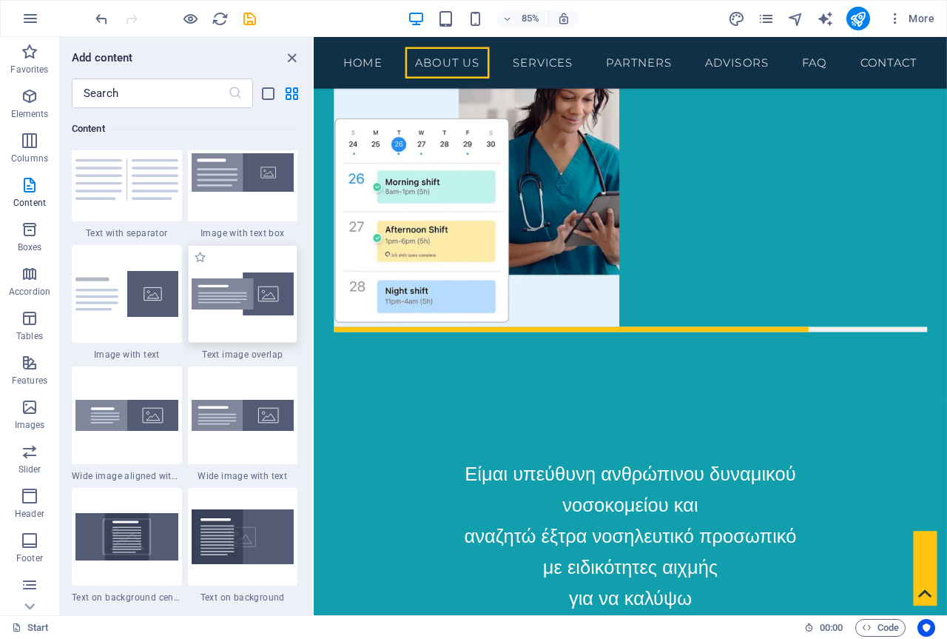
click at [232, 294] on img at bounding box center [243, 294] width 103 height 44
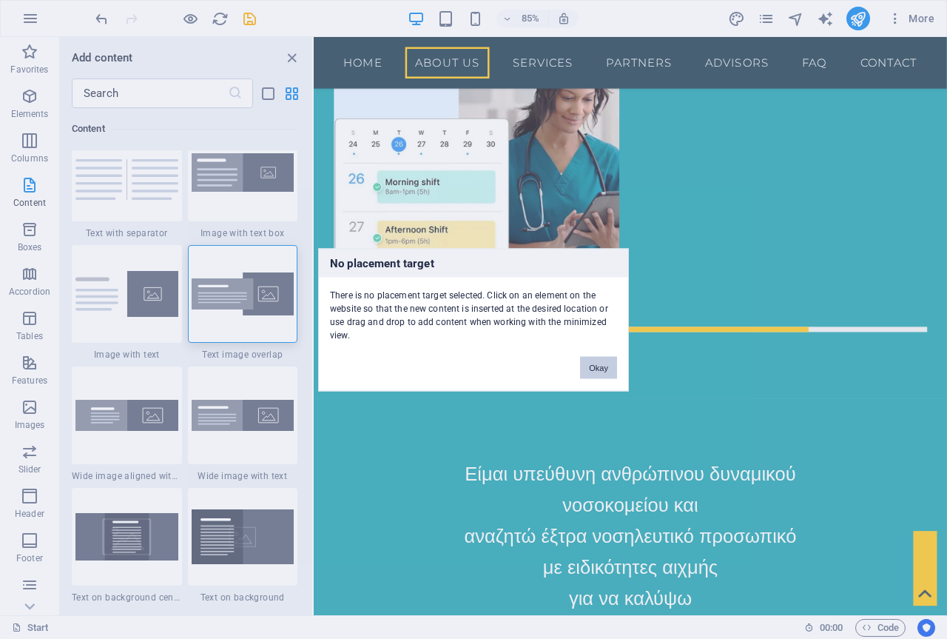
click at [590, 366] on button "Okay" at bounding box center [598, 367] width 37 height 22
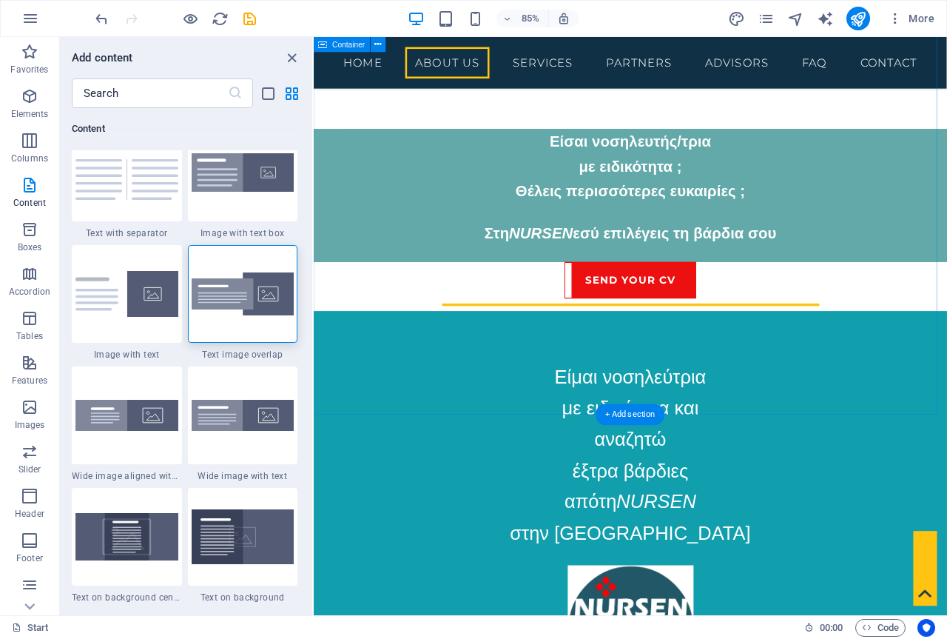
scroll to position [843, 0]
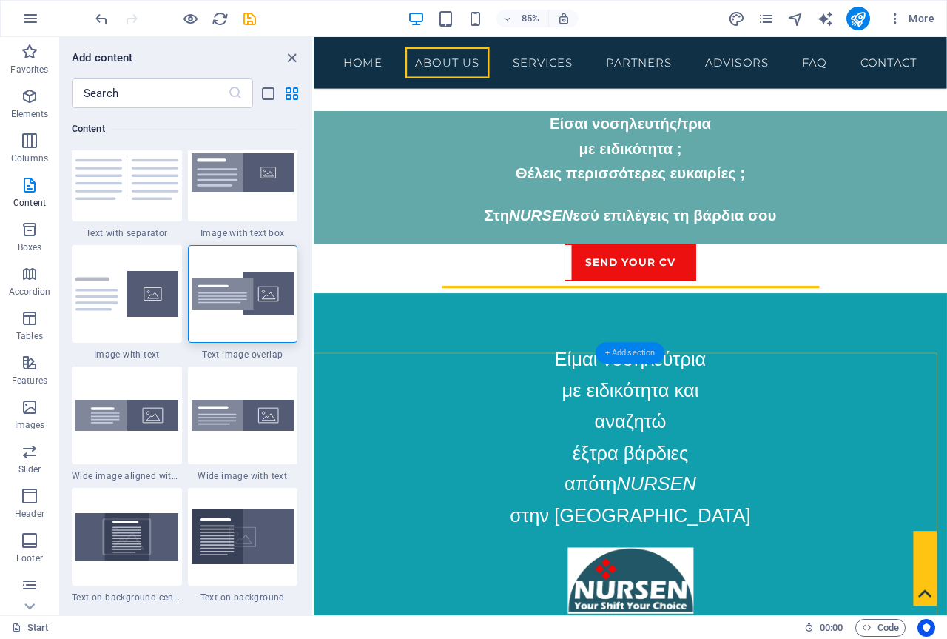
click at [630, 354] on div "+ Add section" at bounding box center [631, 352] width 70 height 21
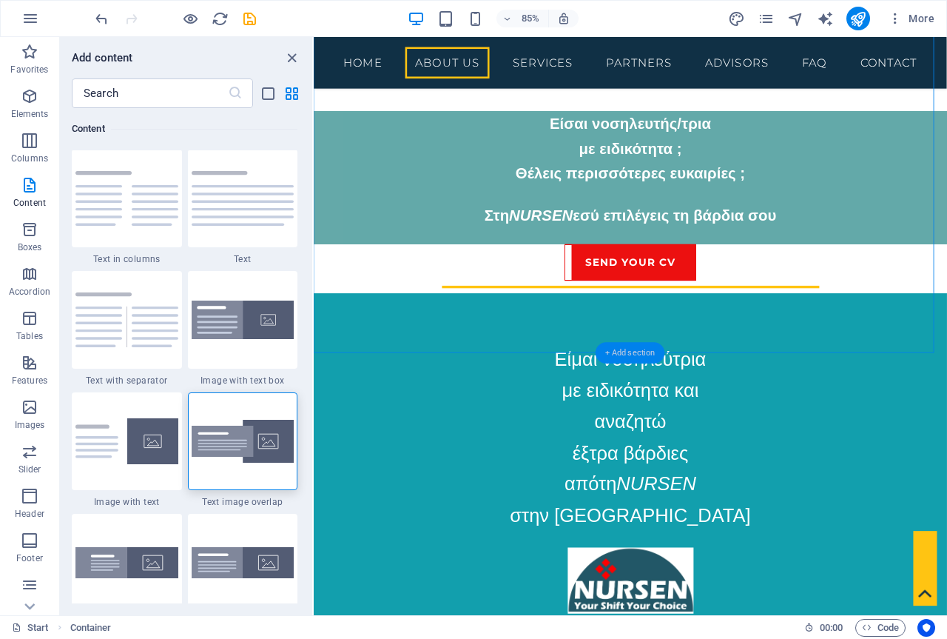
scroll to position [2589, 0]
click at [254, 440] on img at bounding box center [243, 442] width 103 height 44
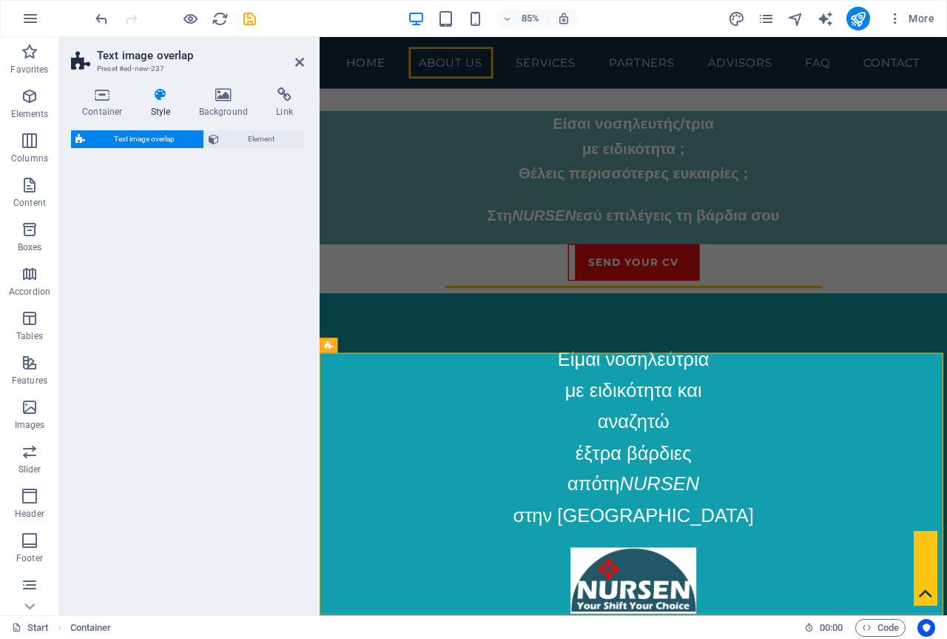
select select "rem"
select select "px"
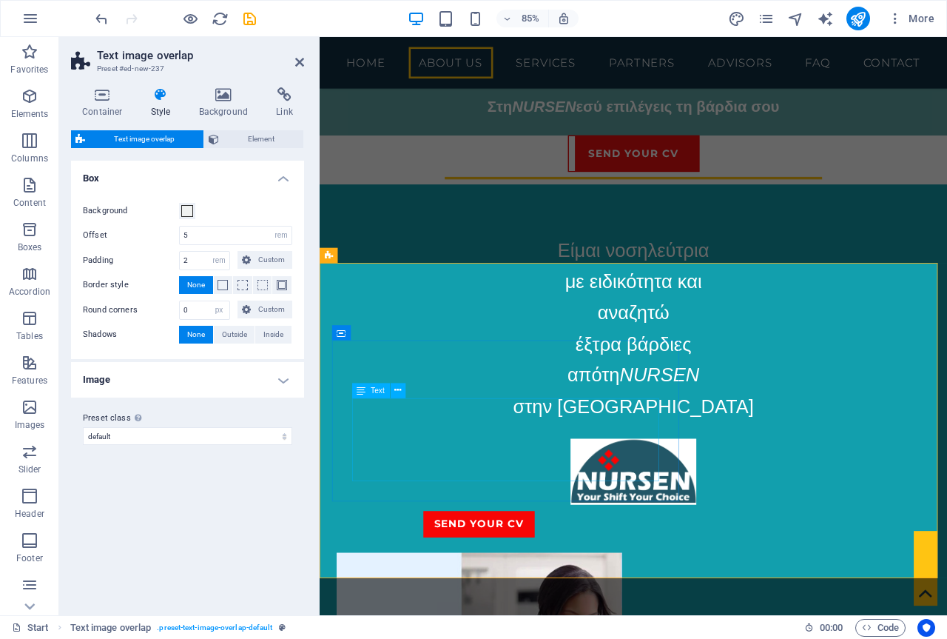
scroll to position [991, 0]
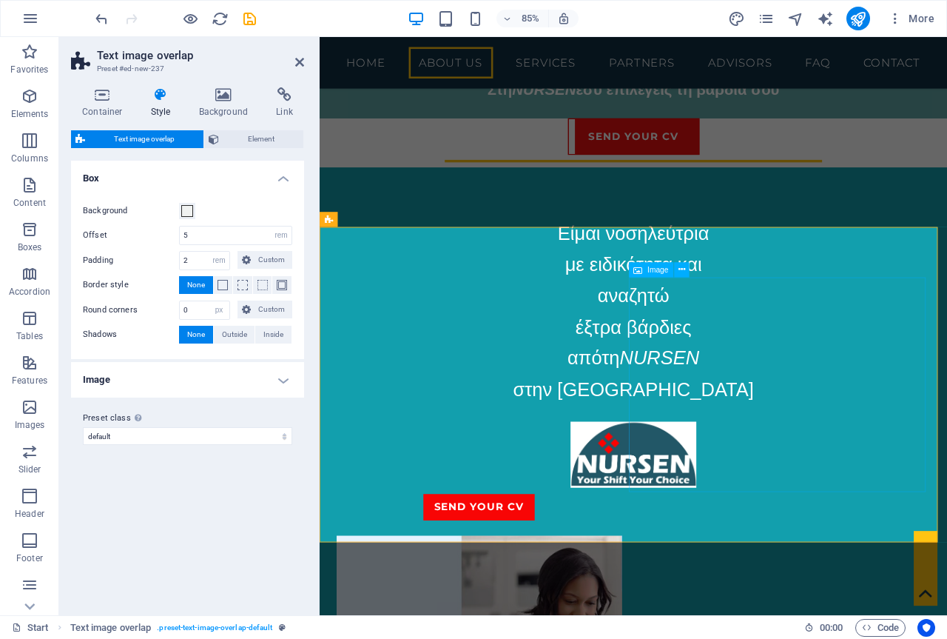
select select "%"
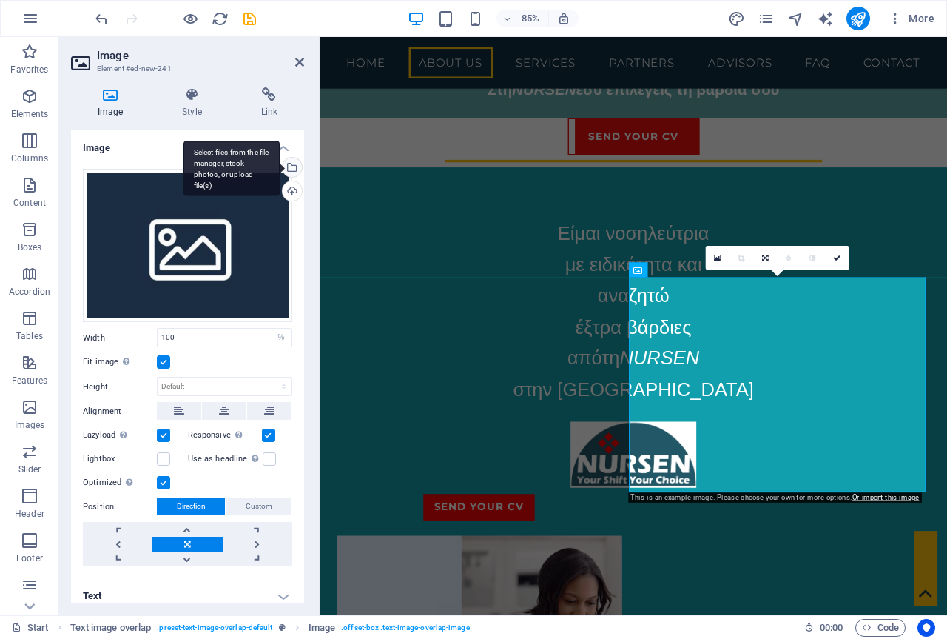
click at [288, 160] on div "Select files from the file manager, stock photos, or upload file(s)" at bounding box center [291, 169] width 22 height 22
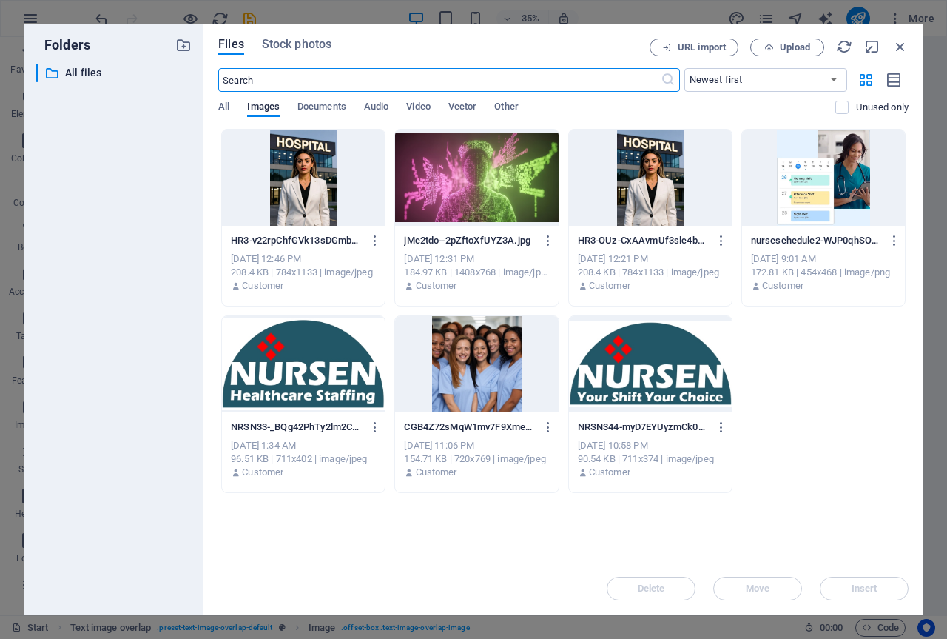
scroll to position [1962, 0]
click at [318, 175] on div at bounding box center [303, 177] width 163 height 96
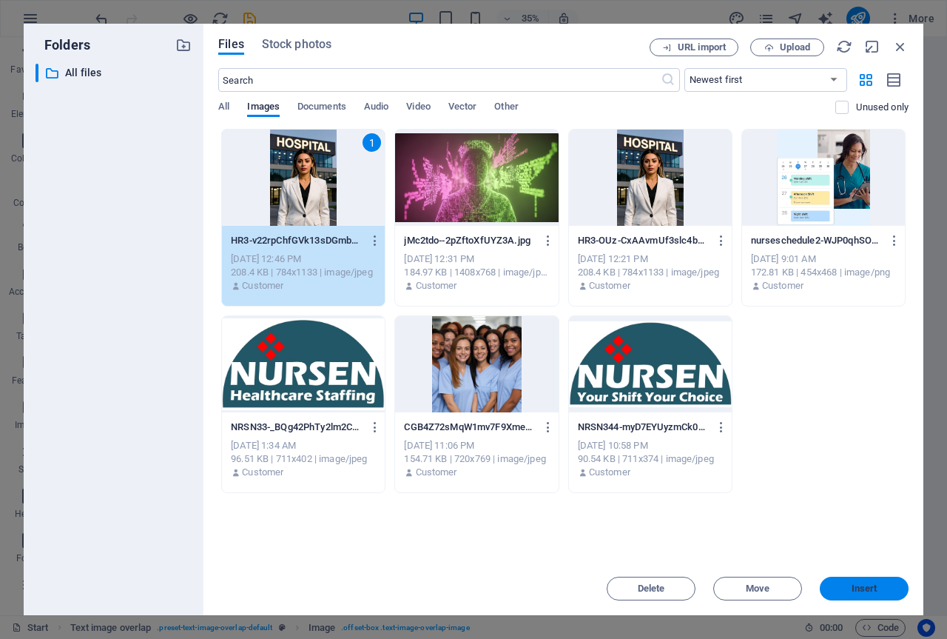
click at [857, 579] on button "Insert" at bounding box center [864, 588] width 89 height 24
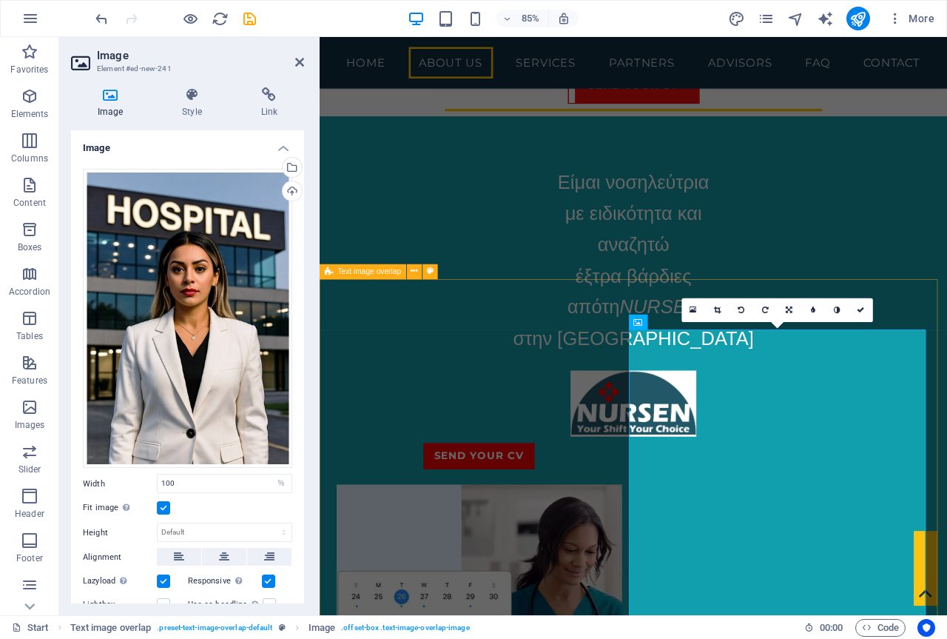
scroll to position [1287, 0]
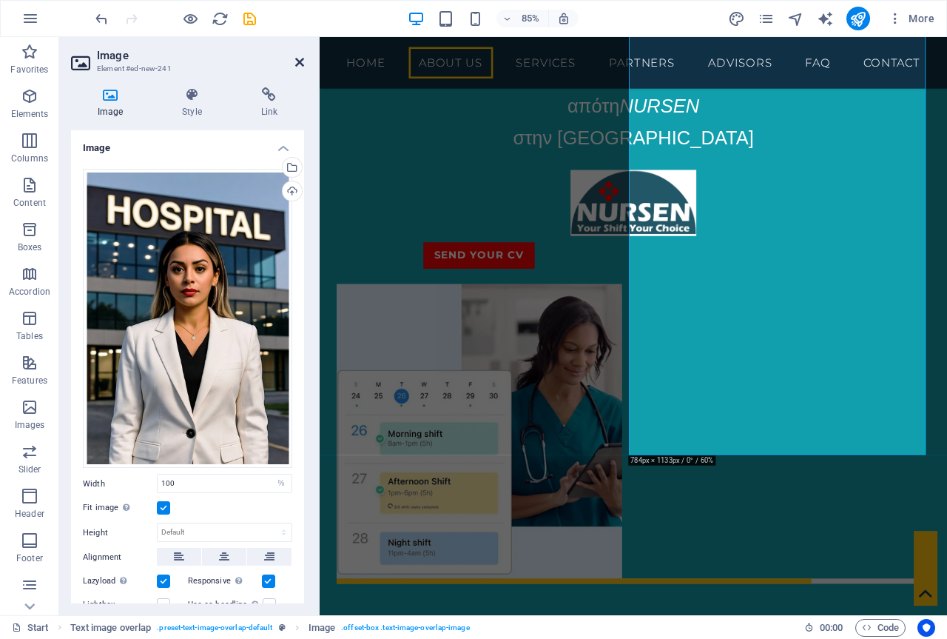
click at [298, 63] on icon at bounding box center [299, 62] width 9 height 12
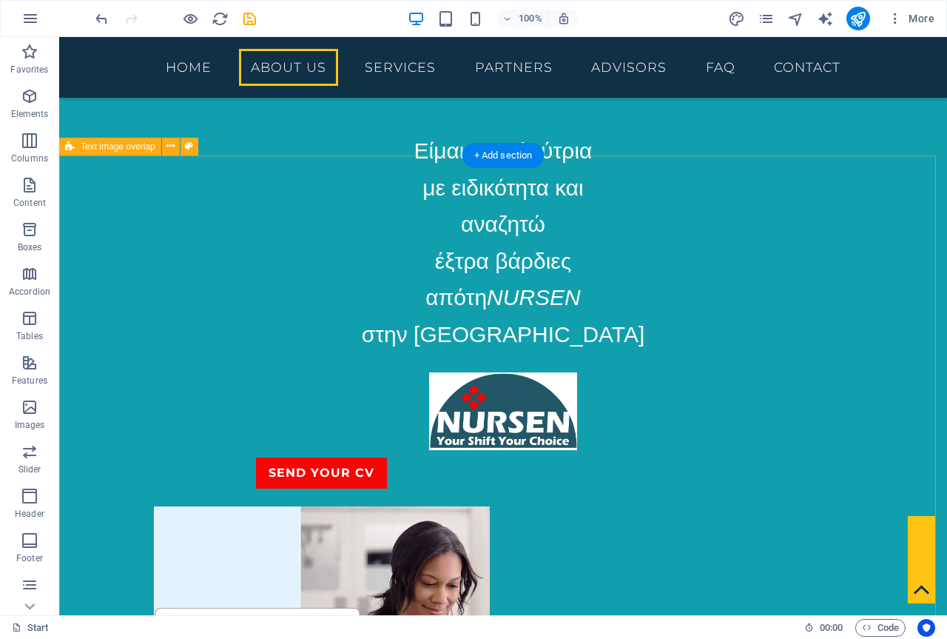
scroll to position [1037, 0]
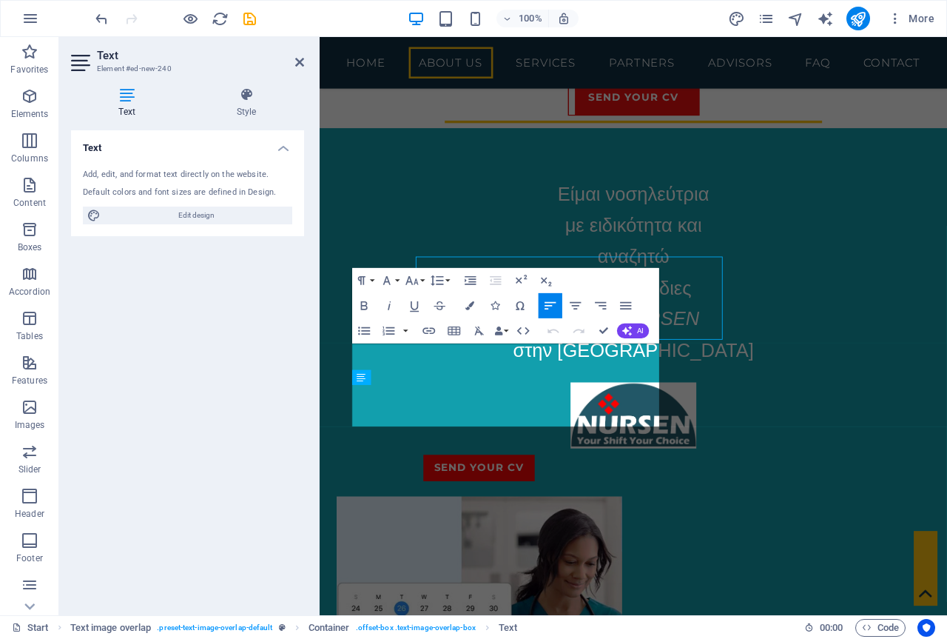
scroll to position [1139, 0]
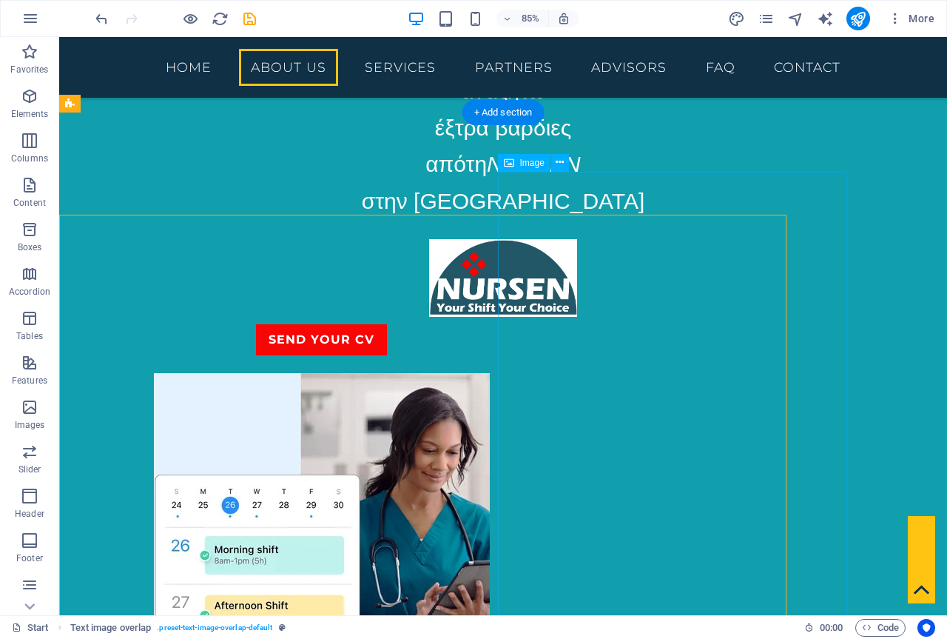
scroll to position [1037, 0]
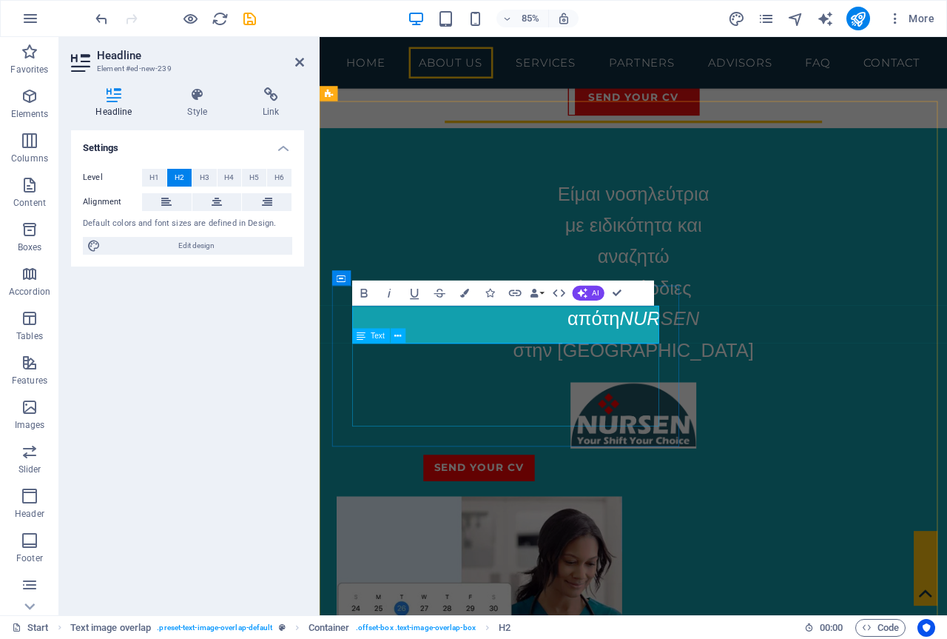
scroll to position [1139, 0]
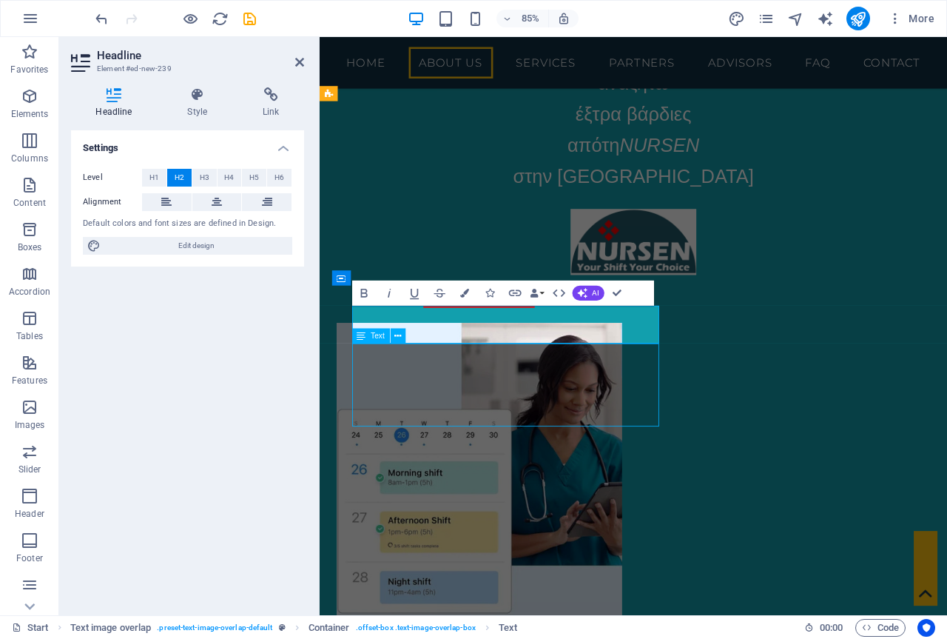
scroll to position [1037, 0]
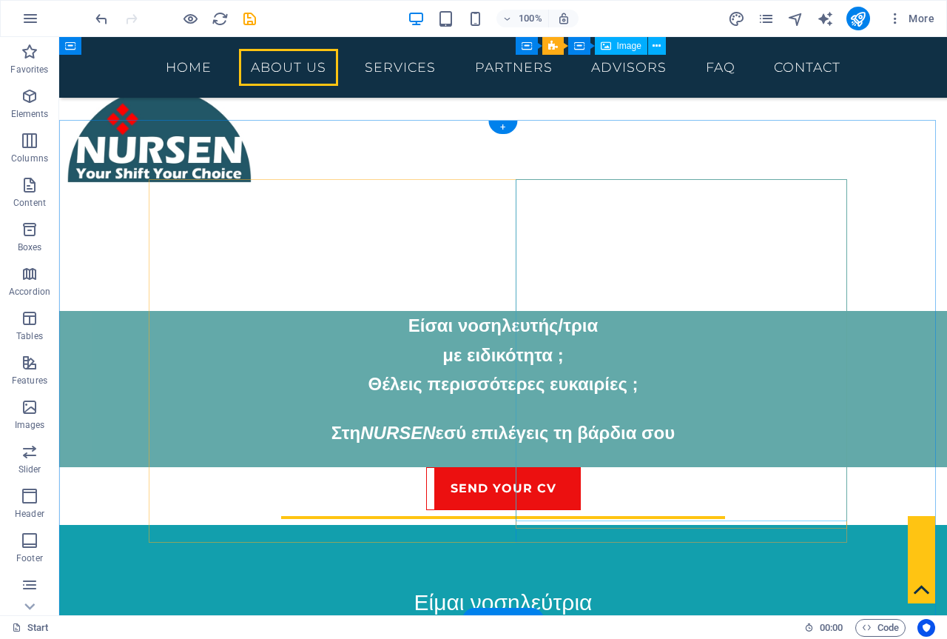
scroll to position [518, 0]
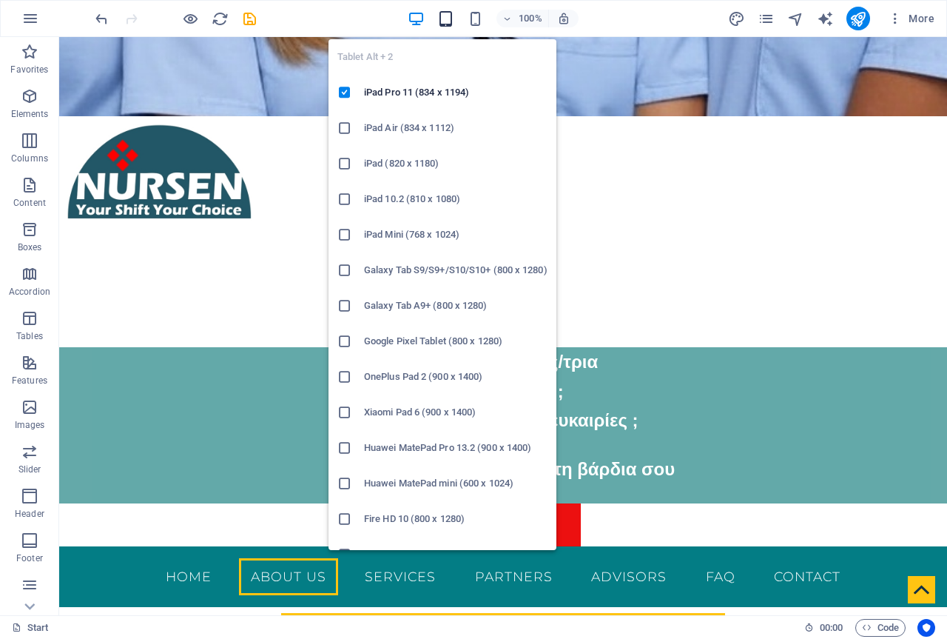
click at [445, 13] on icon "button" at bounding box center [445, 18] width 17 height 17
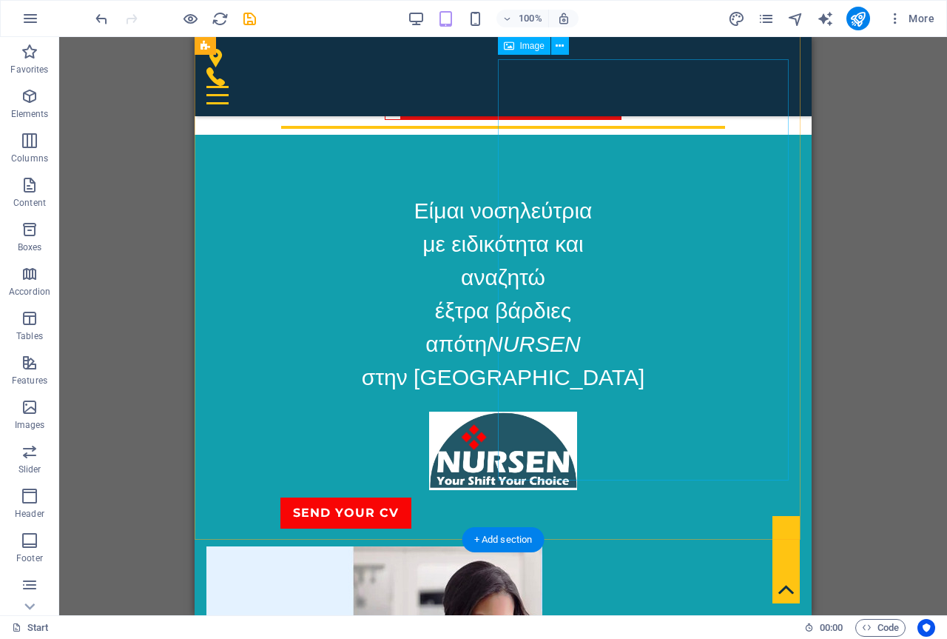
scroll to position [740, 0]
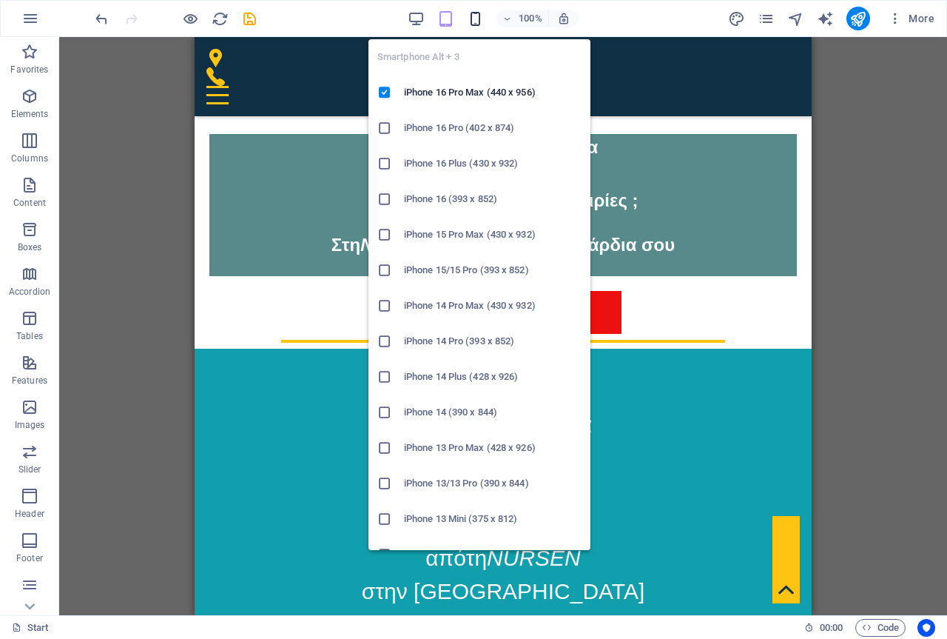
click at [473, 19] on icon "button" at bounding box center [475, 18] width 17 height 17
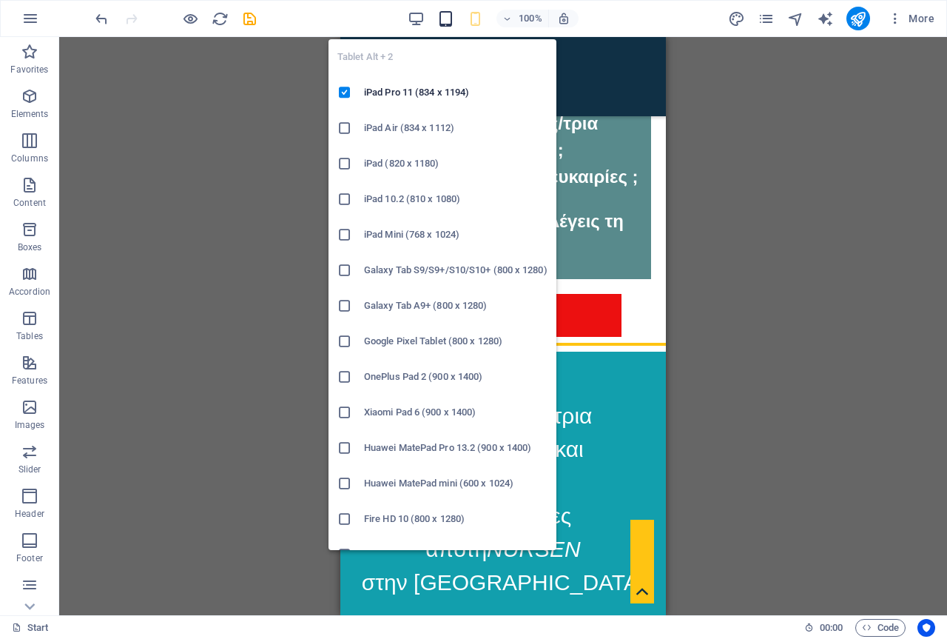
click at [449, 21] on icon "button" at bounding box center [445, 18] width 17 height 17
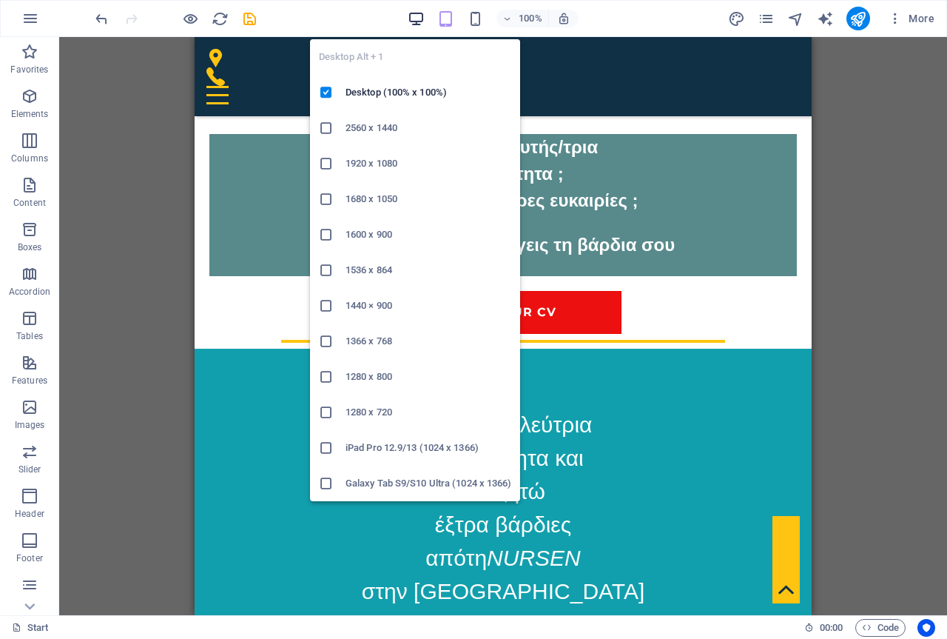
click at [413, 13] on icon "button" at bounding box center [416, 18] width 17 height 17
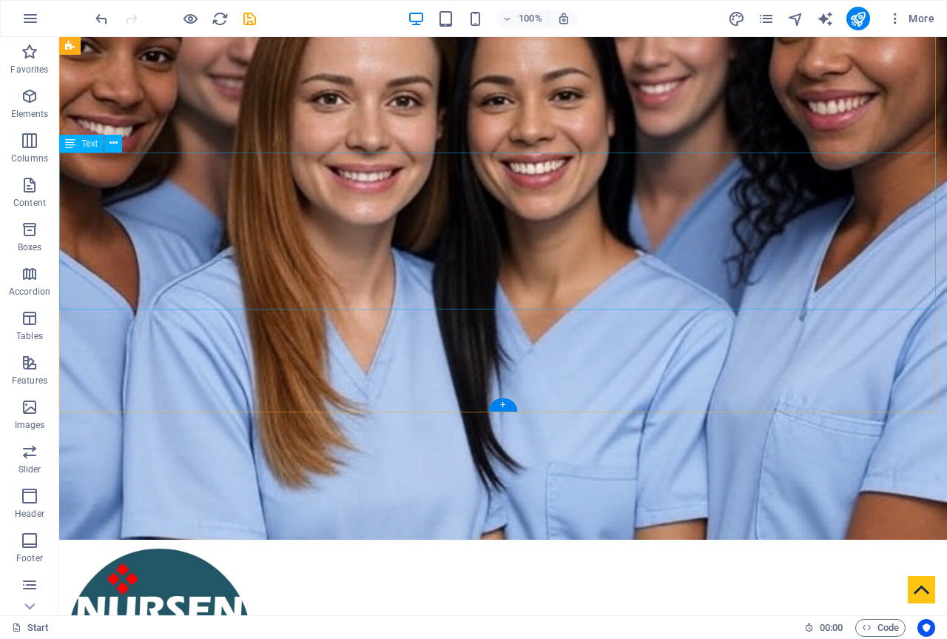
scroll to position [0, 0]
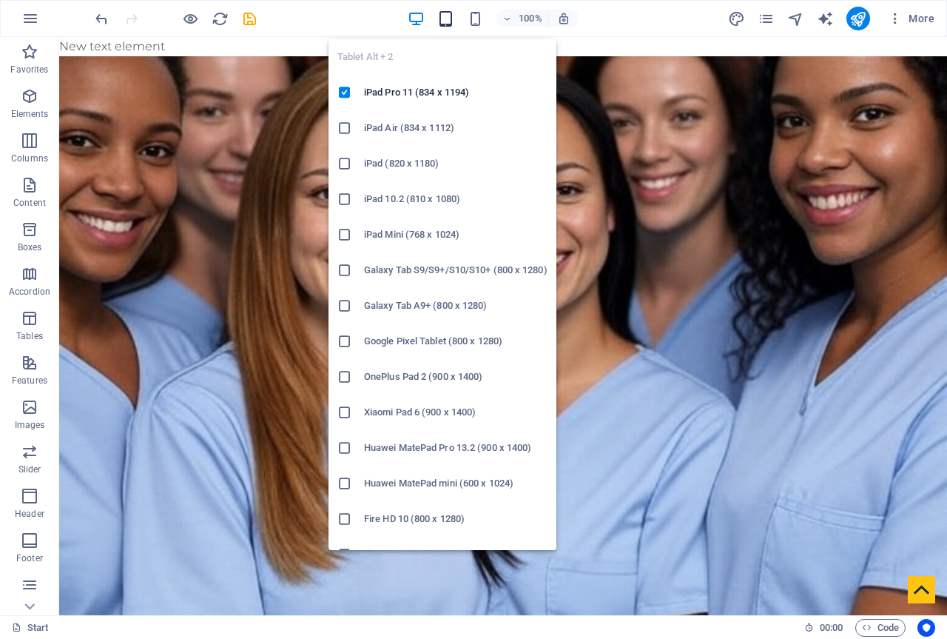
click at [445, 14] on icon "button" at bounding box center [445, 18] width 17 height 17
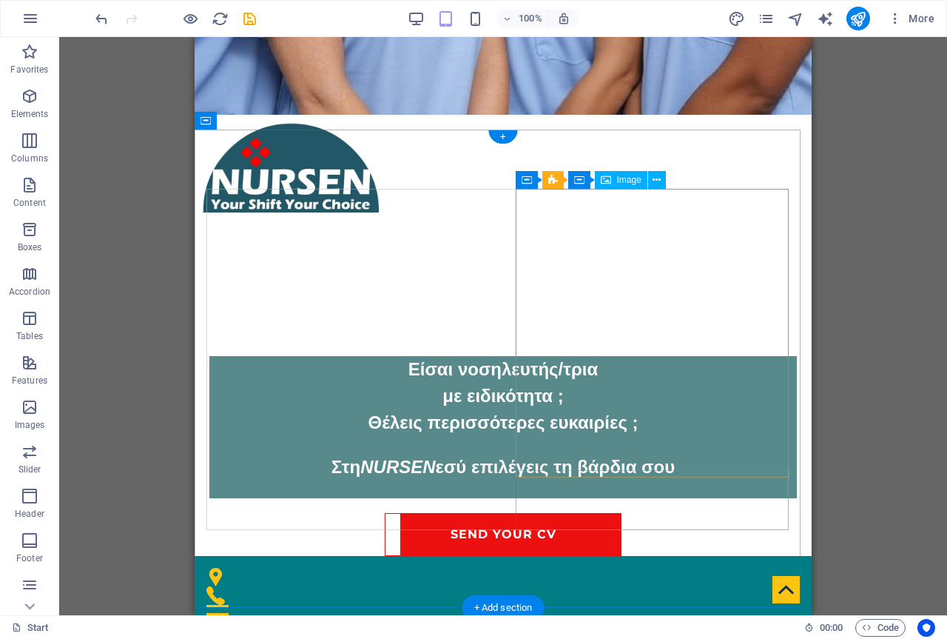
scroll to position [296, 0]
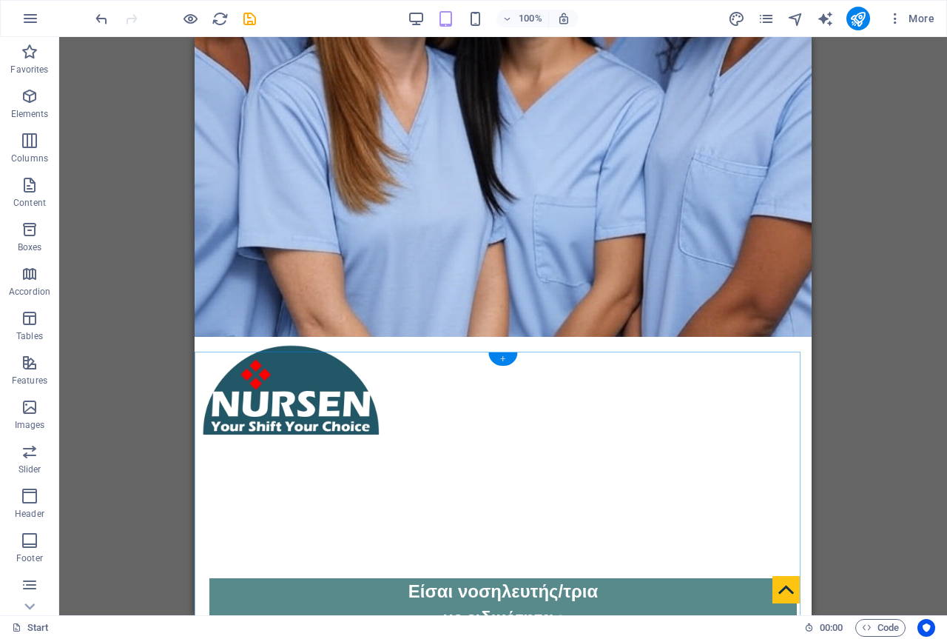
click at [500, 354] on div "+" at bounding box center [502, 358] width 29 height 13
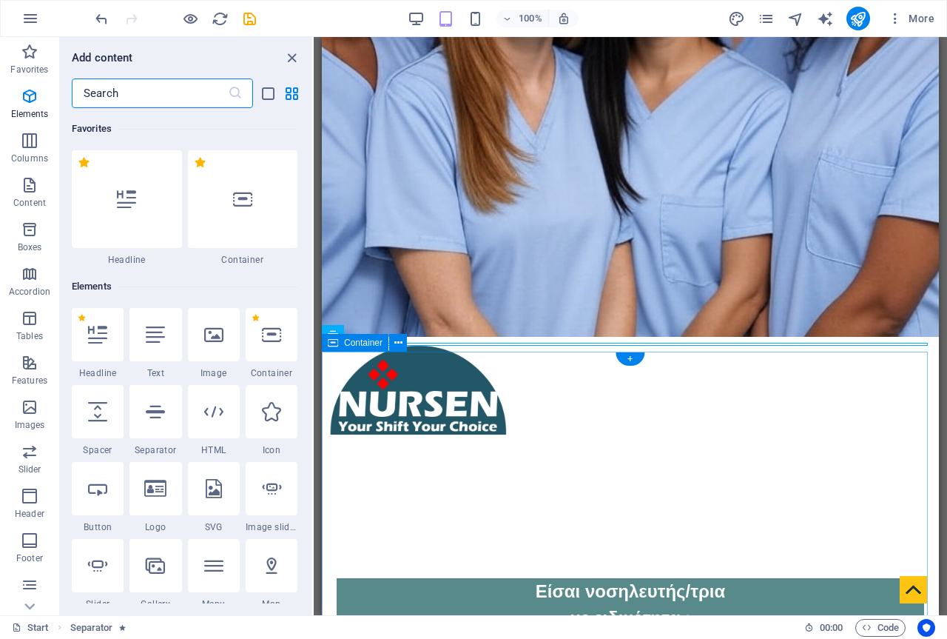
scroll to position [2589, 0]
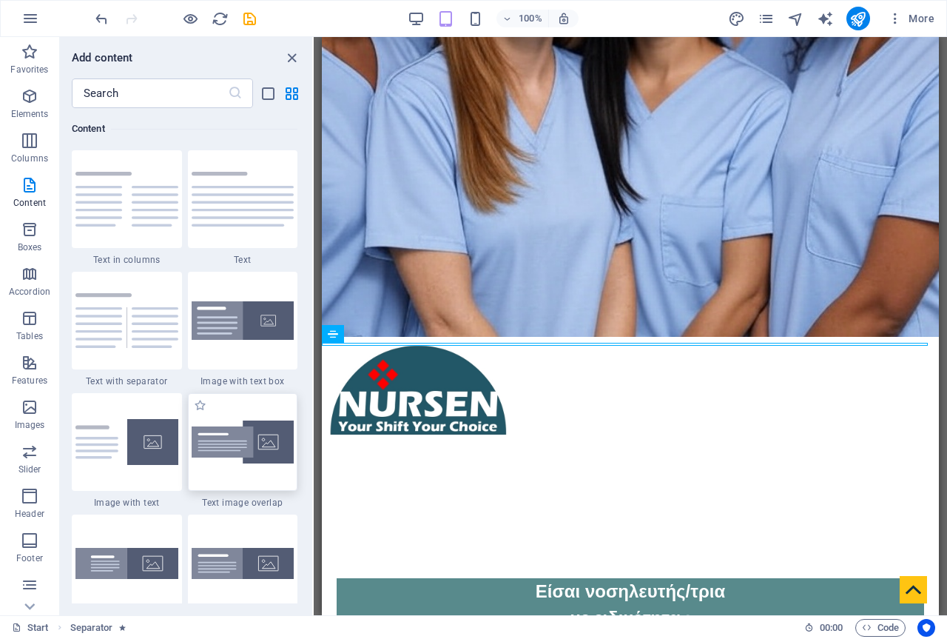
click at [212, 445] on img at bounding box center [243, 442] width 103 height 44
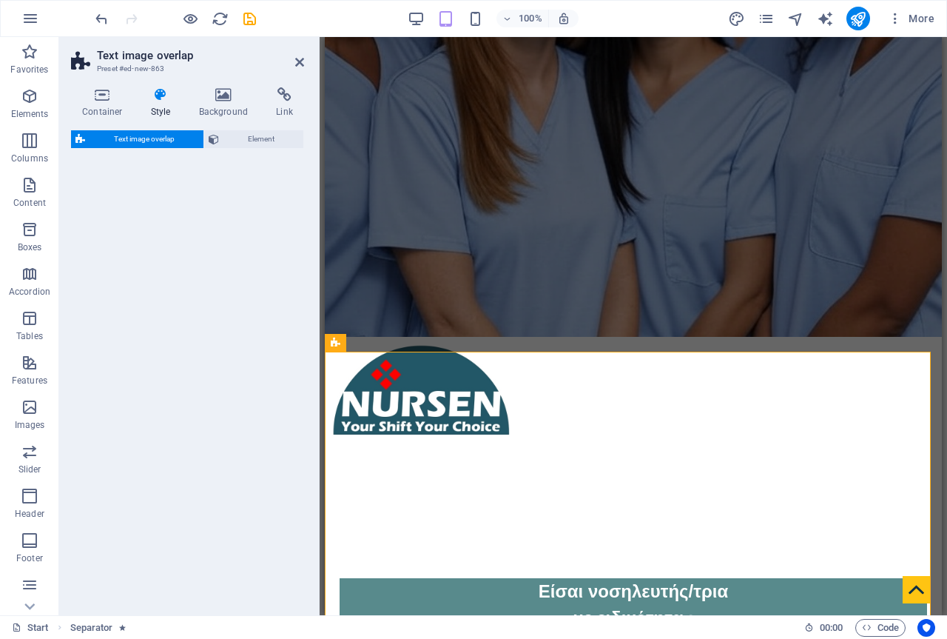
select select "rem"
select select "px"
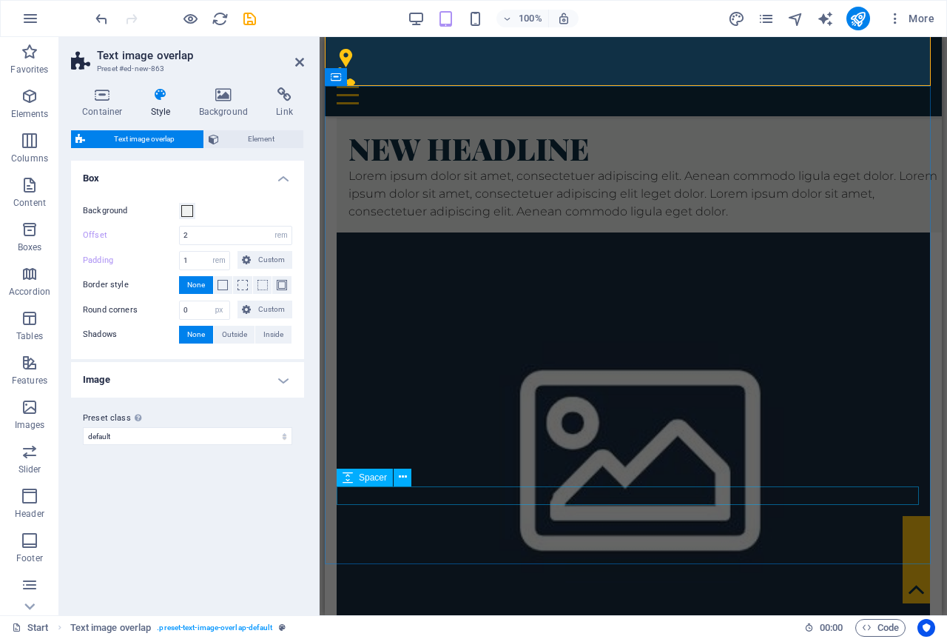
scroll to position [1110, 0]
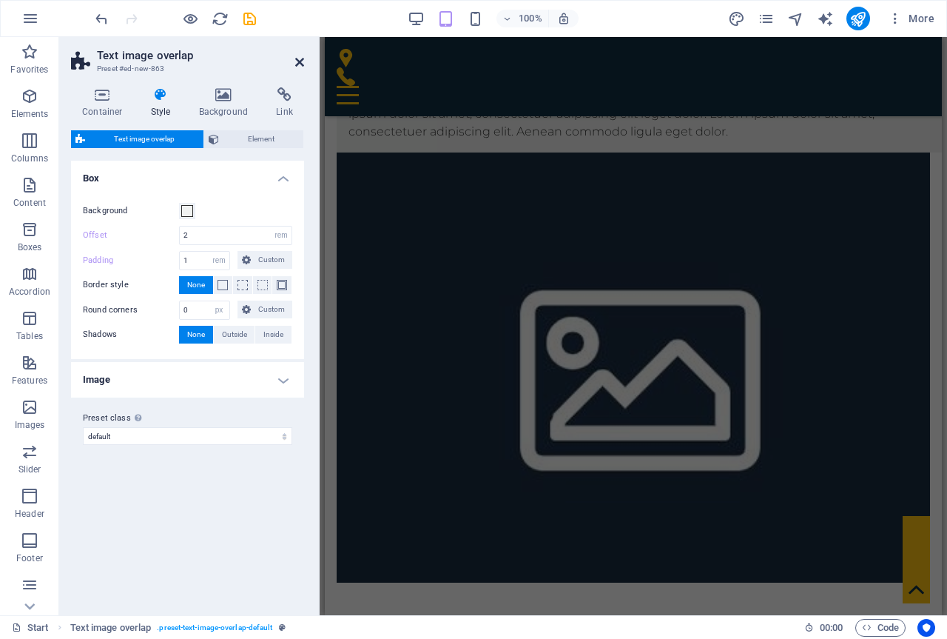
click at [299, 58] on icon at bounding box center [299, 62] width 9 height 12
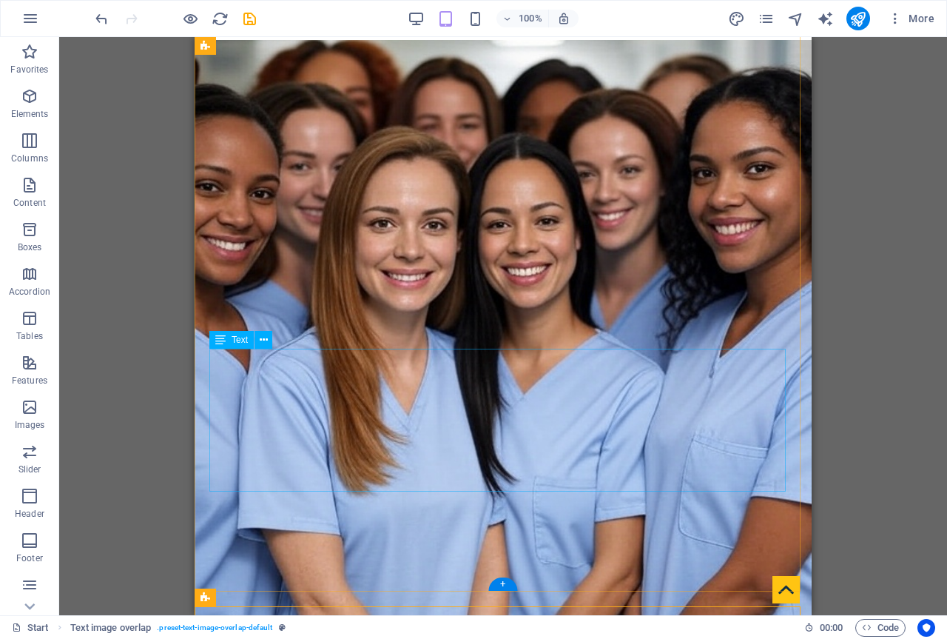
scroll to position [0, 0]
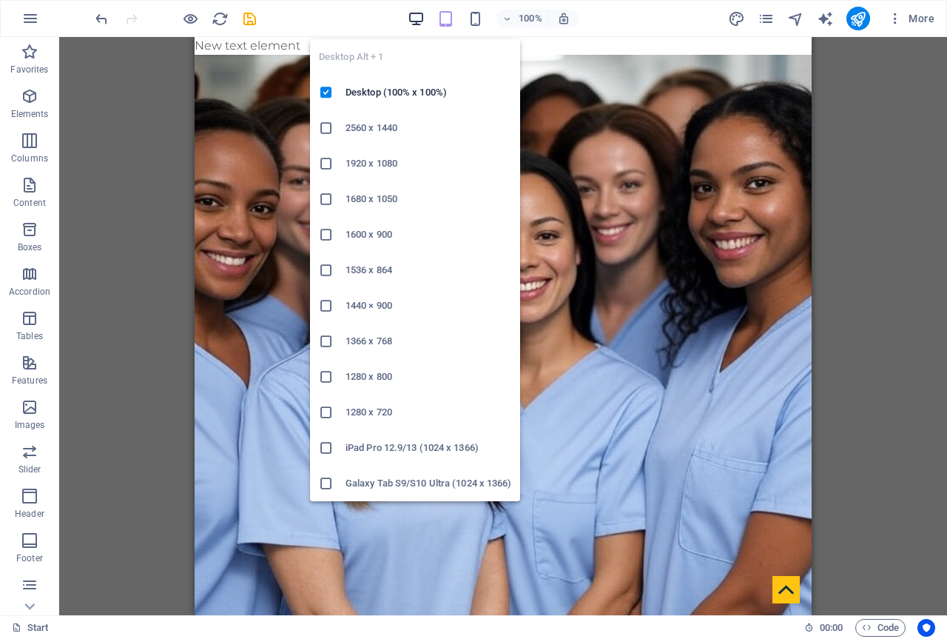
click at [417, 16] on icon "button" at bounding box center [416, 18] width 17 height 17
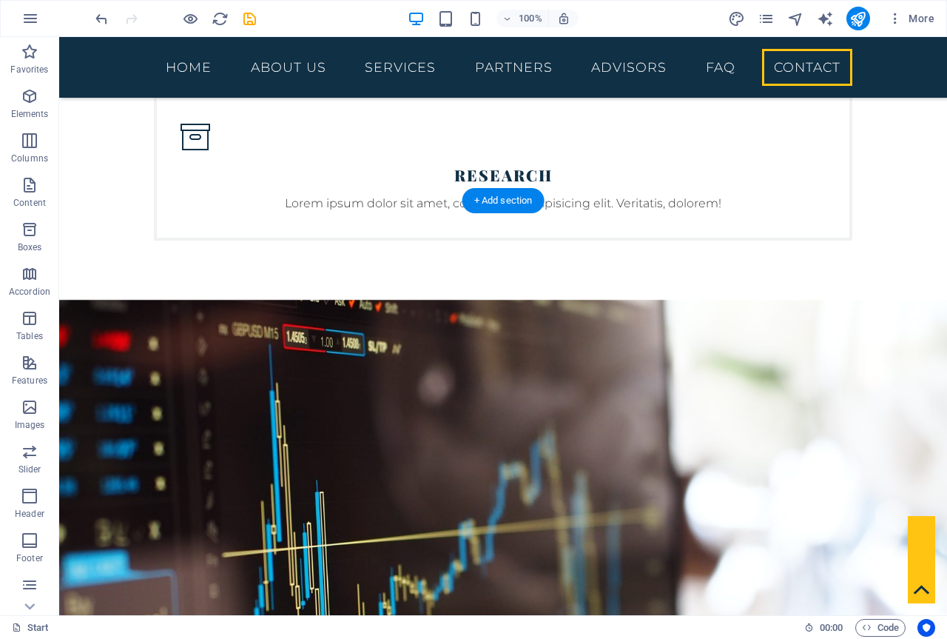
scroll to position [6682, 0]
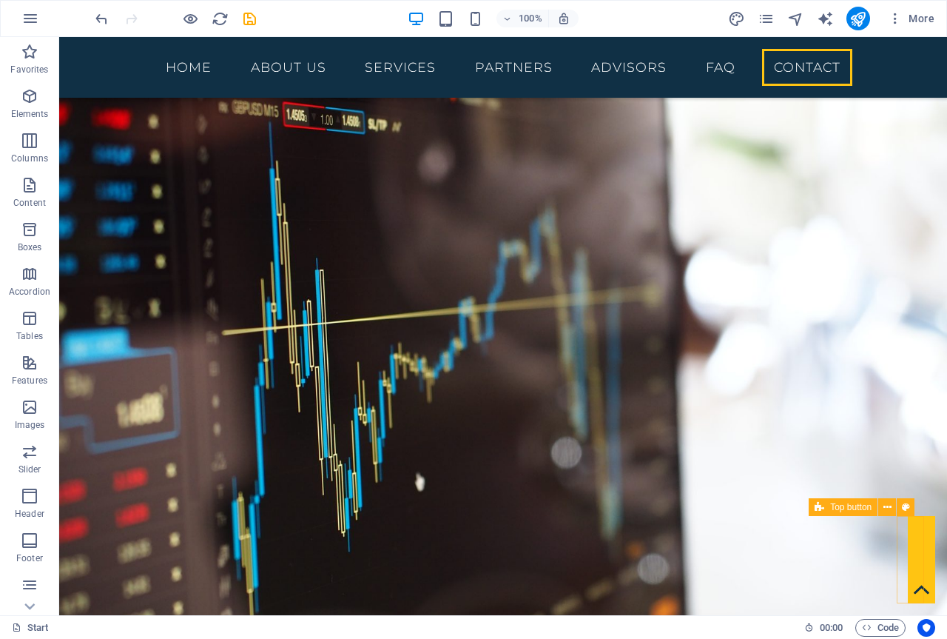
click at [908, 589] on figure at bounding box center [921, 559] width 27 height 87
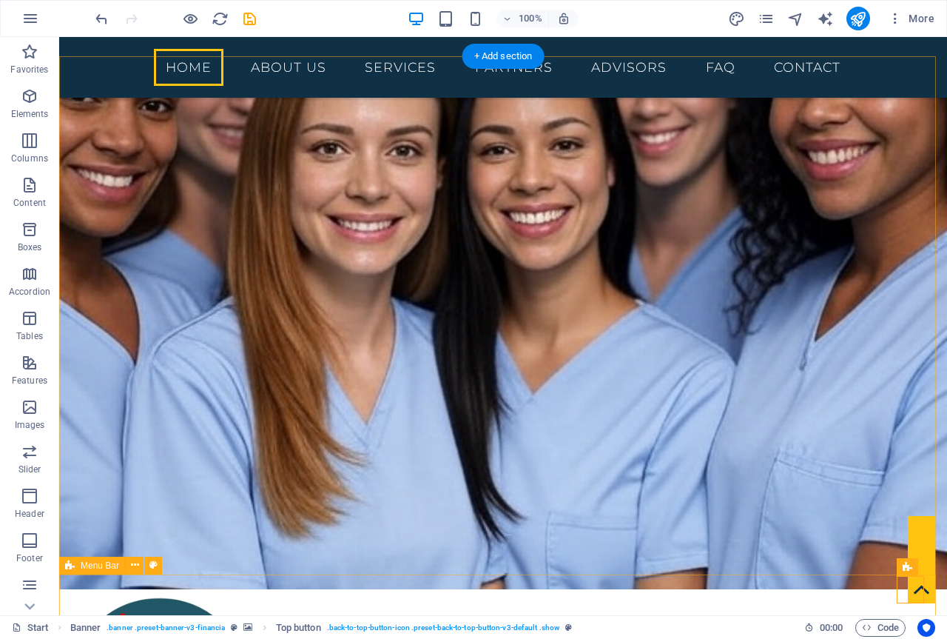
scroll to position [0, 0]
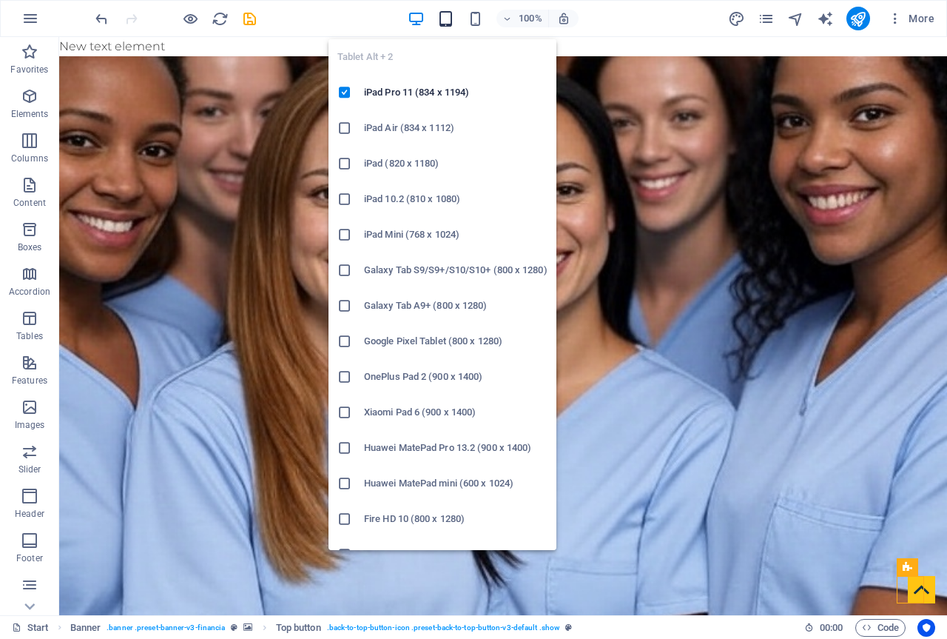
click at [448, 18] on icon "button" at bounding box center [445, 18] width 17 height 17
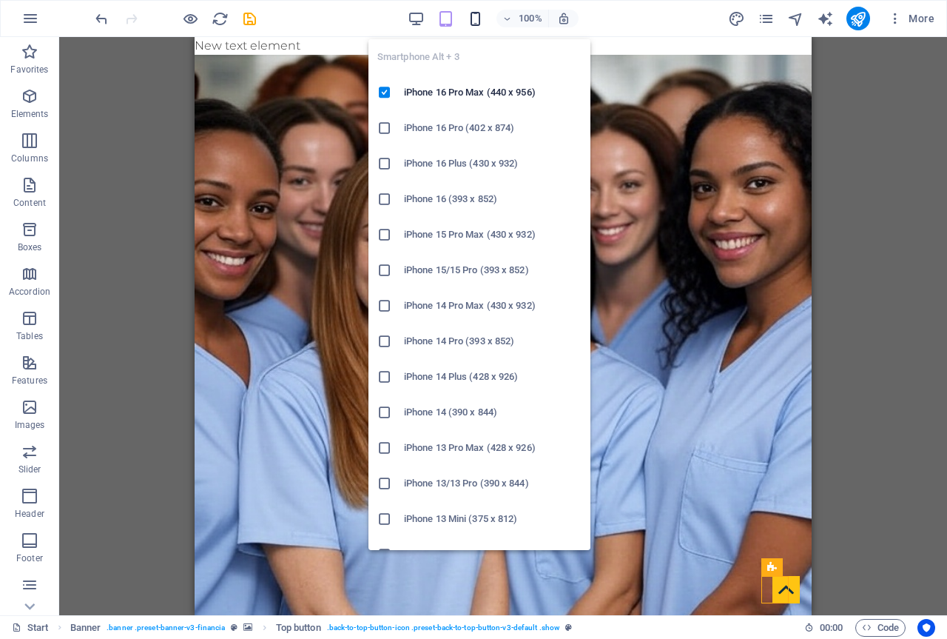
click at [475, 16] on icon "button" at bounding box center [475, 18] width 17 height 17
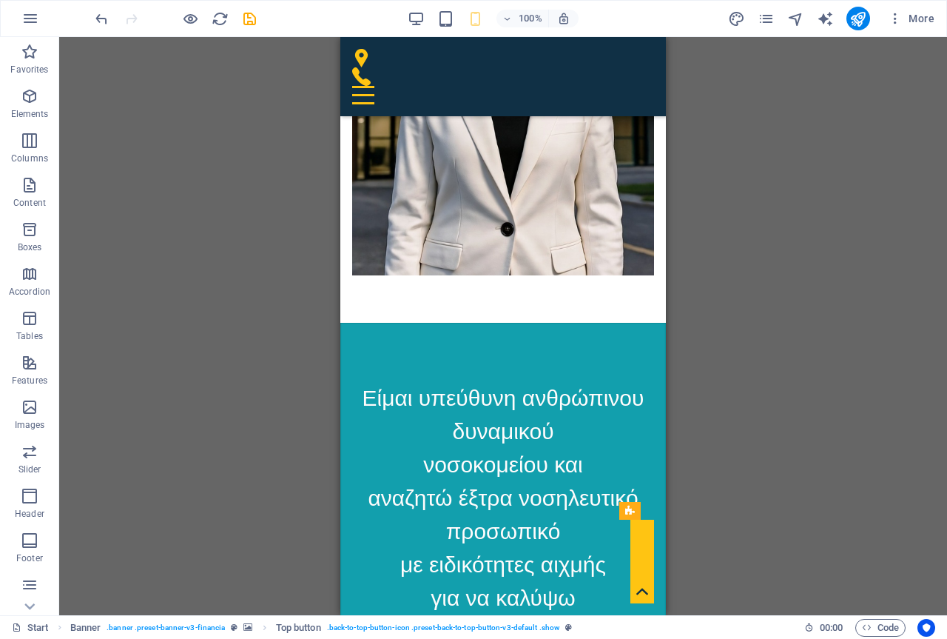
scroll to position [2664, 0]
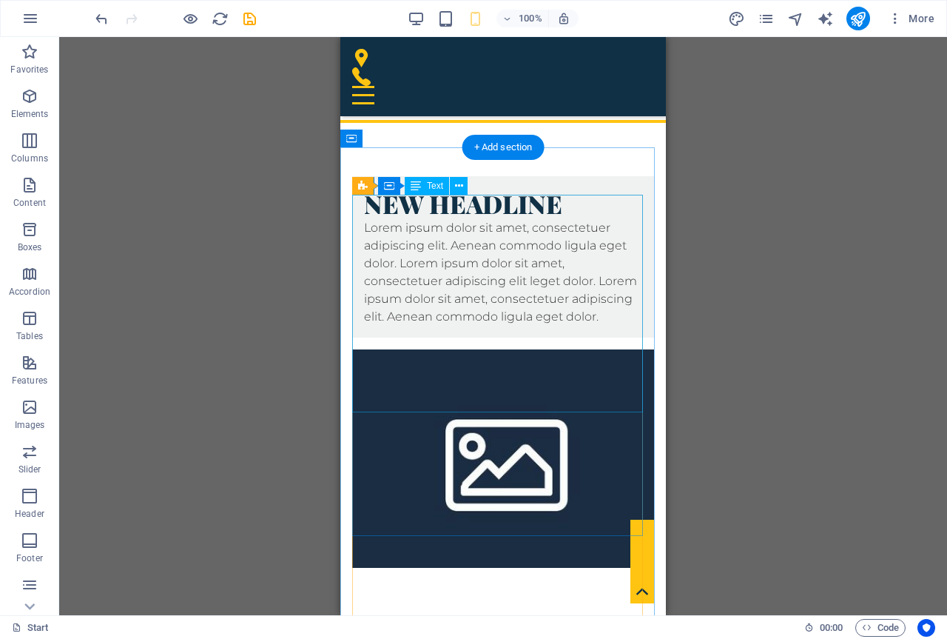
scroll to position [962, 0]
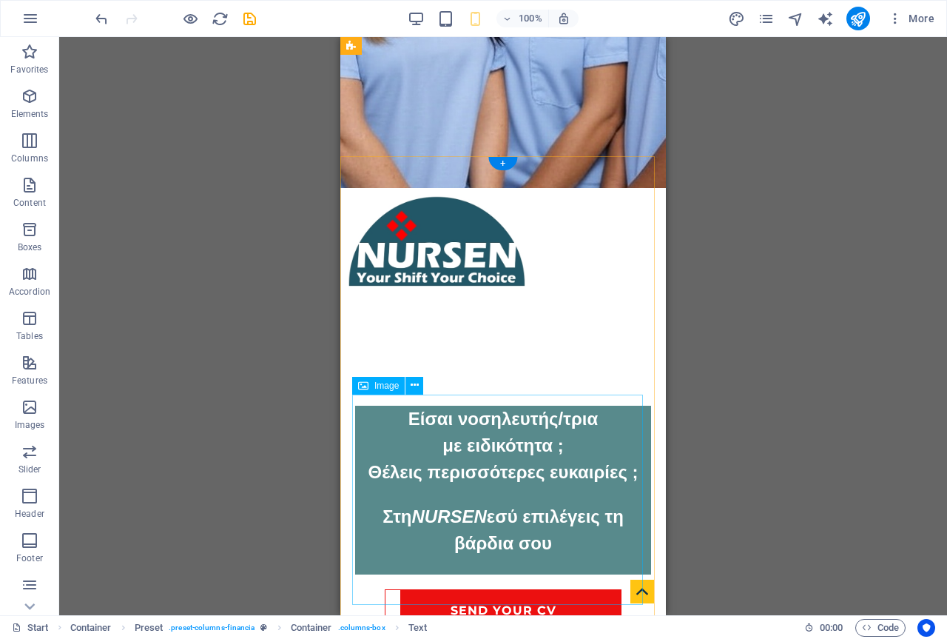
scroll to position [444, 0]
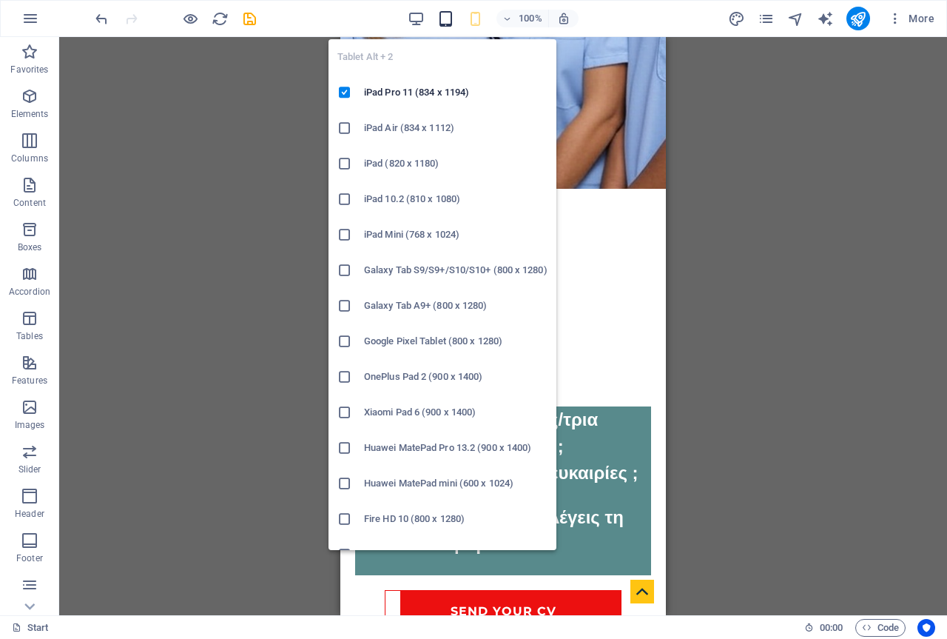
click at [442, 21] on icon "button" at bounding box center [445, 18] width 17 height 17
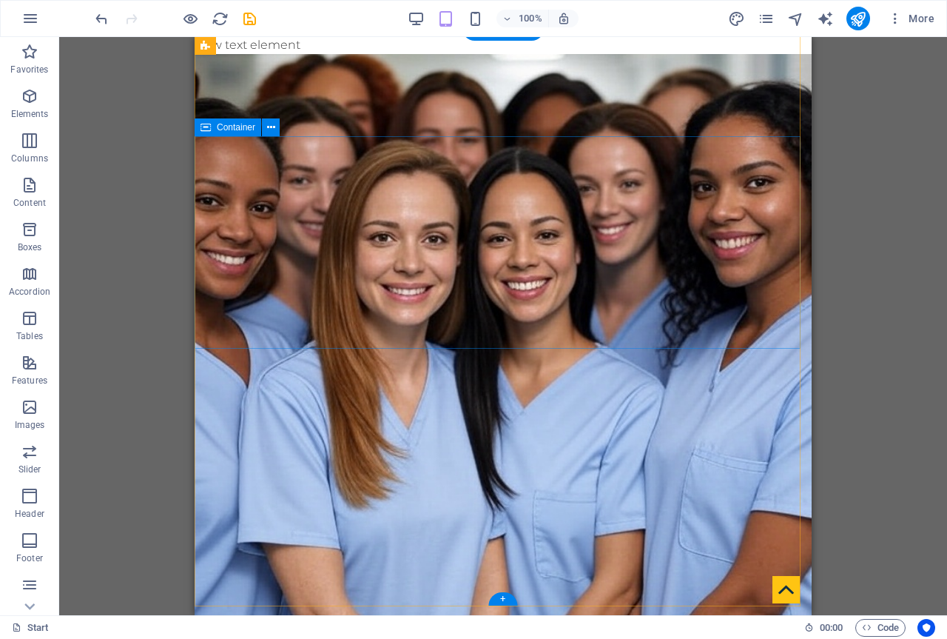
scroll to position [0, 0]
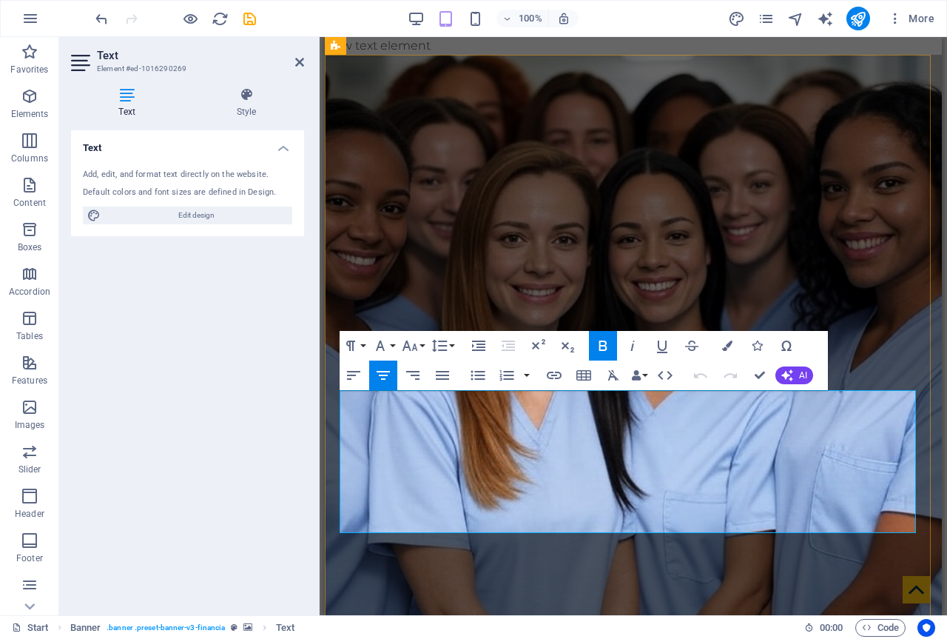
drag, startPoint x: 836, startPoint y: 498, endPoint x: 480, endPoint y: 414, distance: 365.8
click at [733, 346] on button "Colors" at bounding box center [727, 346] width 28 height 30
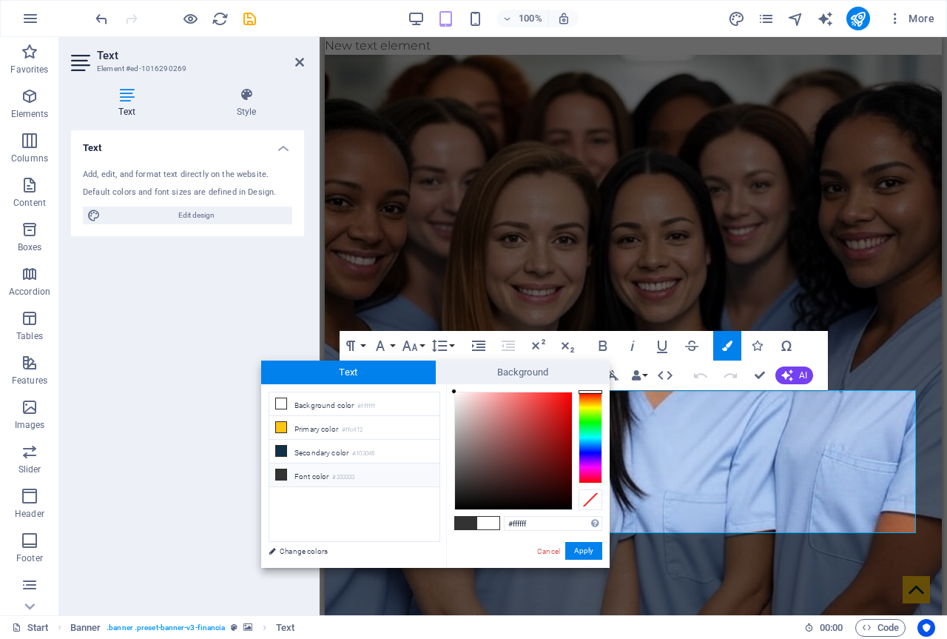
click at [304, 471] on li "Font color #333333" at bounding box center [354, 475] width 170 height 24
type input "#333333"
drag, startPoint x: 454, startPoint y: 480, endPoint x: 471, endPoint y: 497, distance: 24.6
click at [471, 497] on div "#333333 Supported formats #0852ed rgb(8, 82, 237) rgba(8, 82, 237, 90%) hsv(221…" at bounding box center [528, 583] width 164 height 398
click at [581, 551] on button "Apply" at bounding box center [583, 551] width 37 height 18
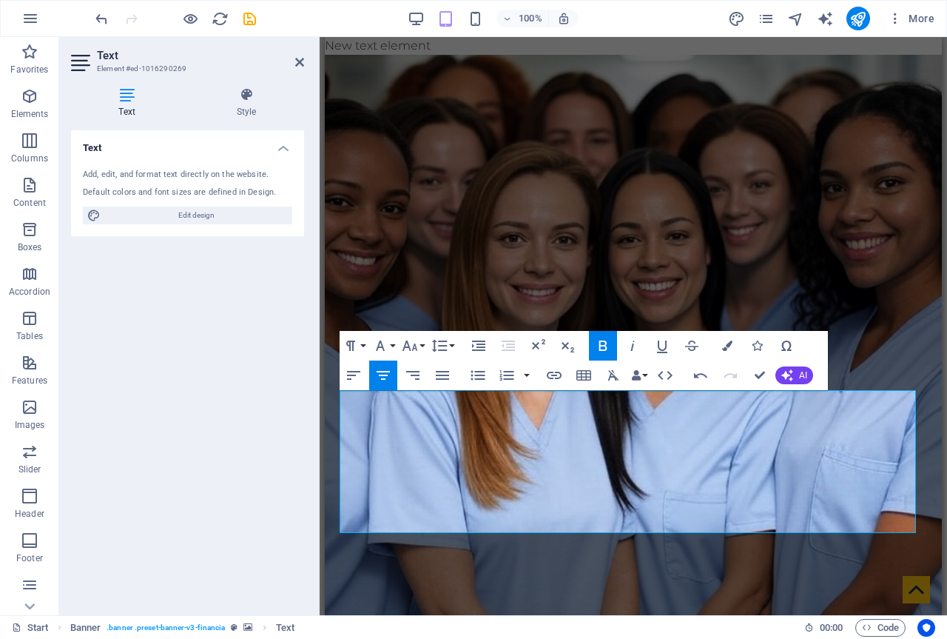
click at [285, 334] on div "Text Add, edit, and format text directly on the website. Default colors and fon…" at bounding box center [187, 366] width 233 height 473
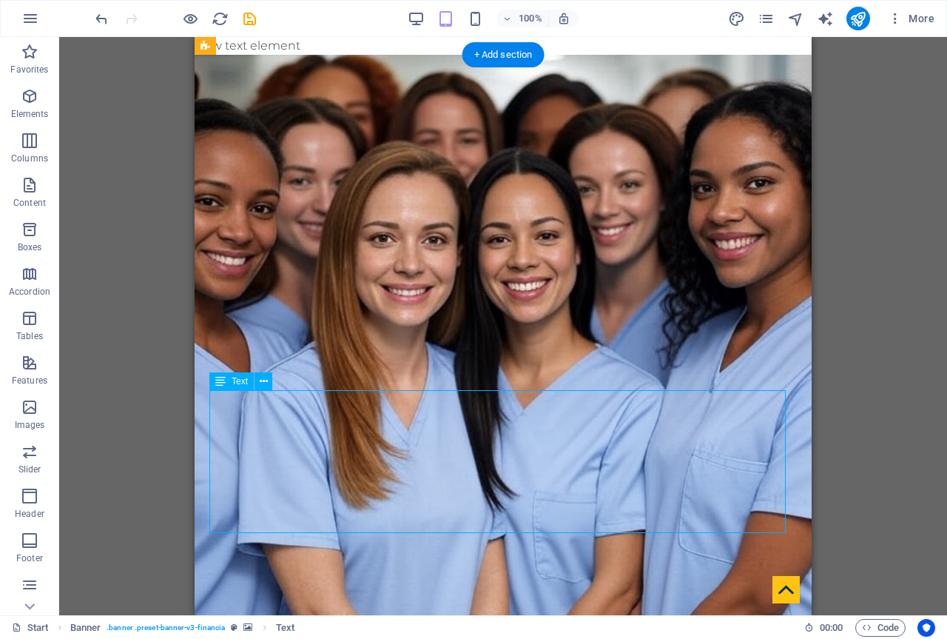
drag, startPoint x: 703, startPoint y: 499, endPoint x: 415, endPoint y: 504, distance: 287.9
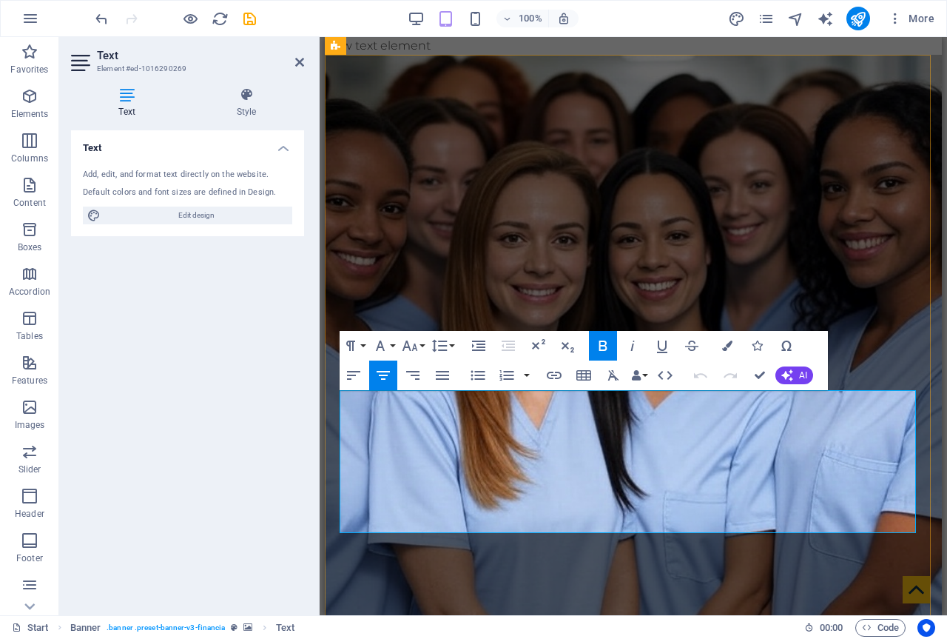
drag, startPoint x: 842, startPoint y: 505, endPoint x: 468, endPoint y: 411, distance: 385.8
click at [727, 347] on icon "button" at bounding box center [727, 345] width 10 height 10
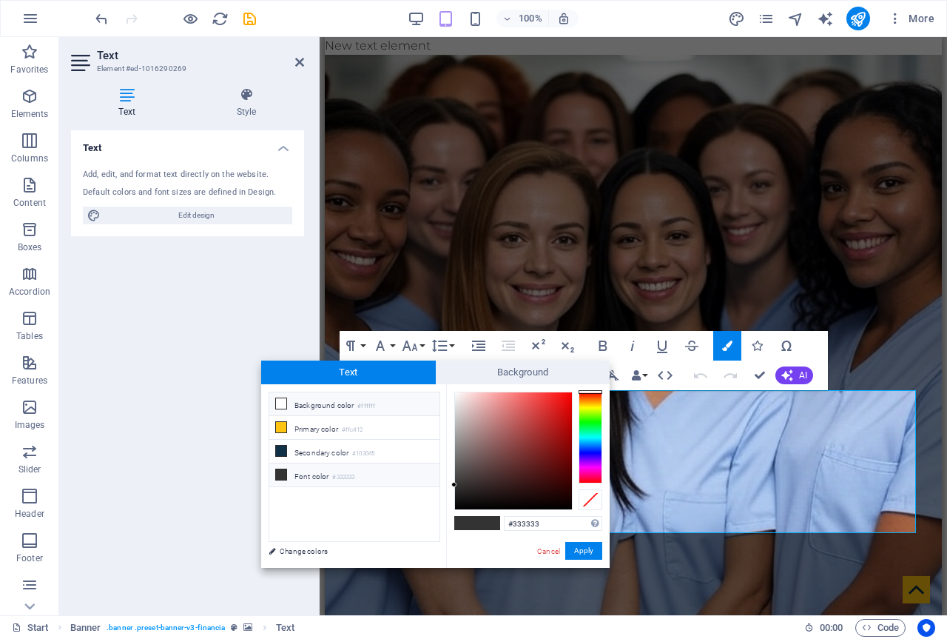
click at [283, 404] on icon at bounding box center [281, 403] width 10 height 10
click at [587, 550] on button "Apply" at bounding box center [583, 551] width 37 height 18
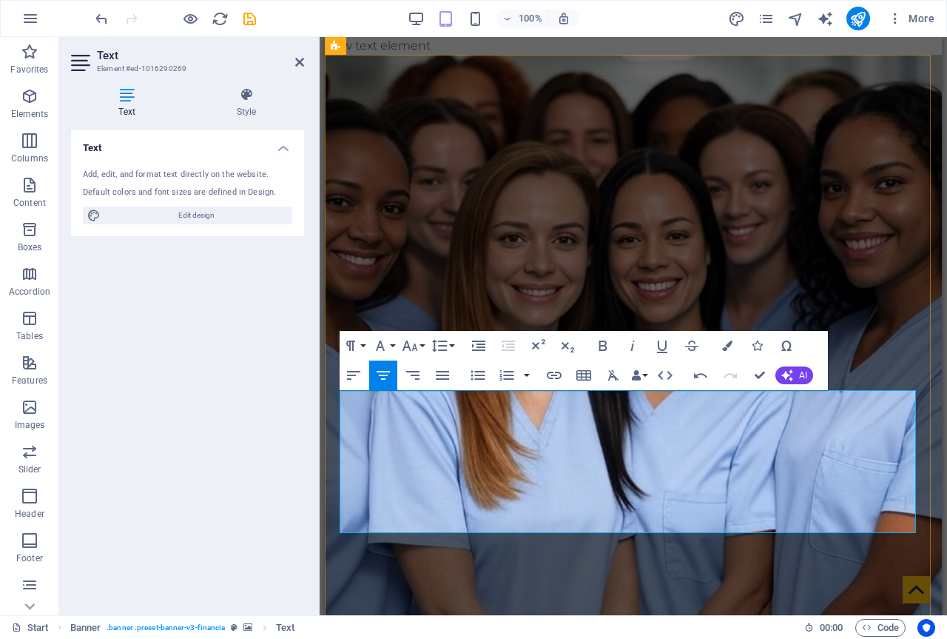
drag, startPoint x: 844, startPoint y: 507, endPoint x: 434, endPoint y: 402, distance: 423.9
click at [727, 350] on icon "button" at bounding box center [727, 345] width 10 height 10
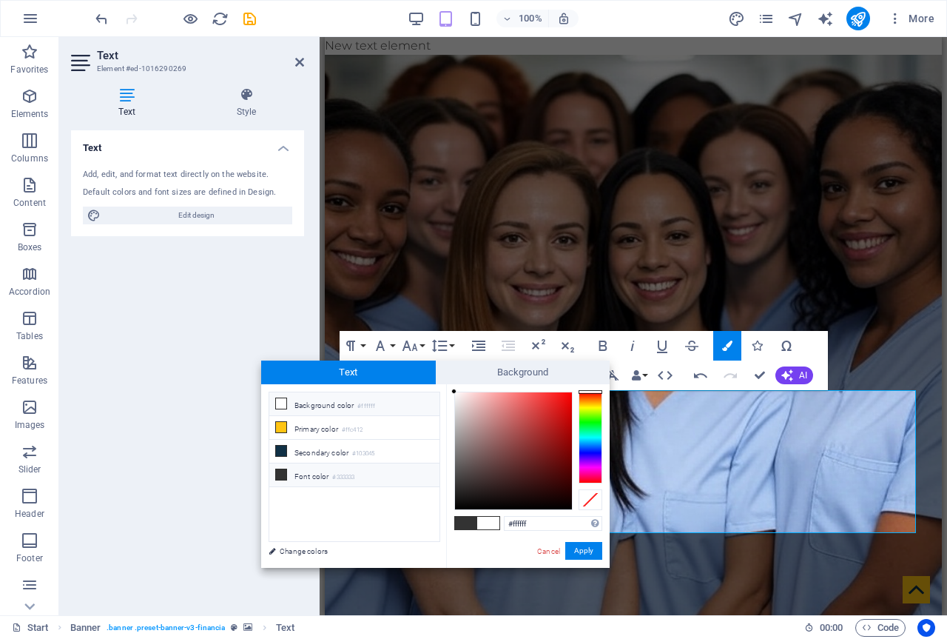
click at [315, 470] on li "Font color #333333" at bounding box center [354, 475] width 170 height 24
click at [586, 546] on button "Apply" at bounding box center [583, 551] width 37 height 18
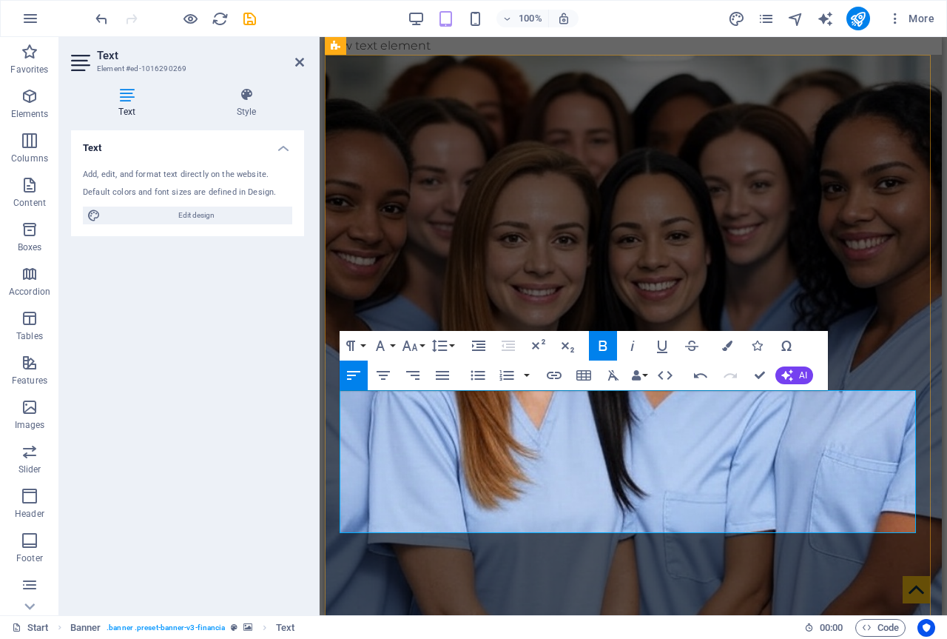
drag, startPoint x: 835, startPoint y: 504, endPoint x: 463, endPoint y: 408, distance: 383.5
click at [725, 346] on icon "button" at bounding box center [727, 345] width 10 height 10
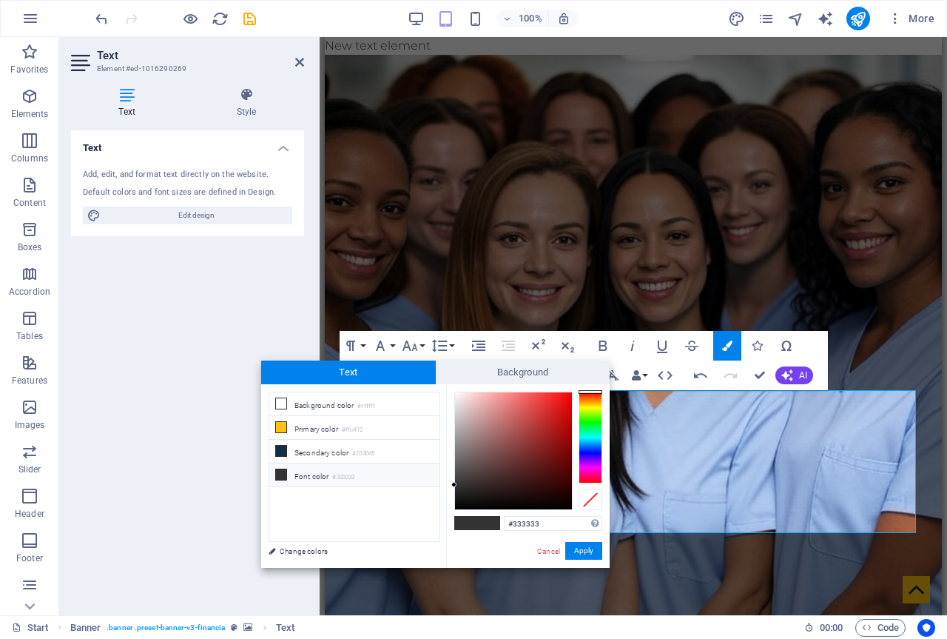
click at [306, 475] on li "Font color #333333" at bounding box center [354, 475] width 170 height 24
drag, startPoint x: 454, startPoint y: 484, endPoint x: 575, endPoint y: 511, distance: 123.7
click at [575, 511] on div "#000000 Supported formats #0852ed rgb(8, 82, 237) rgba(8, 82, 237, 90%) hsv(221…" at bounding box center [528, 583] width 164 height 398
click at [584, 551] on button "Apply" at bounding box center [583, 551] width 37 height 18
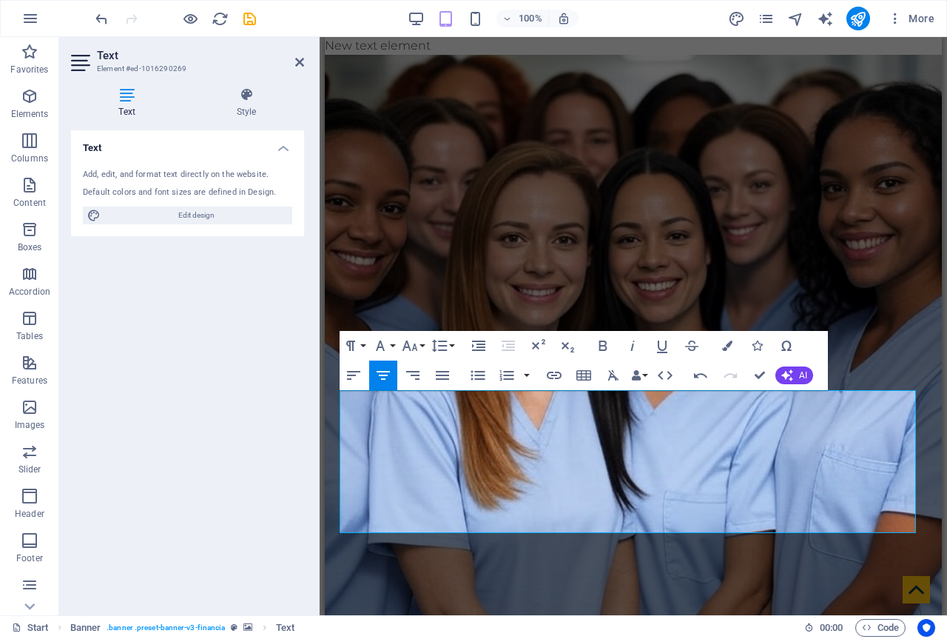
click at [700, 468] on div "Drag here to replace the existing content. Press “Ctrl” if you want to create a…" at bounding box center [633, 326] width 617 height 578
drag, startPoint x: 851, startPoint y: 505, endPoint x: 341, endPoint y: 403, distance: 519.8
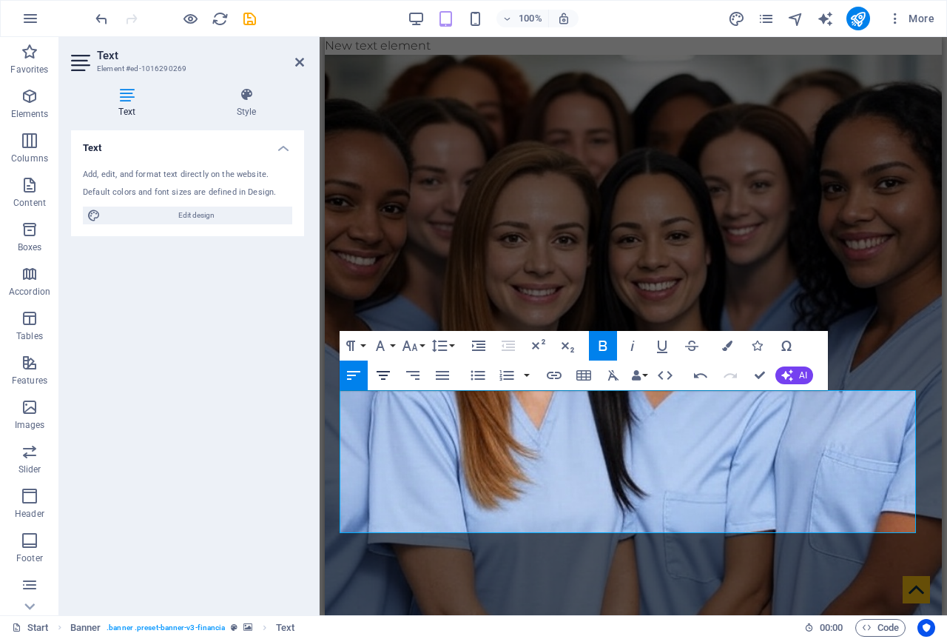
click at [383, 372] on icon "button" at bounding box center [383, 375] width 13 height 9
click at [388, 374] on icon "button" at bounding box center [383, 375] width 13 height 9
drag, startPoint x: 838, startPoint y: 508, endPoint x: 461, endPoint y: 414, distance: 388.2
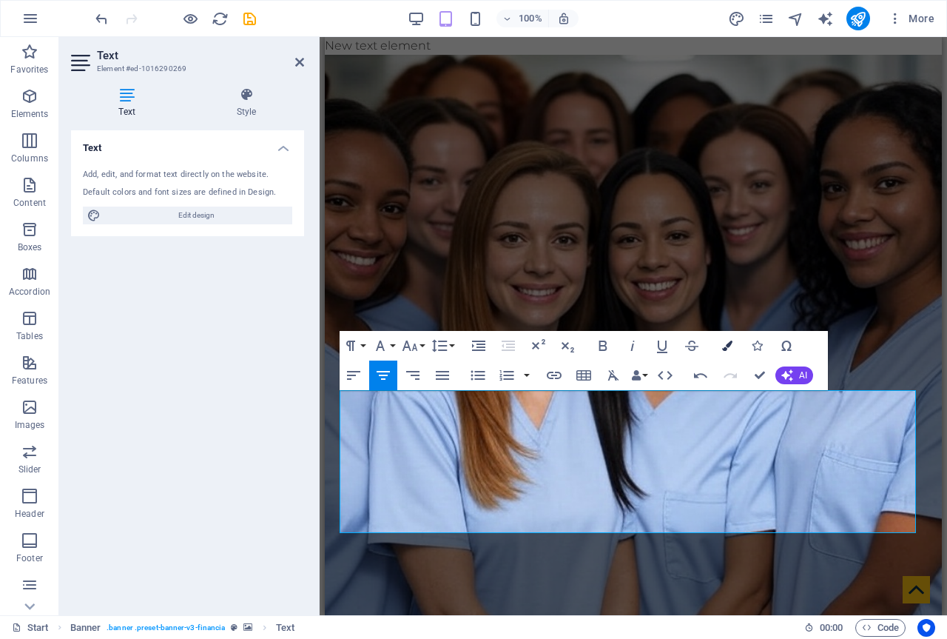
click at [732, 343] on icon "button" at bounding box center [727, 345] width 10 height 10
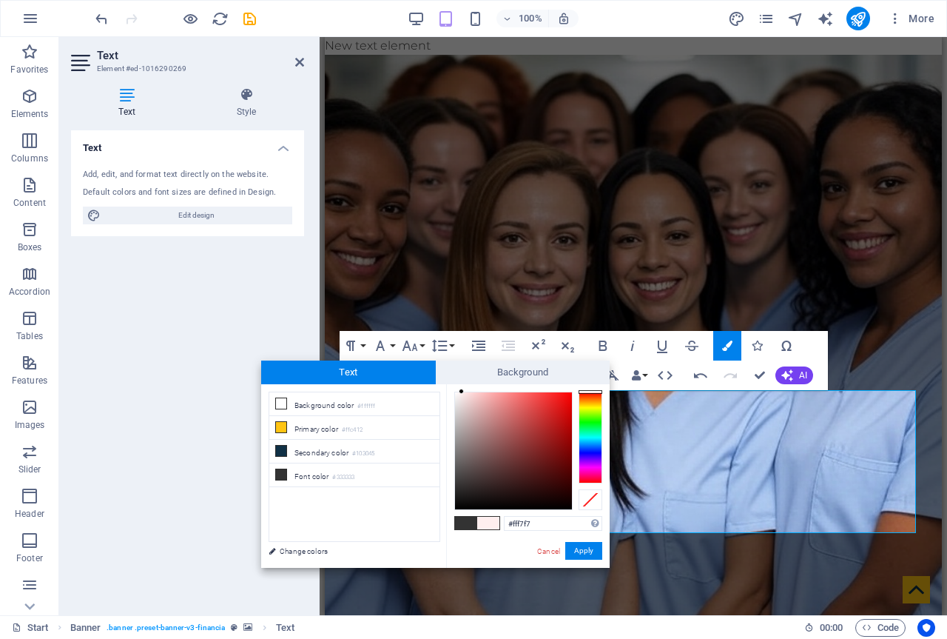
type input "#fff9f9"
drag, startPoint x: 453, startPoint y: 508, endPoint x: 457, endPoint y: 391, distance: 117.0
click at [457, 391] on div at bounding box center [456, 390] width 5 height 5
click at [587, 553] on button "Apply" at bounding box center [583, 551] width 37 height 18
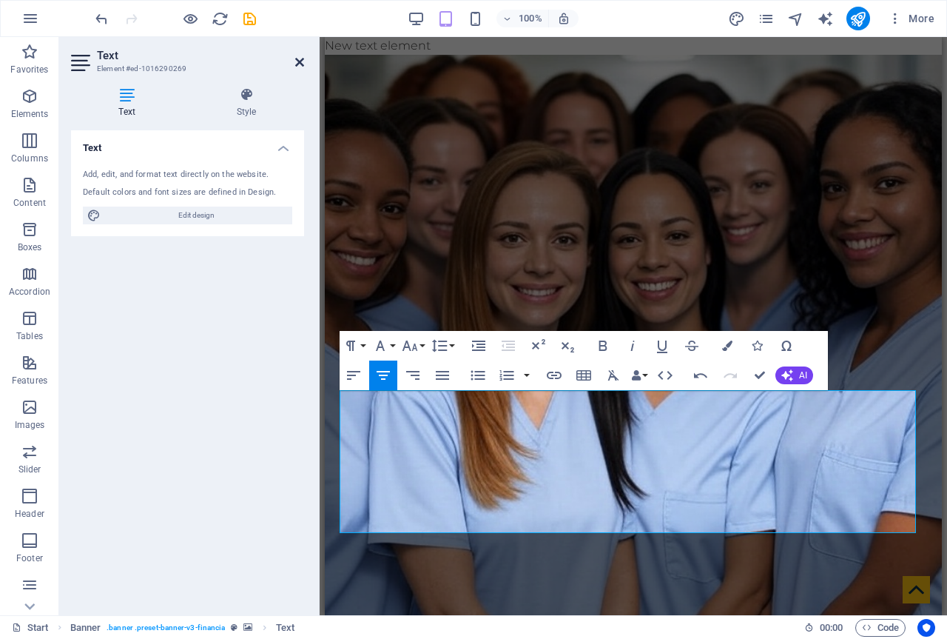
click at [302, 61] on icon at bounding box center [299, 62] width 9 height 12
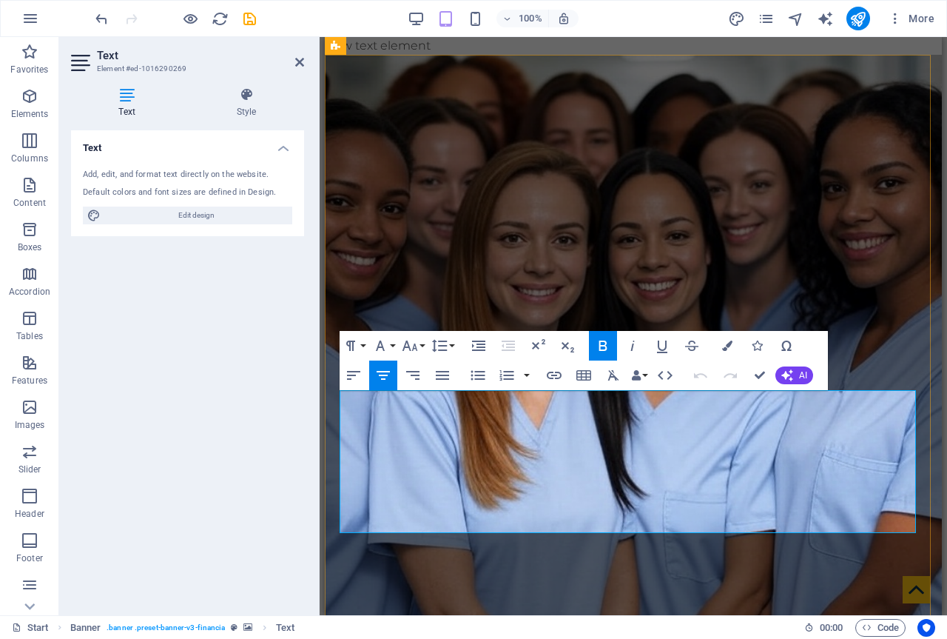
drag, startPoint x: 837, startPoint y: 502, endPoint x: 426, endPoint y: 485, distance: 411.0
click at [725, 350] on icon "button" at bounding box center [727, 345] width 10 height 10
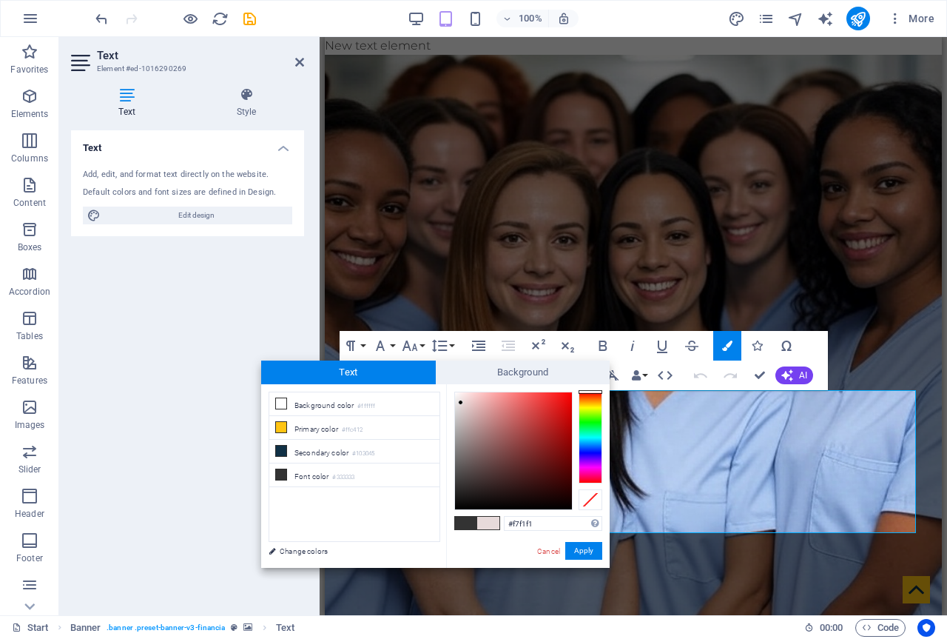
type input "#f7f2f2"
drag, startPoint x: 453, startPoint y: 483, endPoint x: 457, endPoint y: 395, distance: 88.1
click at [457, 395] on div at bounding box center [456, 394] width 5 height 5
click at [573, 550] on button "Apply" at bounding box center [583, 551] width 37 height 18
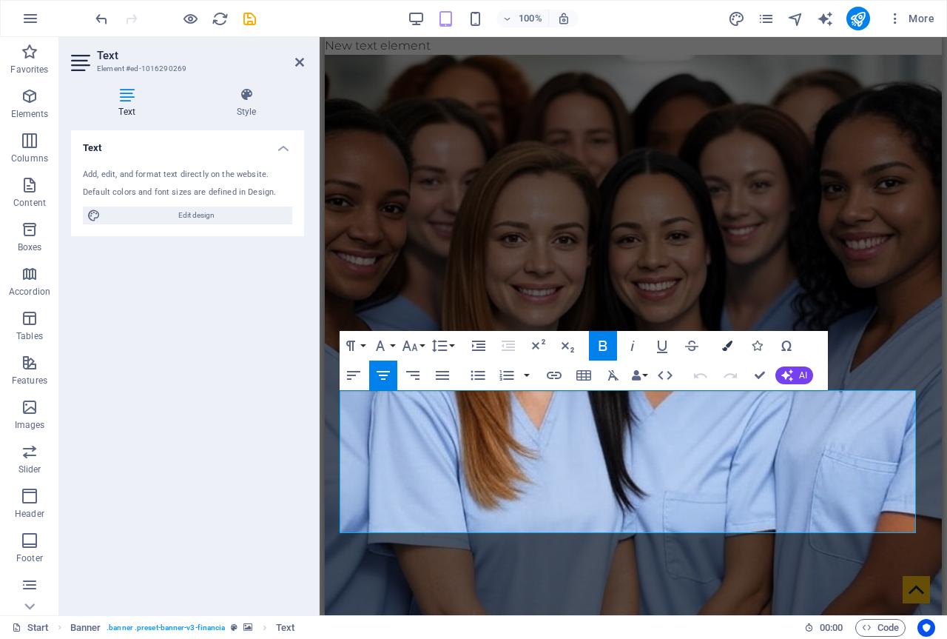
click at [727, 349] on icon "button" at bounding box center [727, 345] width 10 height 10
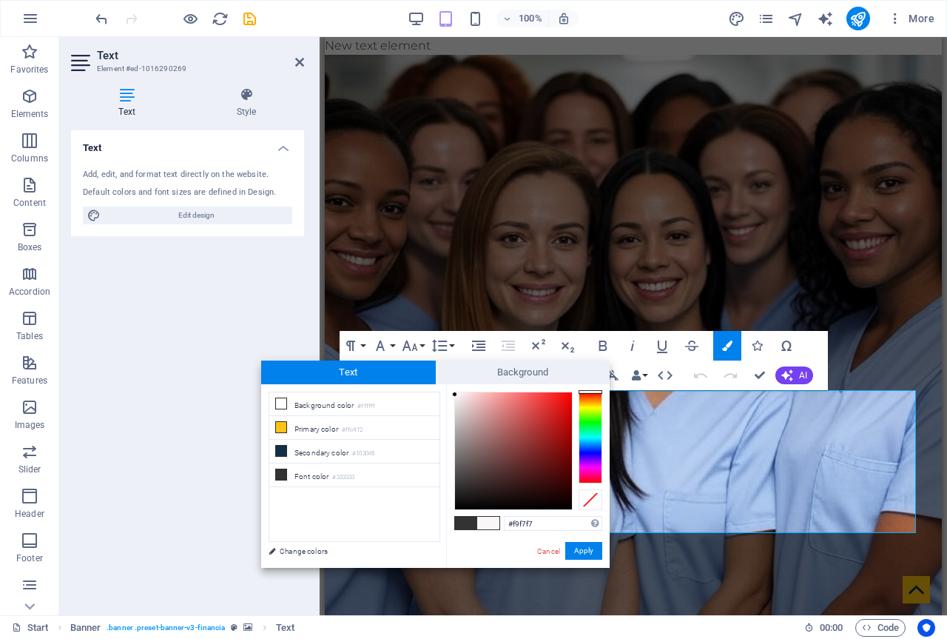
drag, startPoint x: 452, startPoint y: 483, endPoint x: 455, endPoint y: 394, distance: 88.8
click at [455, 394] on div at bounding box center [454, 393] width 5 height 5
type input "#f9f7f"
drag, startPoint x: 539, startPoint y: 517, endPoint x: 435, endPoint y: 516, distance: 104.3
click at [435, 516] on div "less Background color #ffffff Primary color #ffc412 Secondary color #103045 Fon…" at bounding box center [435, 475] width 349 height 183
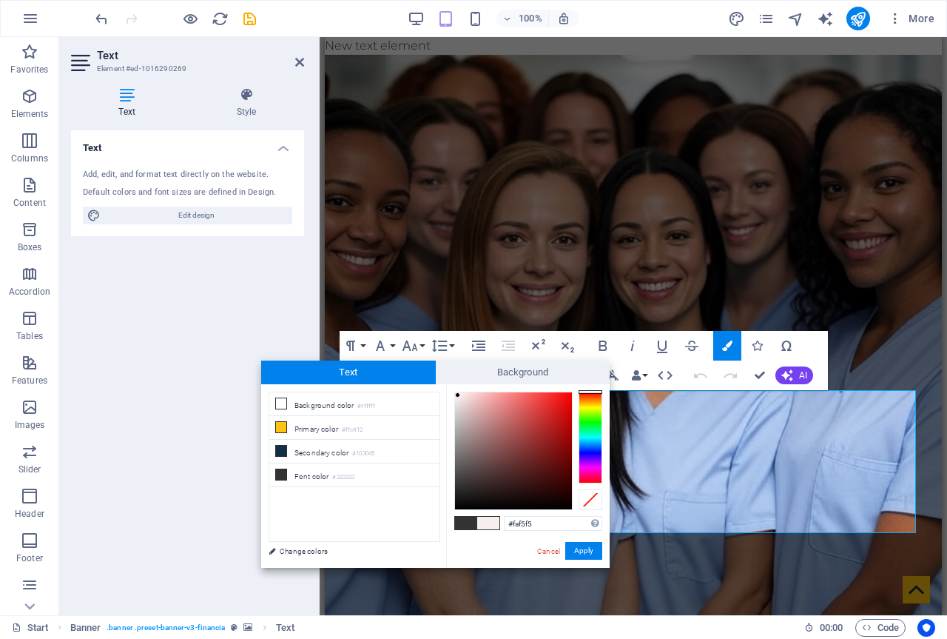
type input "#fcf9f9"
click at [456, 393] on div at bounding box center [455, 392] width 5 height 5
click at [583, 553] on button "Apply" at bounding box center [583, 551] width 37 height 18
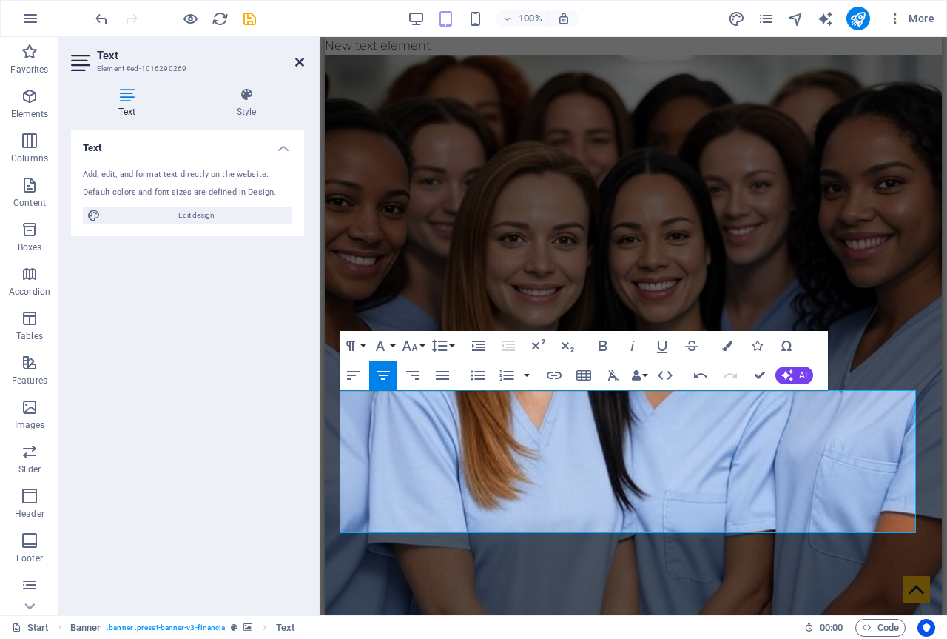
click at [297, 58] on icon at bounding box center [299, 62] width 9 height 12
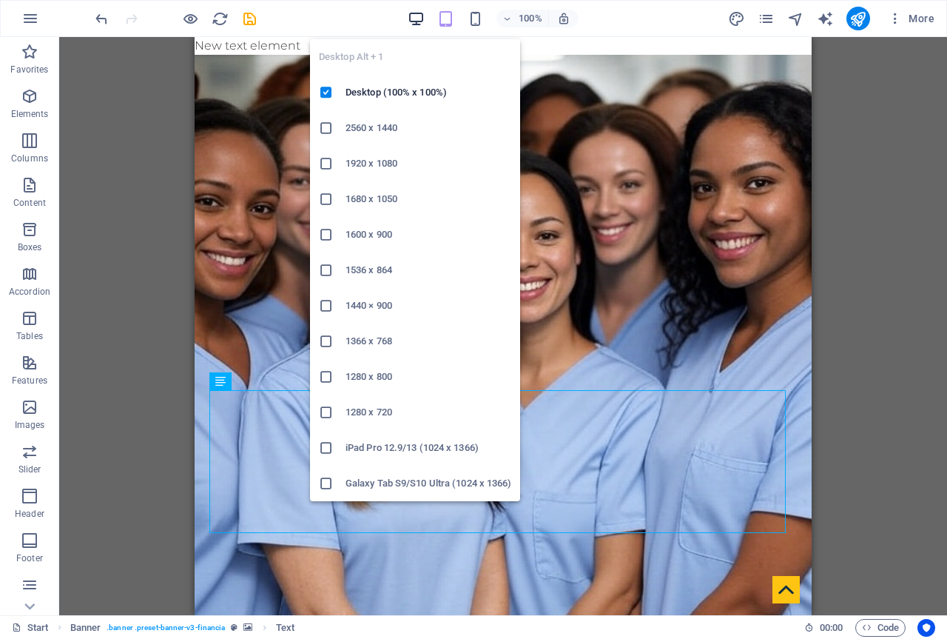
click at [417, 14] on icon "button" at bounding box center [416, 18] width 17 height 17
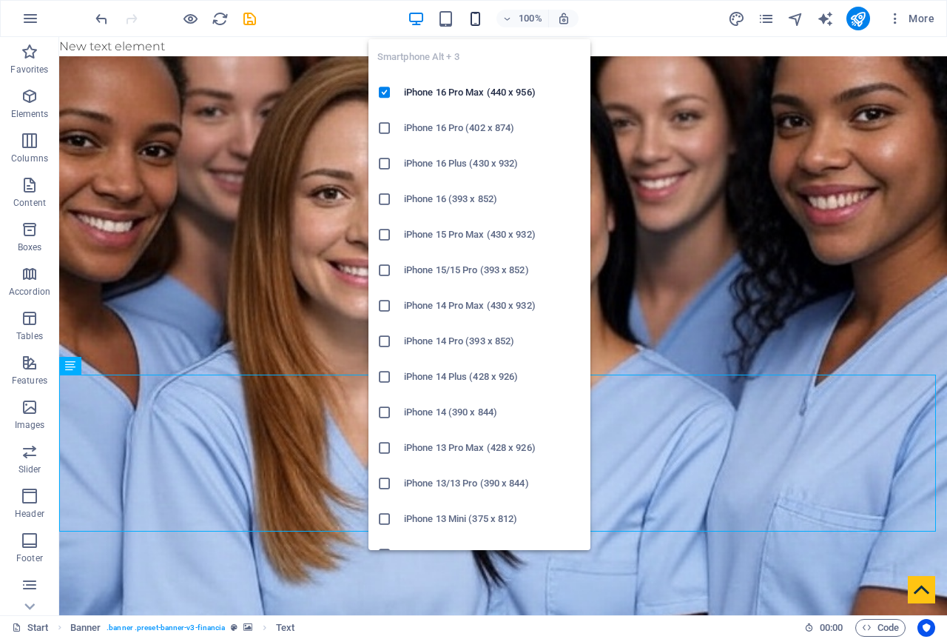
click at [477, 19] on icon "button" at bounding box center [475, 18] width 17 height 17
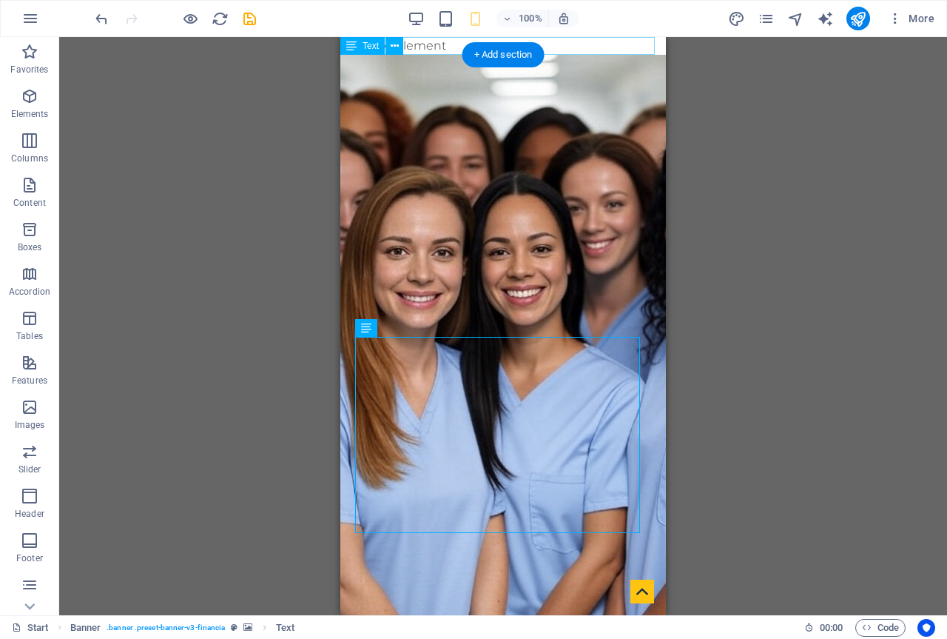
click at [449, 47] on div "New text element" at bounding box center [503, 46] width 326 height 18
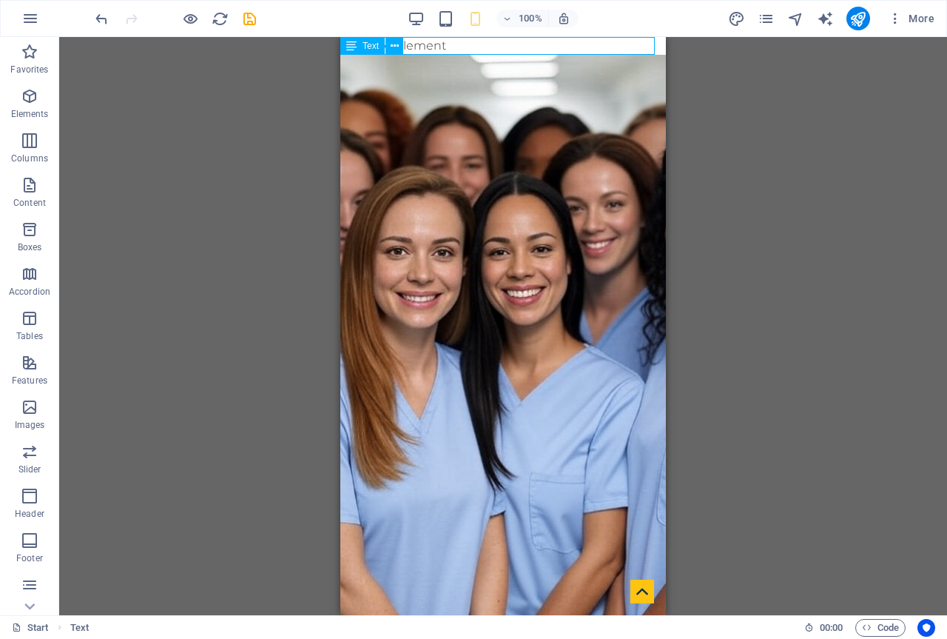
click at [378, 48] on span "Text" at bounding box center [371, 45] width 16 height 9
click at [398, 46] on icon at bounding box center [395, 46] width 8 height 16
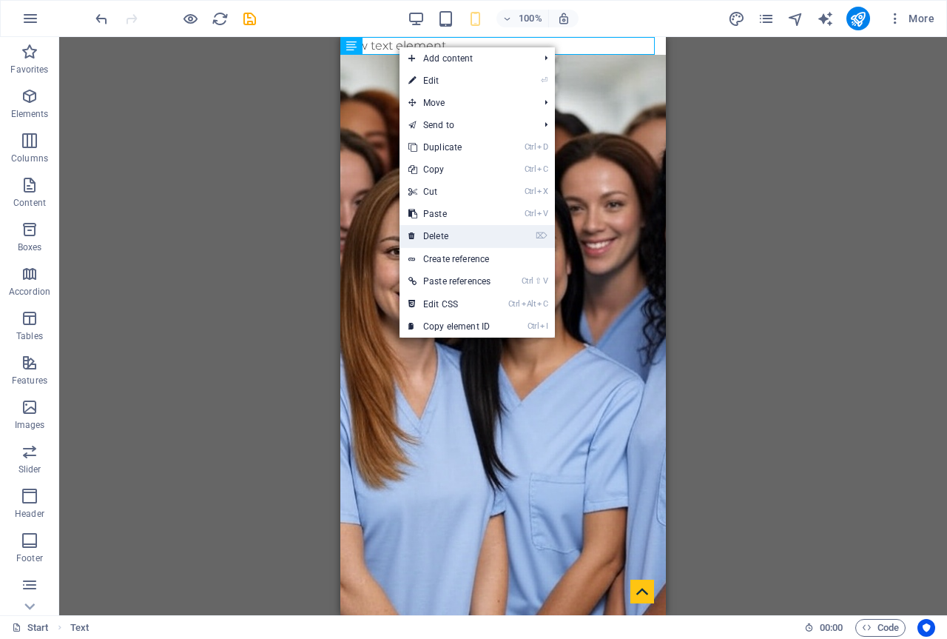
click at [460, 226] on link "⌦ Delete" at bounding box center [450, 236] width 100 height 22
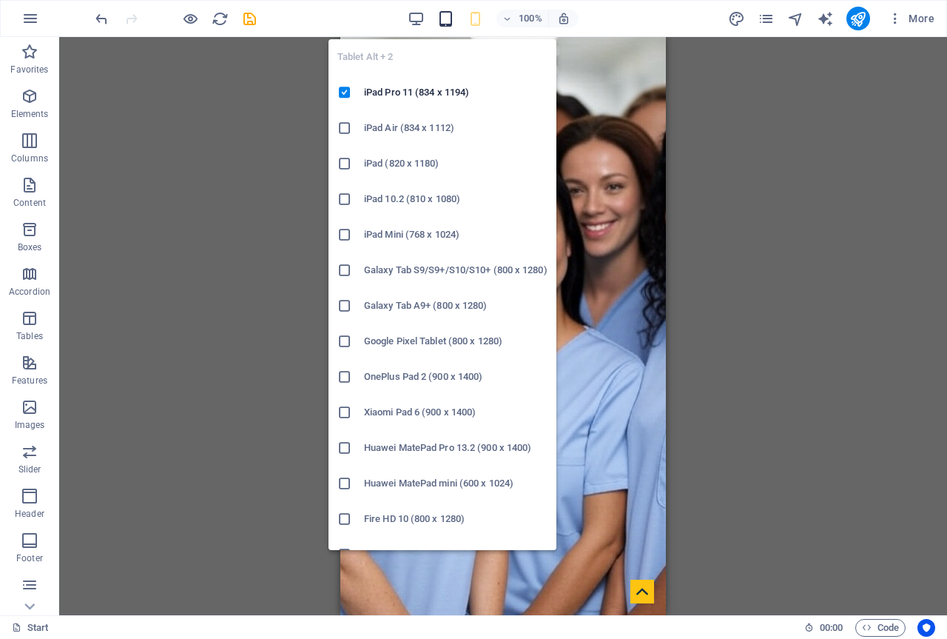
click at [445, 18] on icon "button" at bounding box center [445, 18] width 17 height 17
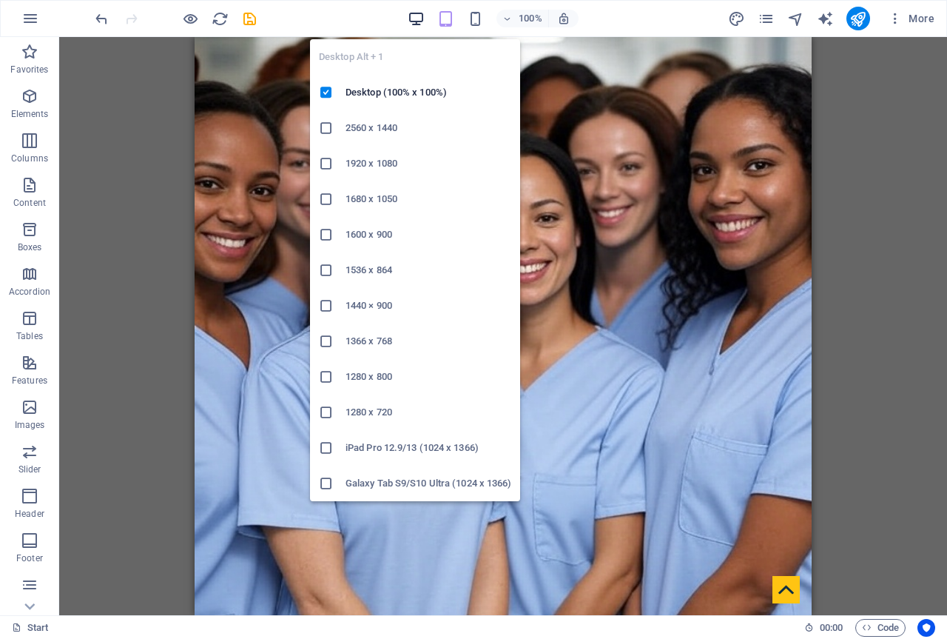
click at [411, 18] on icon "button" at bounding box center [416, 18] width 17 height 17
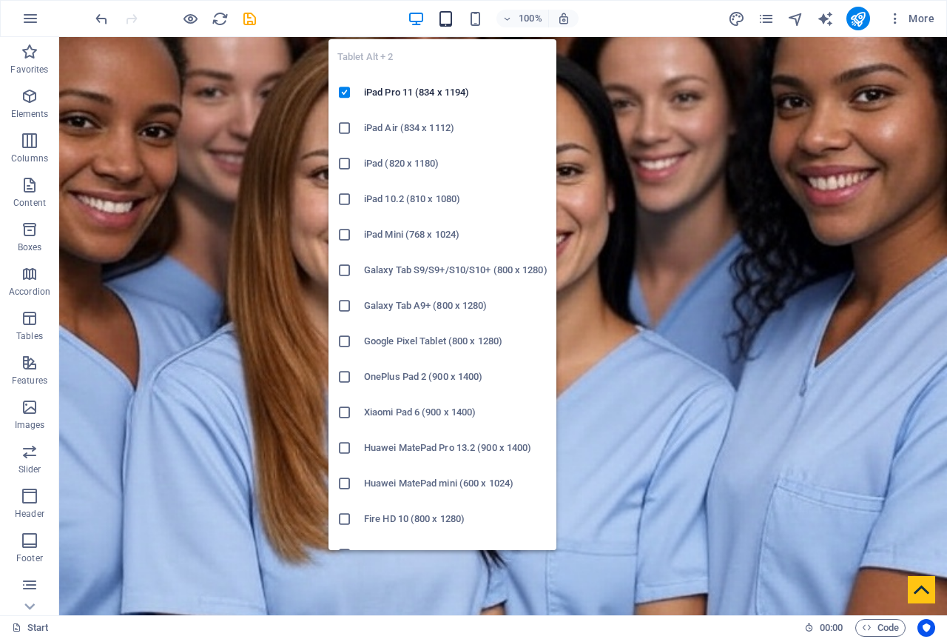
click at [446, 18] on icon "button" at bounding box center [445, 18] width 17 height 17
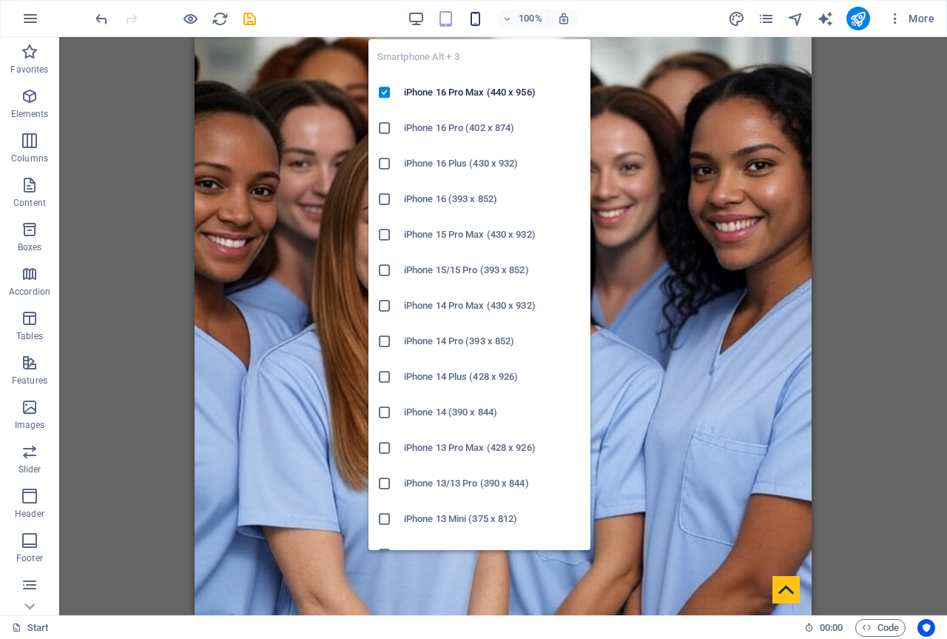
click at [474, 16] on icon "button" at bounding box center [475, 18] width 17 height 17
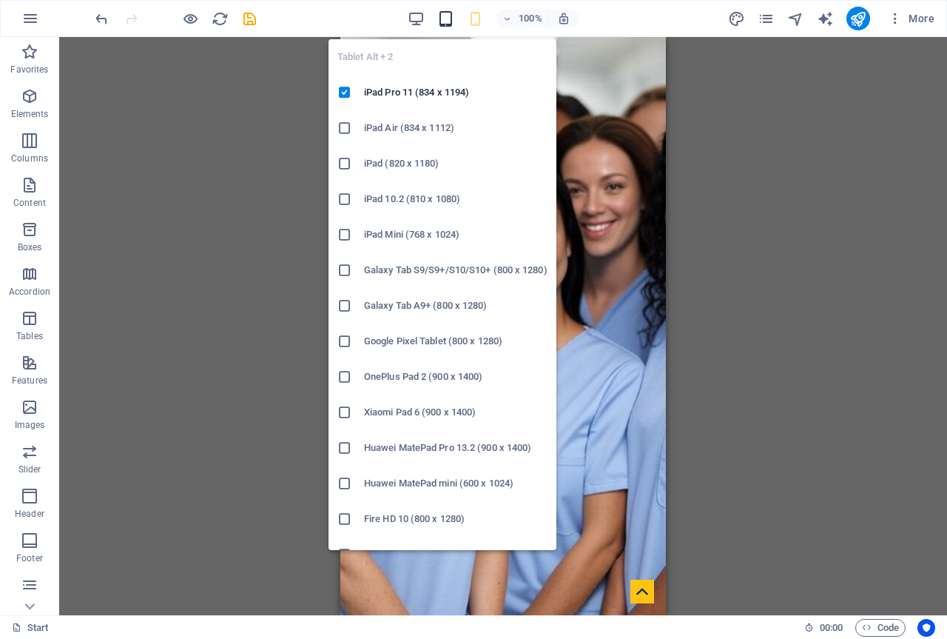
click at [442, 18] on icon "button" at bounding box center [445, 18] width 17 height 17
